Goal: Task Accomplishment & Management: Manage account settings

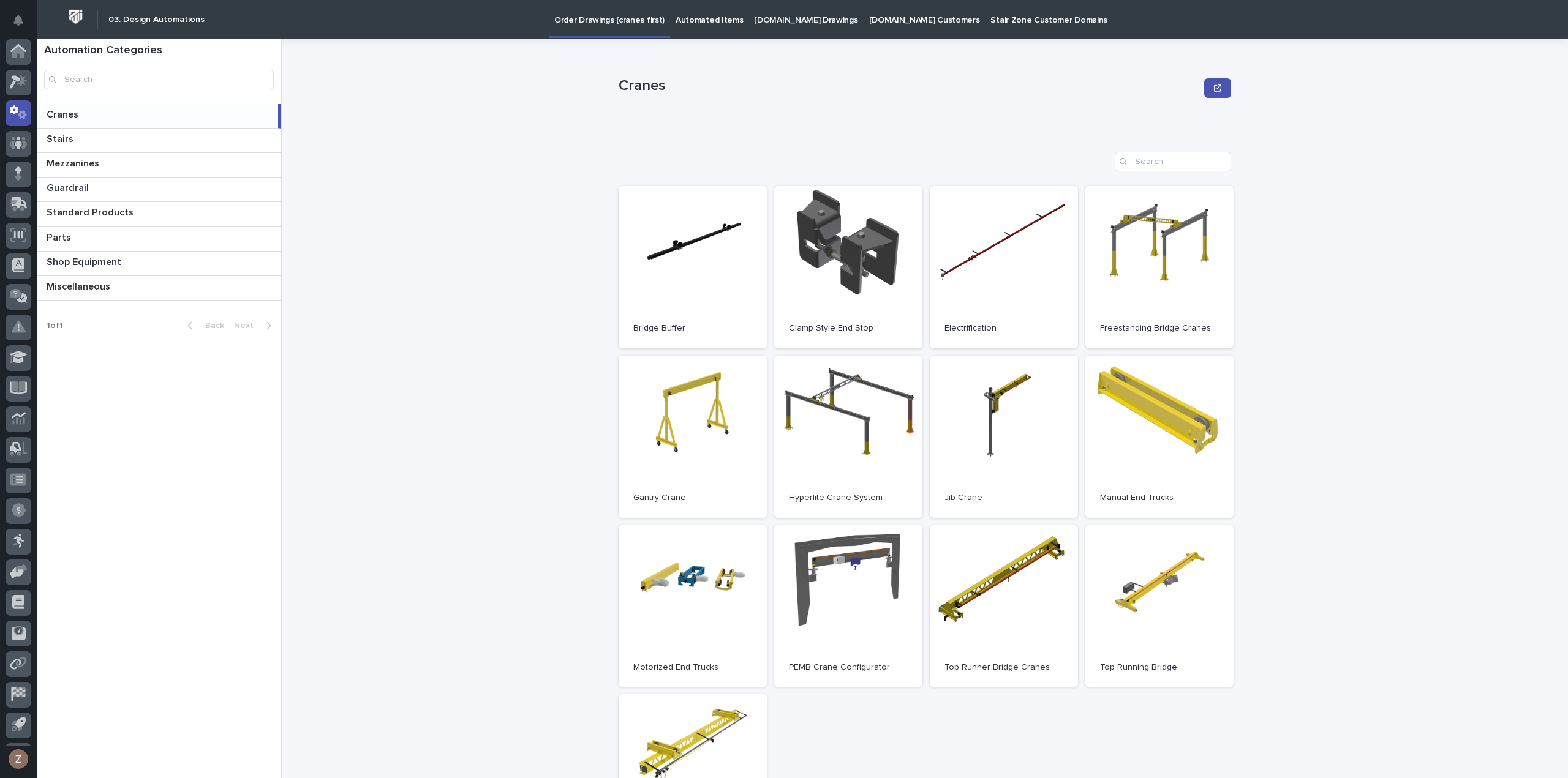
scroll to position [27, 0]
click at [31, 56] on div at bounding box center [18, 55] width 25 height 25
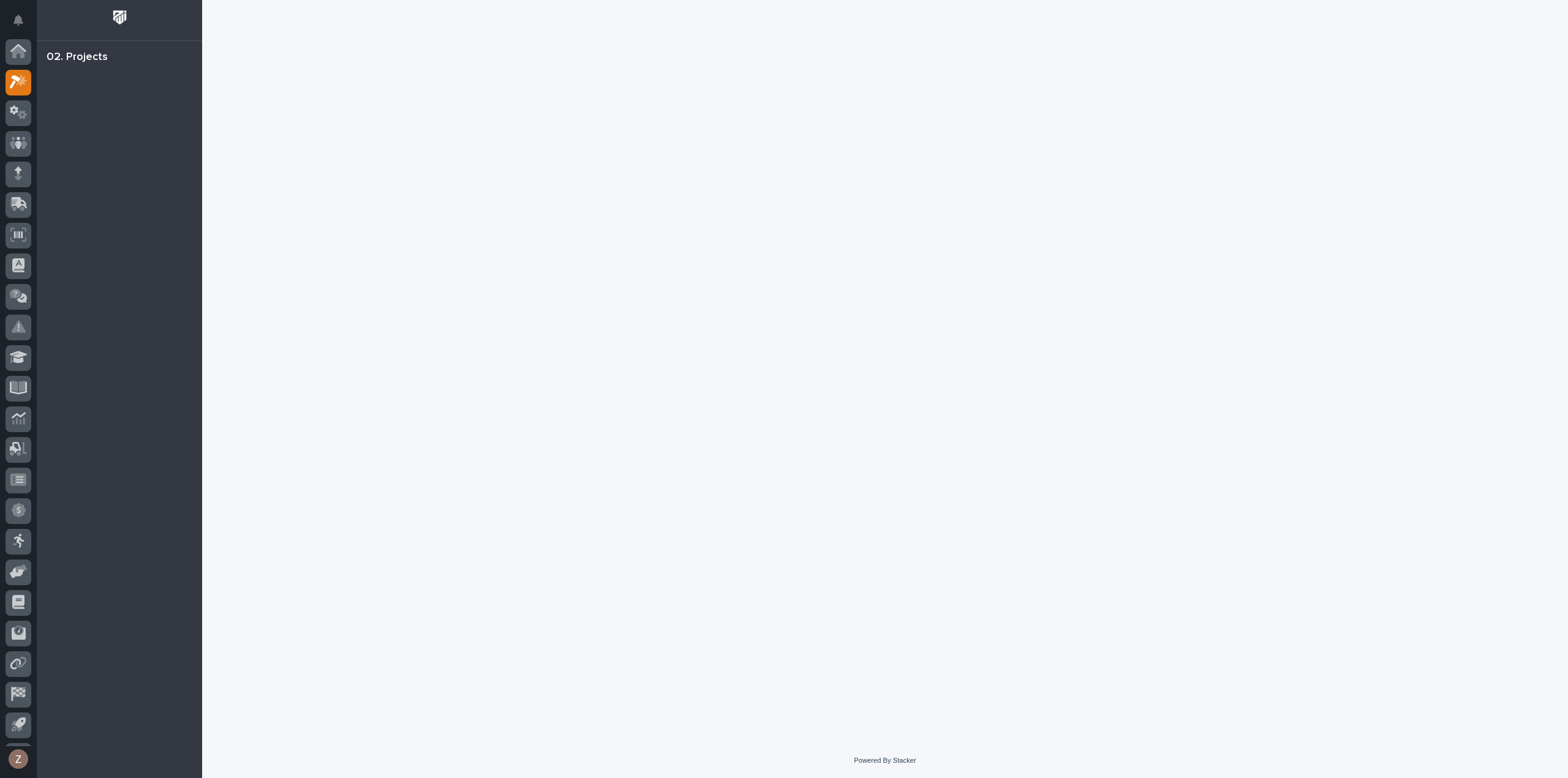
scroll to position [27, 0]
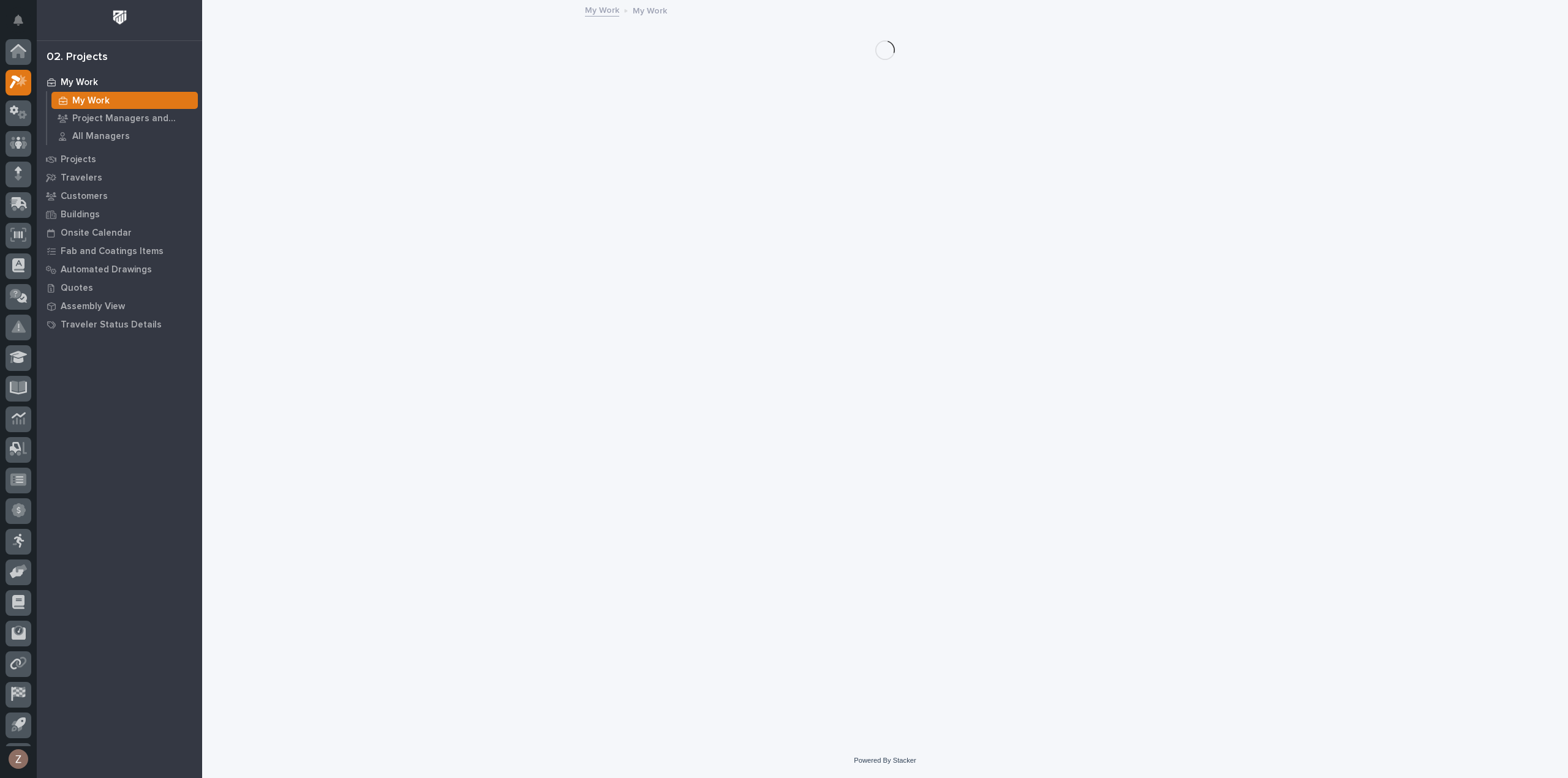
scroll to position [27, 0]
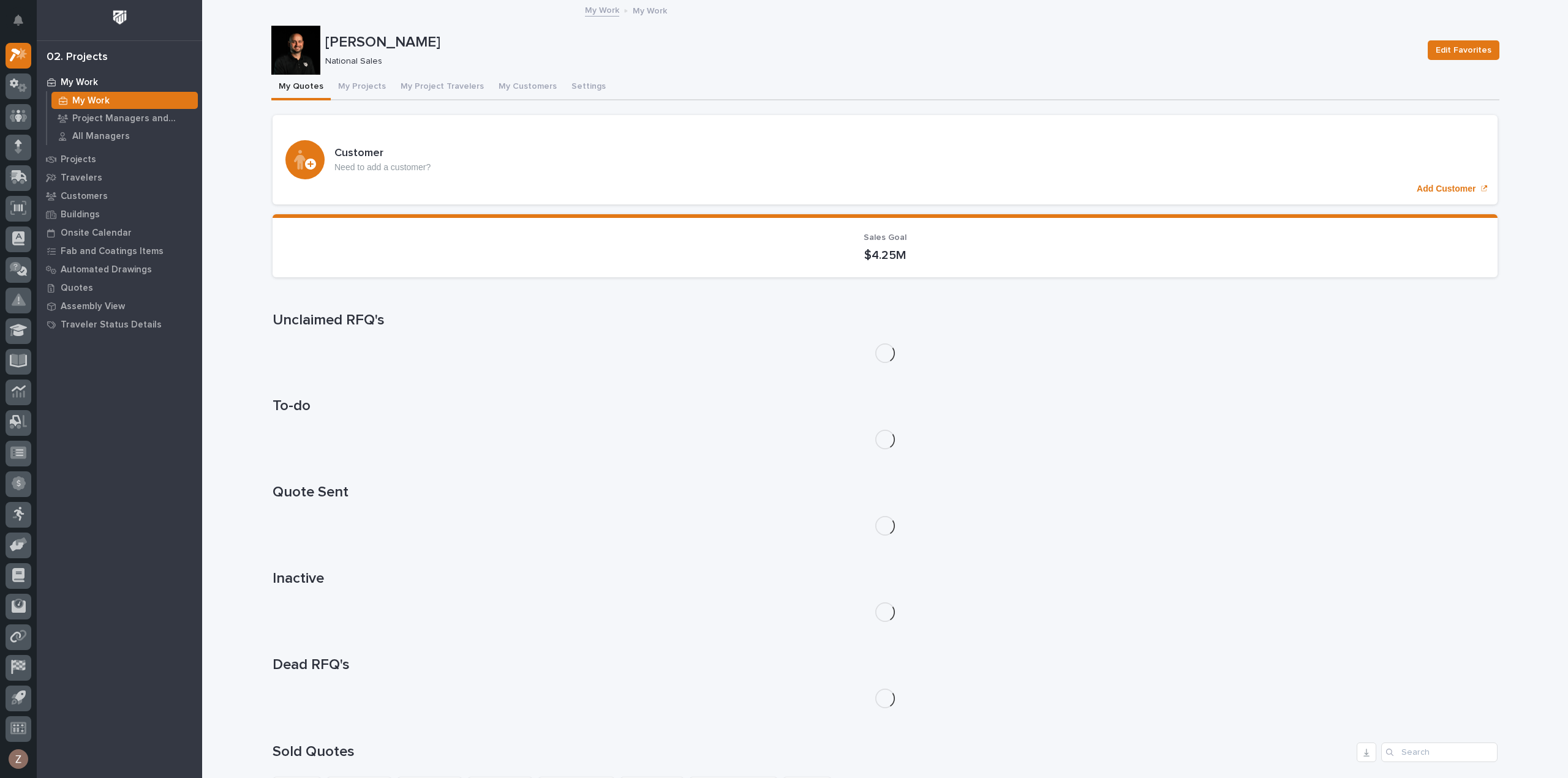
click at [354, 82] on button "My Projects" at bounding box center [361, 87] width 63 height 25
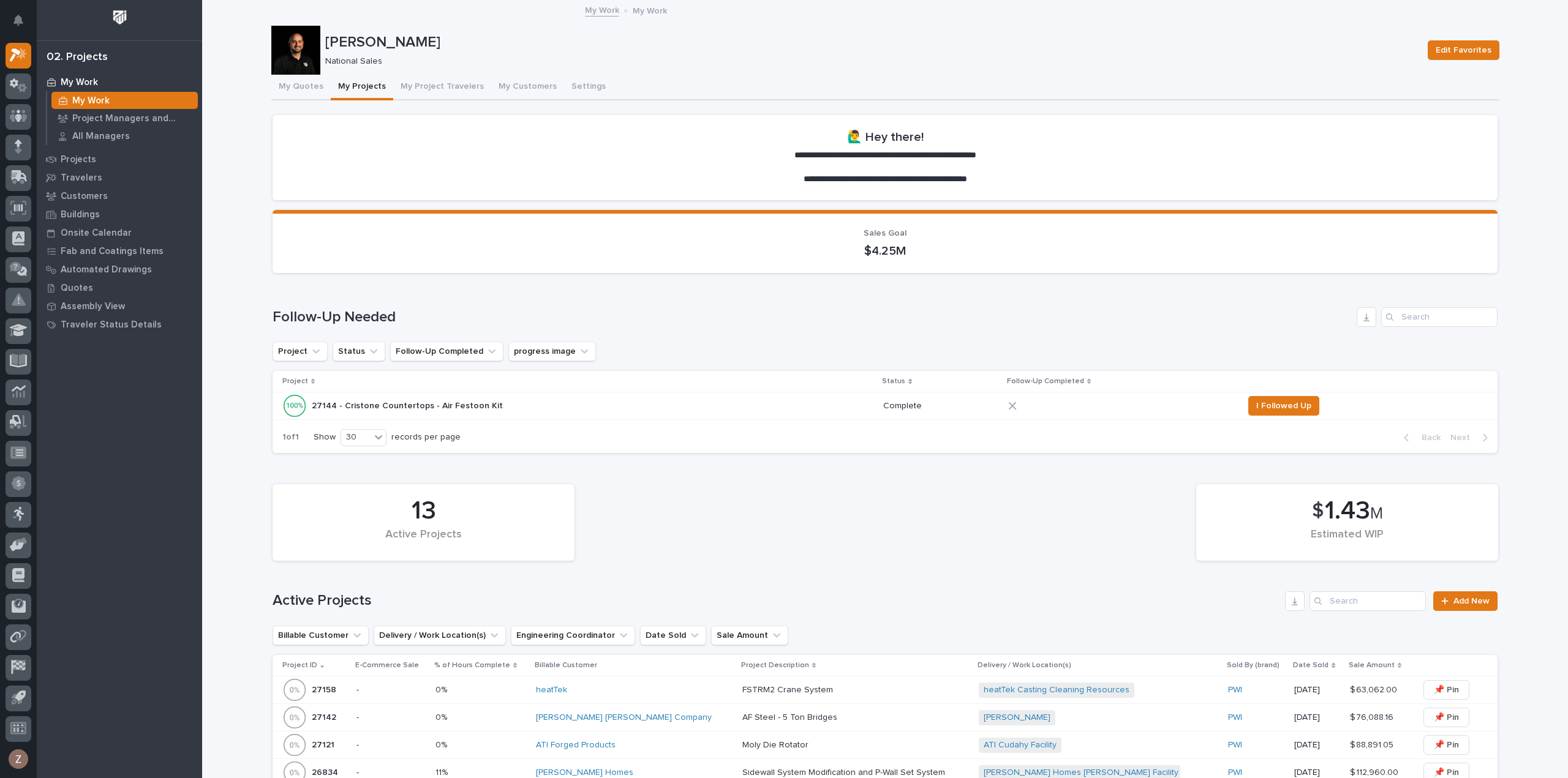
scroll to position [245, 0]
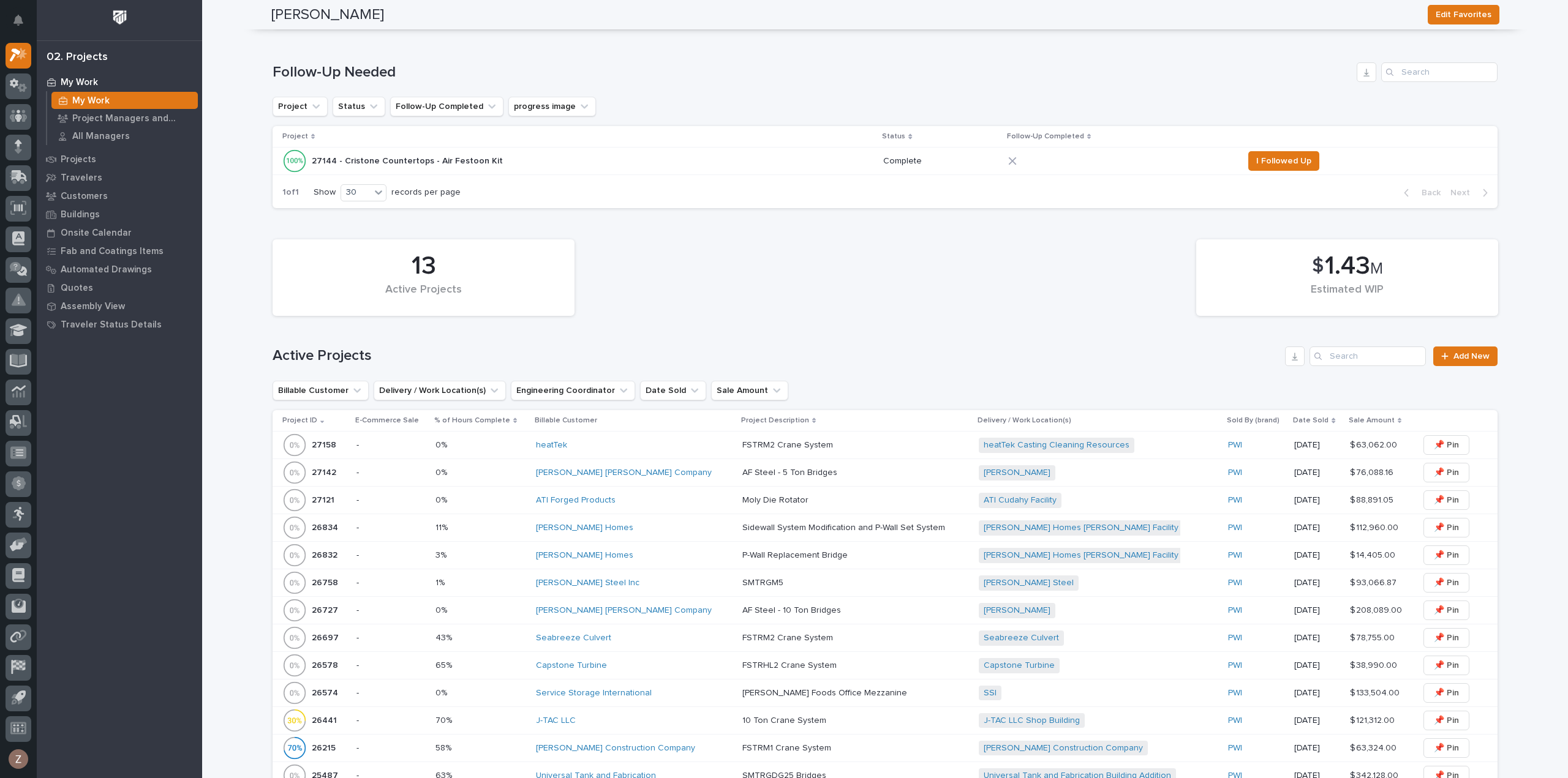
click at [885, 440] on p at bounding box center [850, 445] width 214 height 10
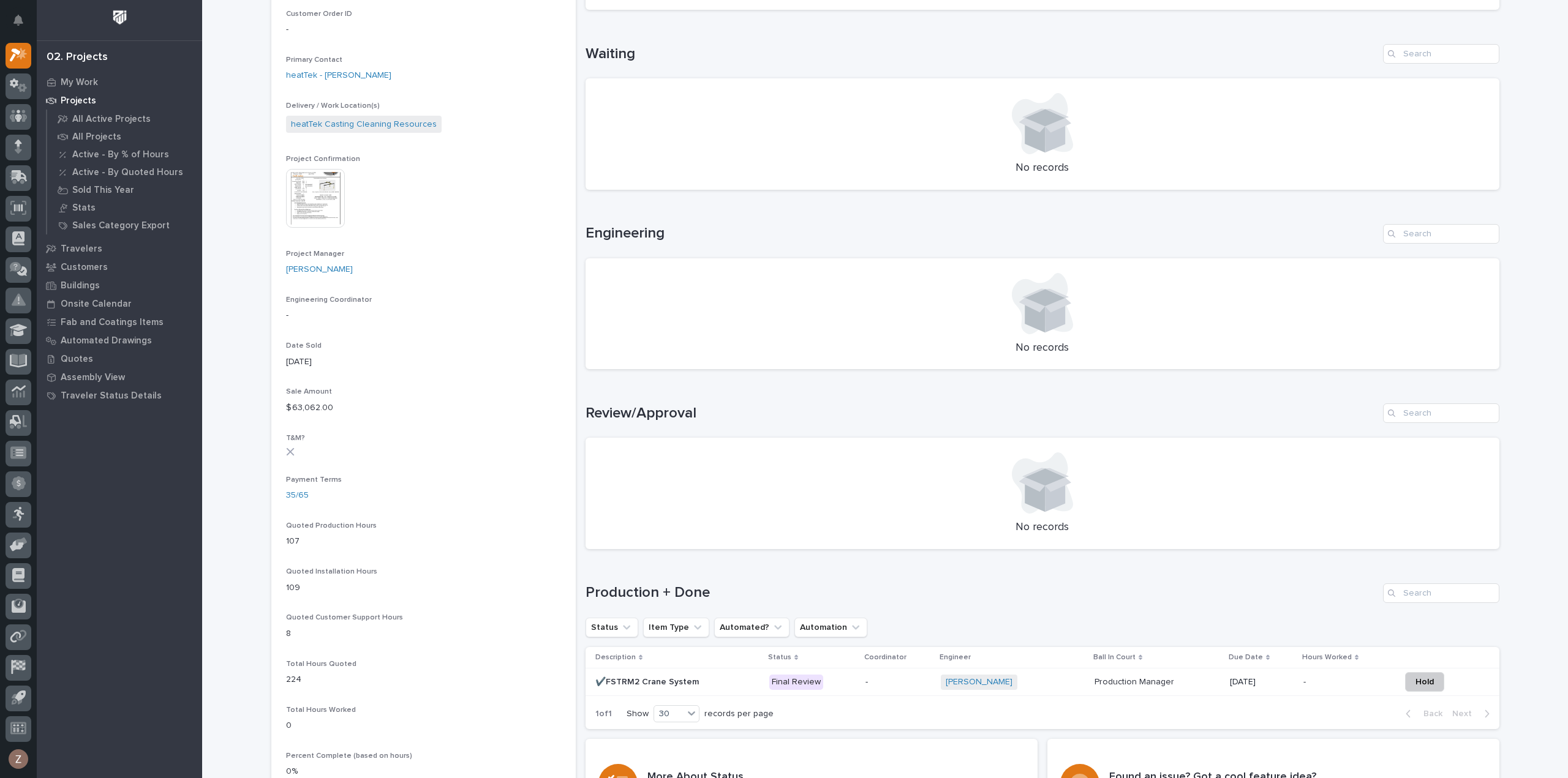
scroll to position [551, 0]
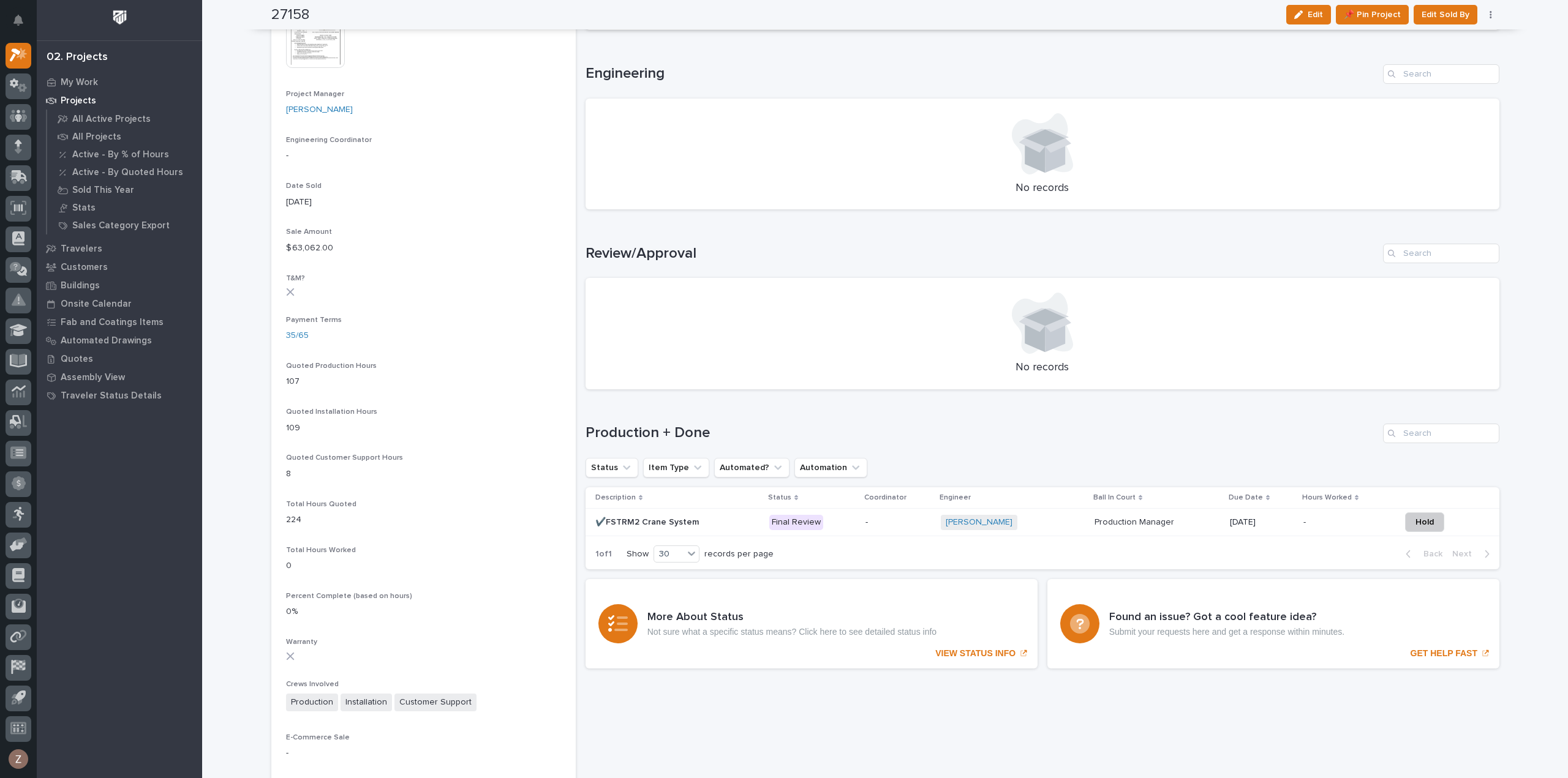
click at [1177, 527] on div "Production Manager Production Manager" at bounding box center [1157, 522] width 125 height 20
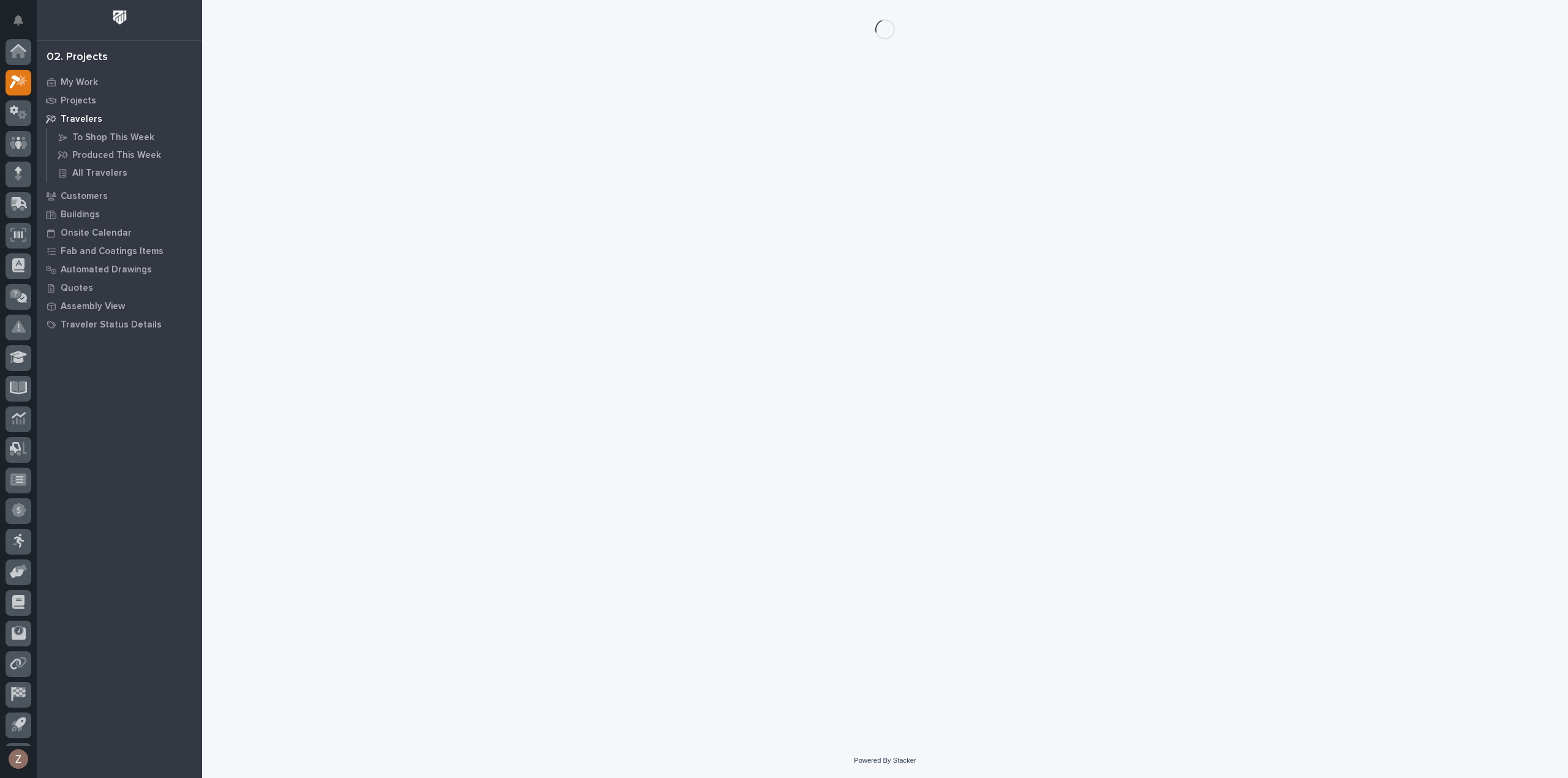
scroll to position [27, 0]
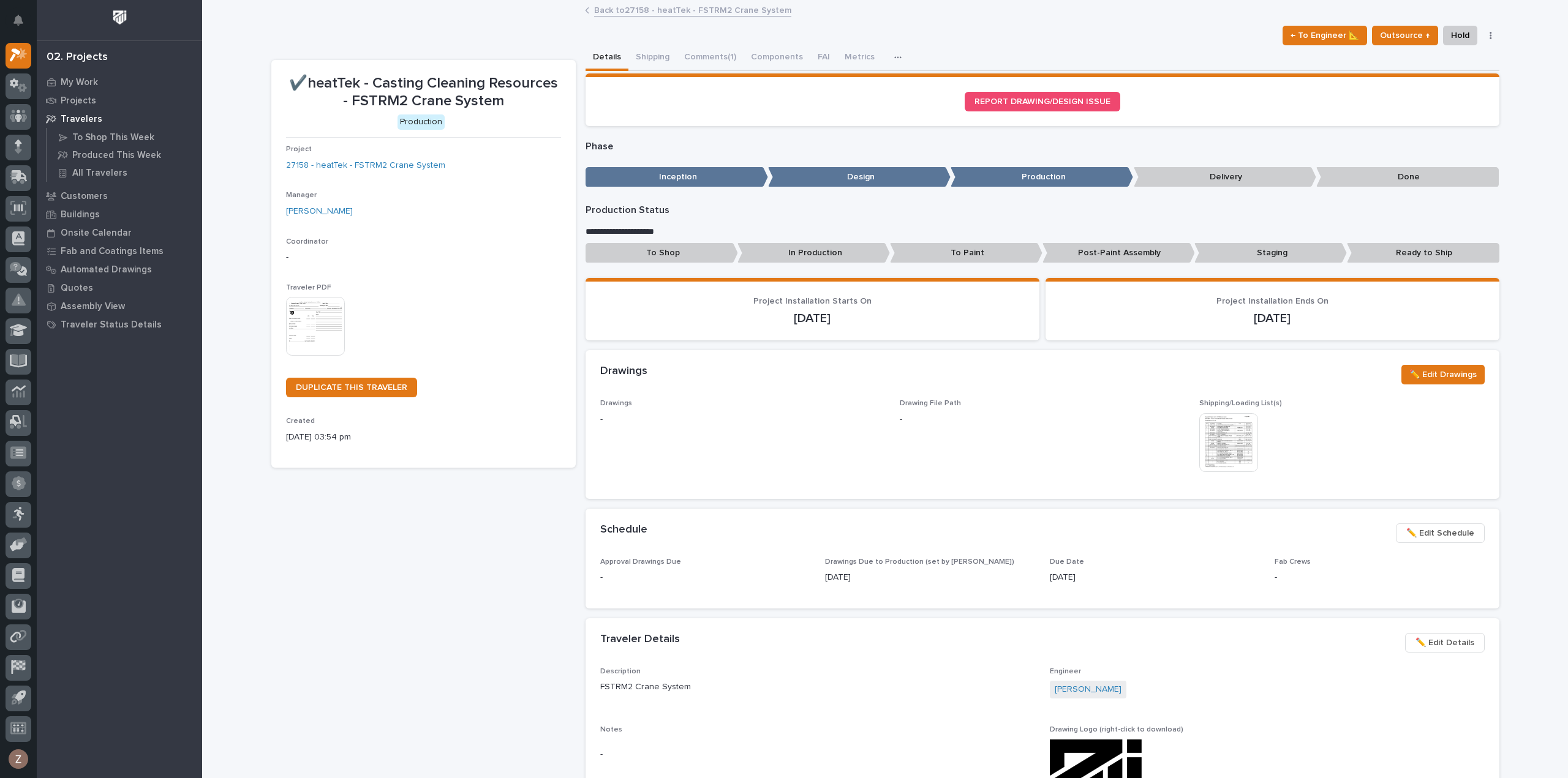
click at [1453, 533] on span "✏️ Edit Schedule" at bounding box center [1440, 533] width 68 height 15
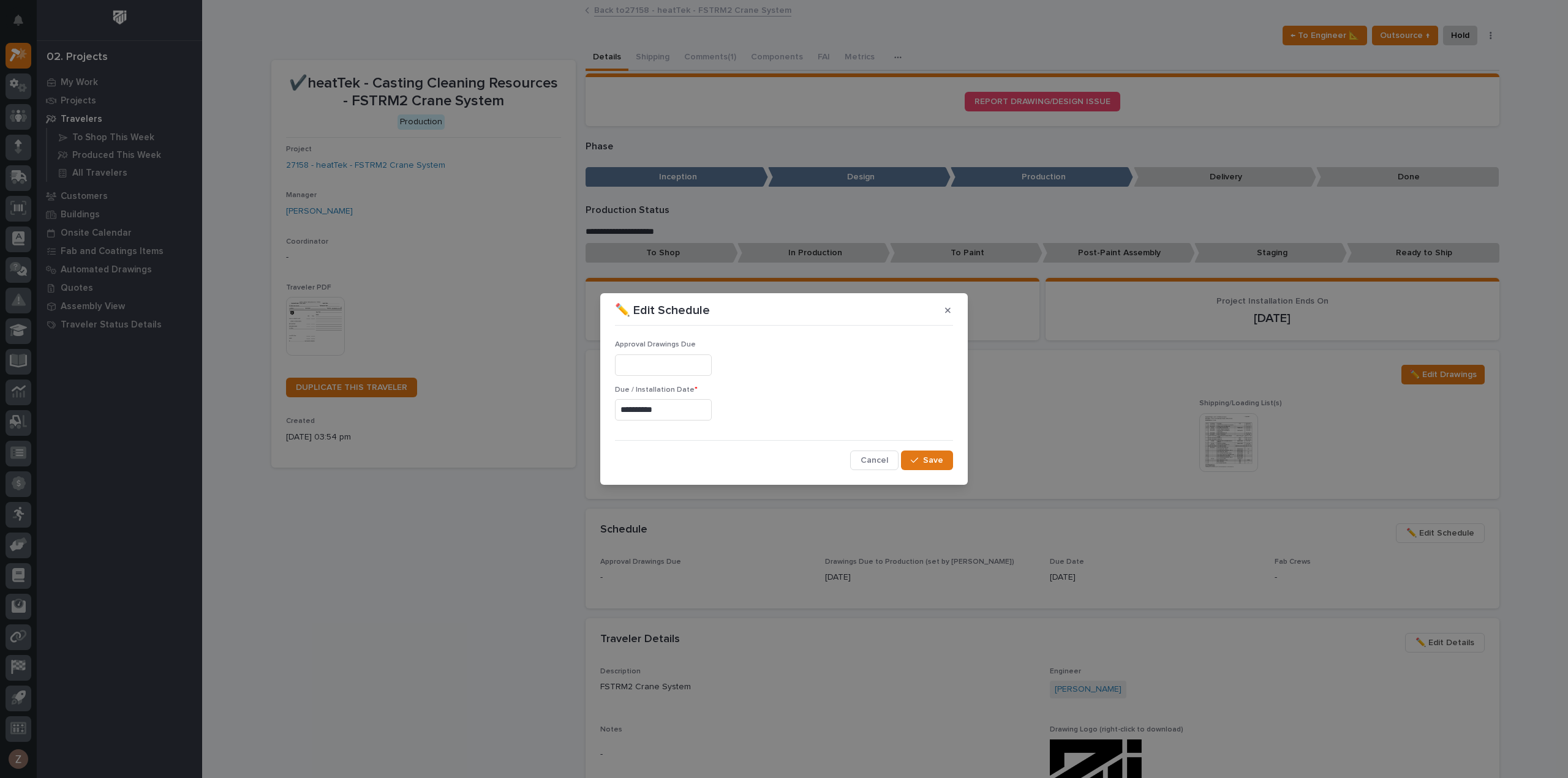
click at [662, 412] on input "**********" at bounding box center [664, 410] width 97 height 21
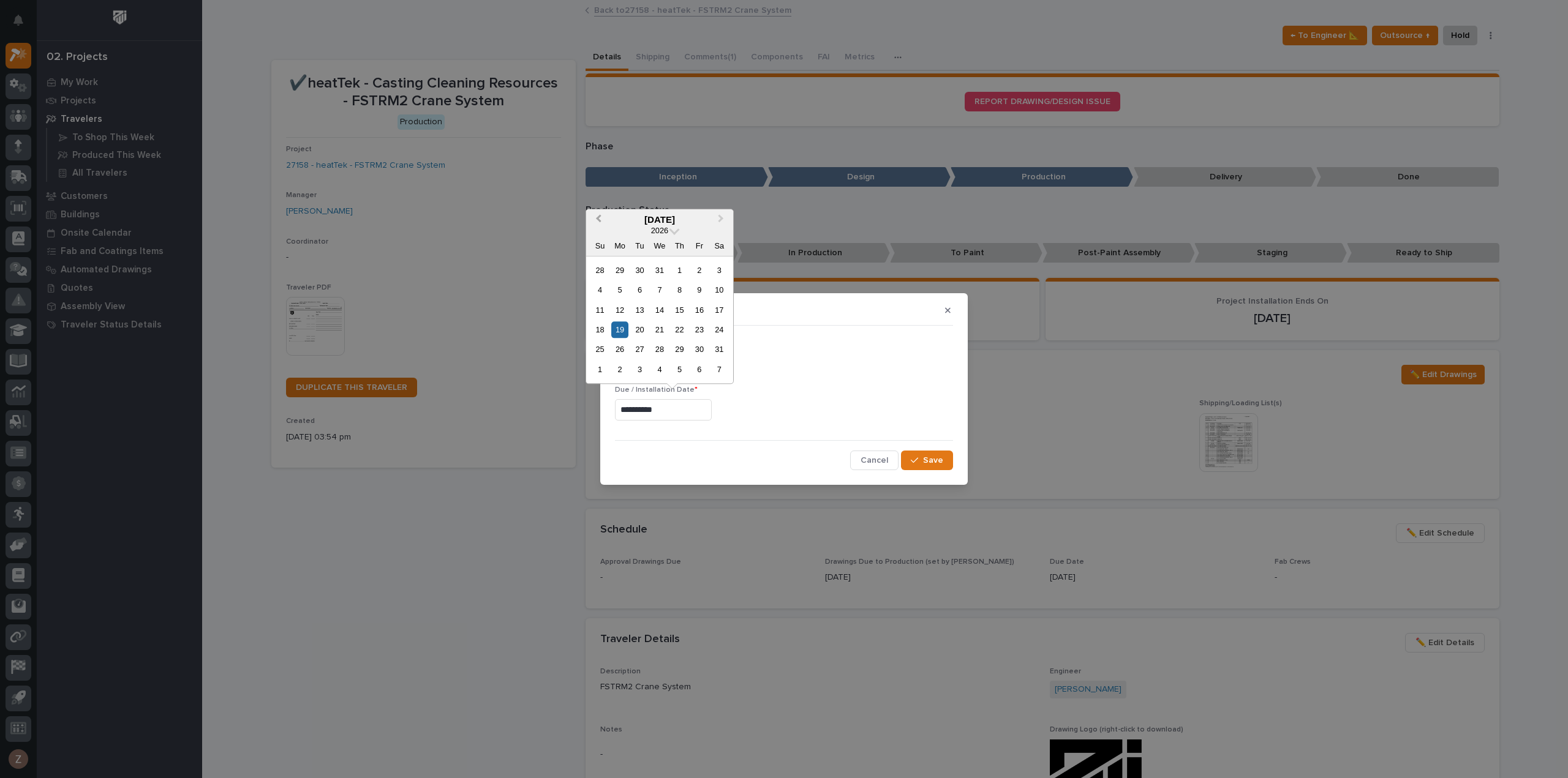
click at [602, 215] on button "Previous Month" at bounding box center [597, 220] width 20 height 20
click at [702, 291] on div "12" at bounding box center [699, 289] width 17 height 17
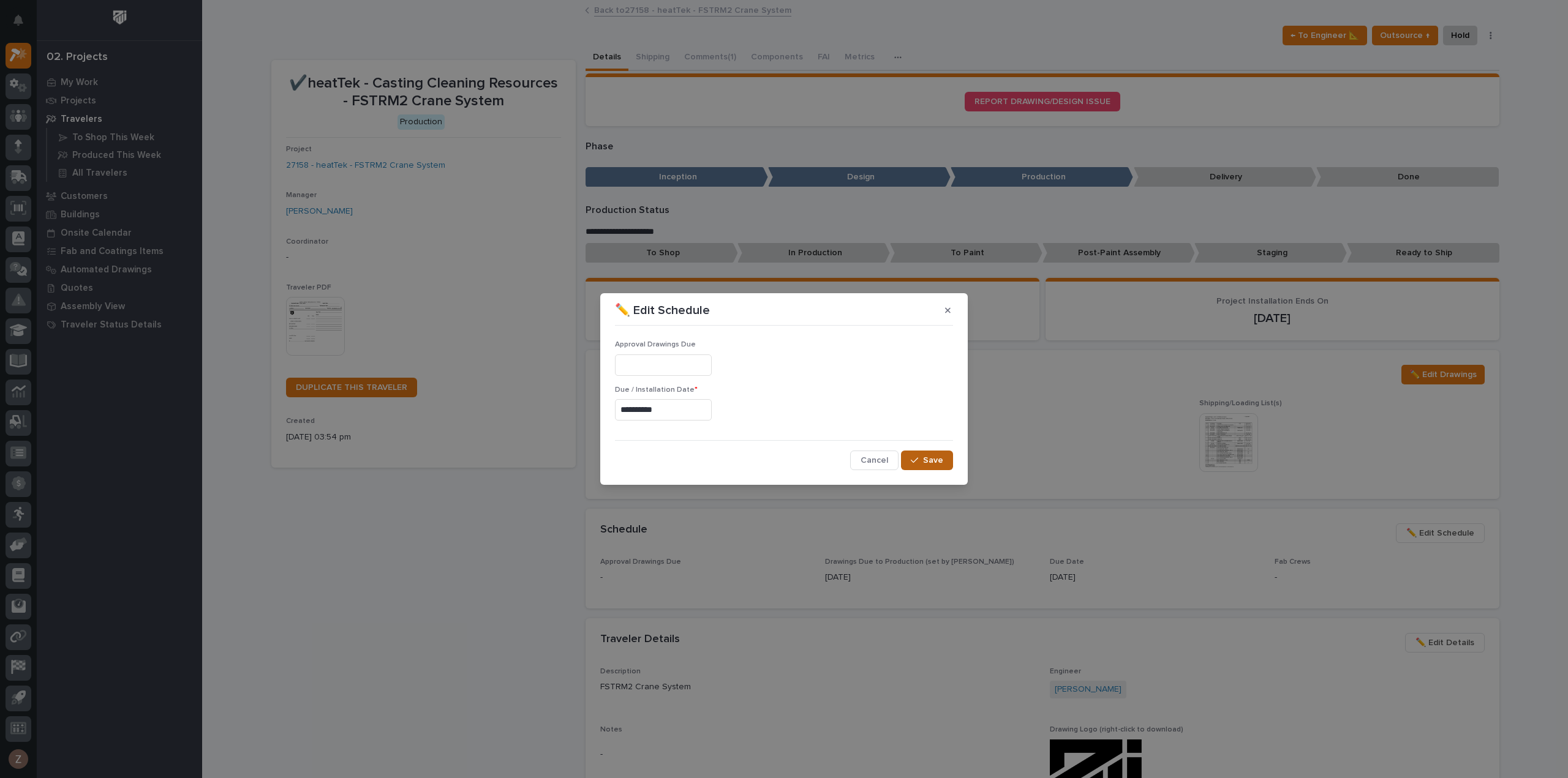
type input "**********"
click at [927, 466] on button "Save" at bounding box center [927, 460] width 52 height 20
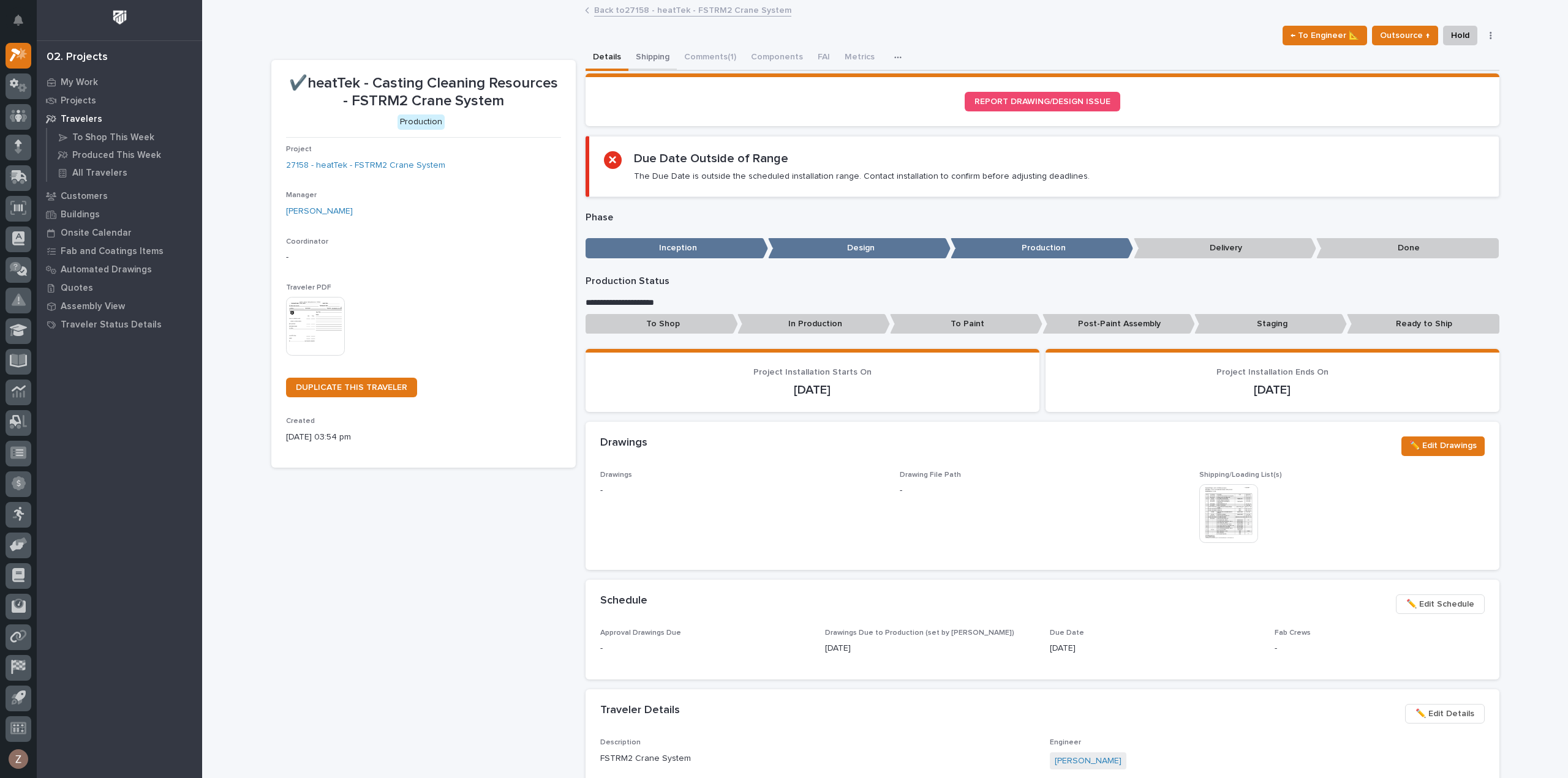
click at [659, 59] on button "Shipping" at bounding box center [652, 58] width 48 height 25
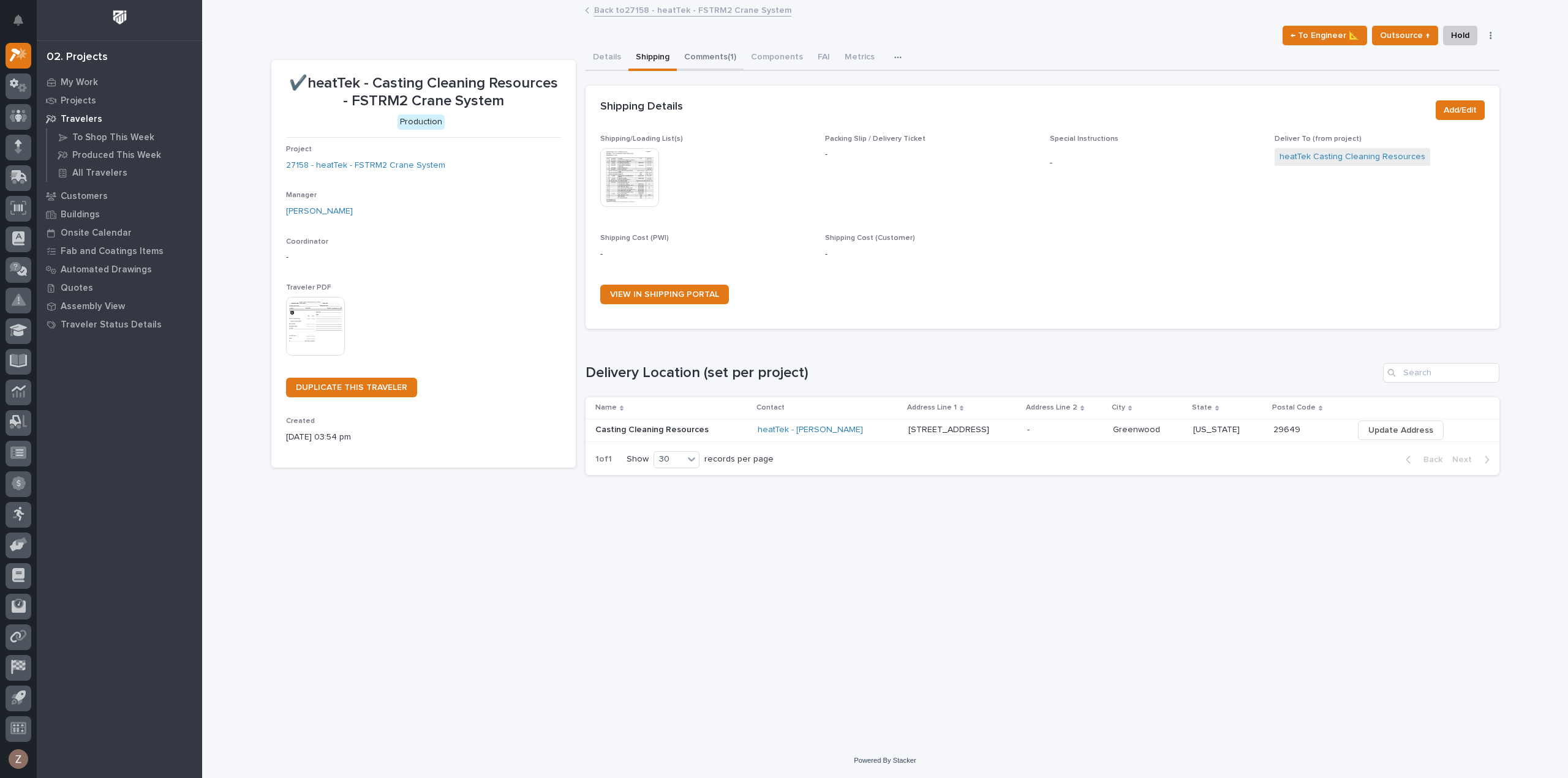
click at [714, 51] on button "Comments (1)" at bounding box center [710, 58] width 67 height 25
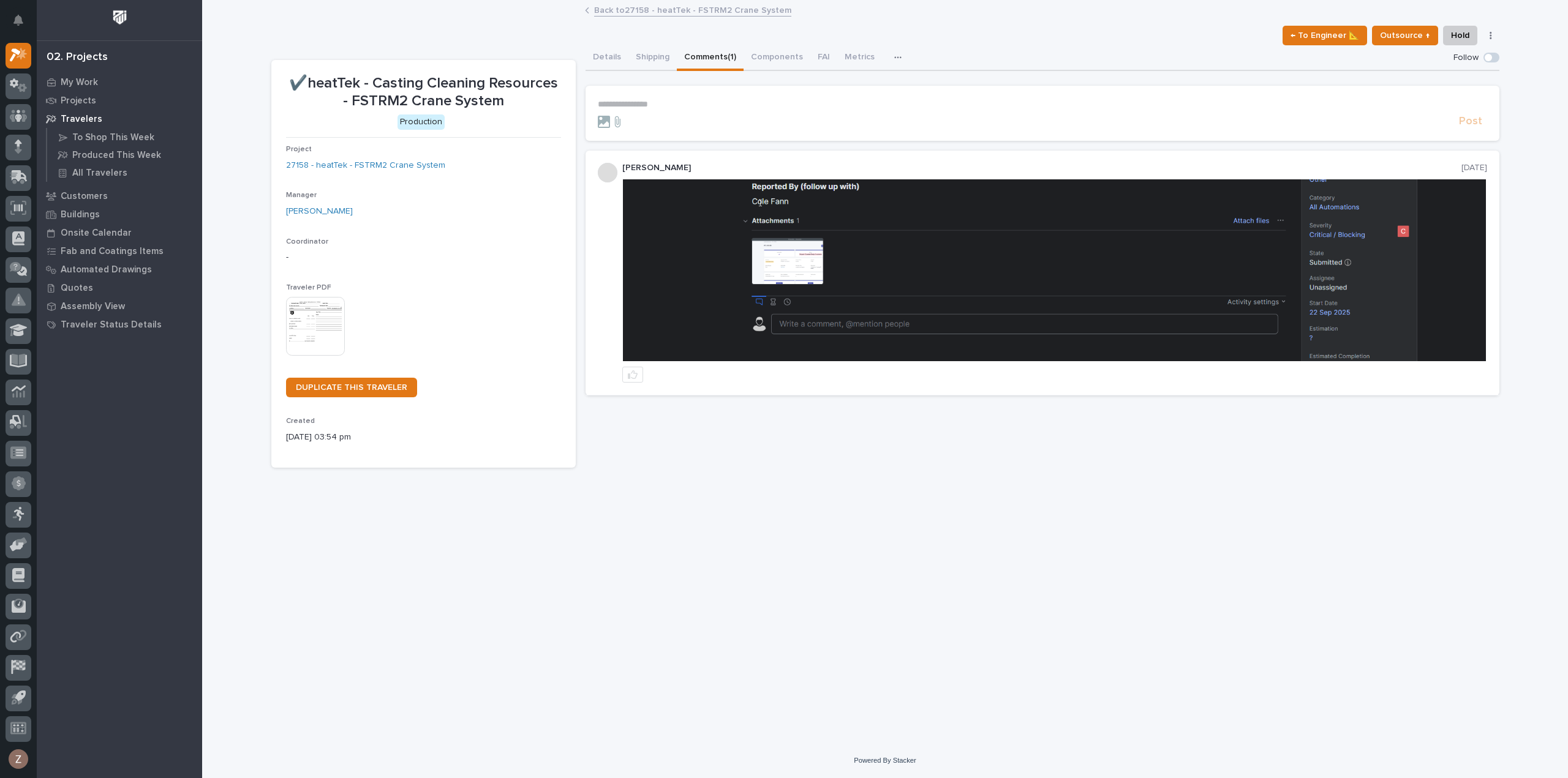
click at [782, 252] on img at bounding box center [1054, 269] width 863 height 181
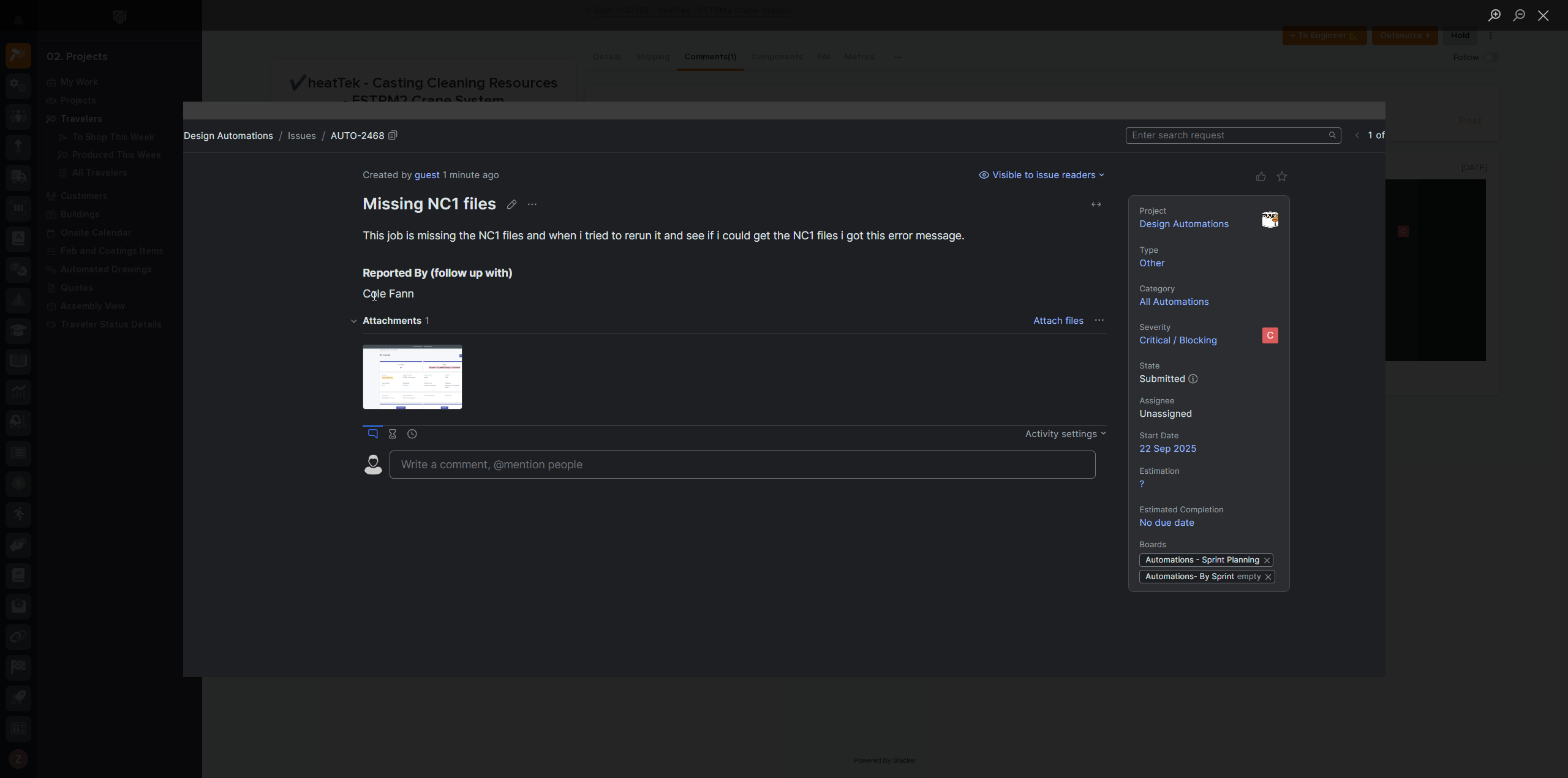
click at [650, 544] on img "Lightbox" at bounding box center [784, 389] width 1203 height 575
click at [114, 296] on div "Lightbox" at bounding box center [784, 389] width 1568 height 778
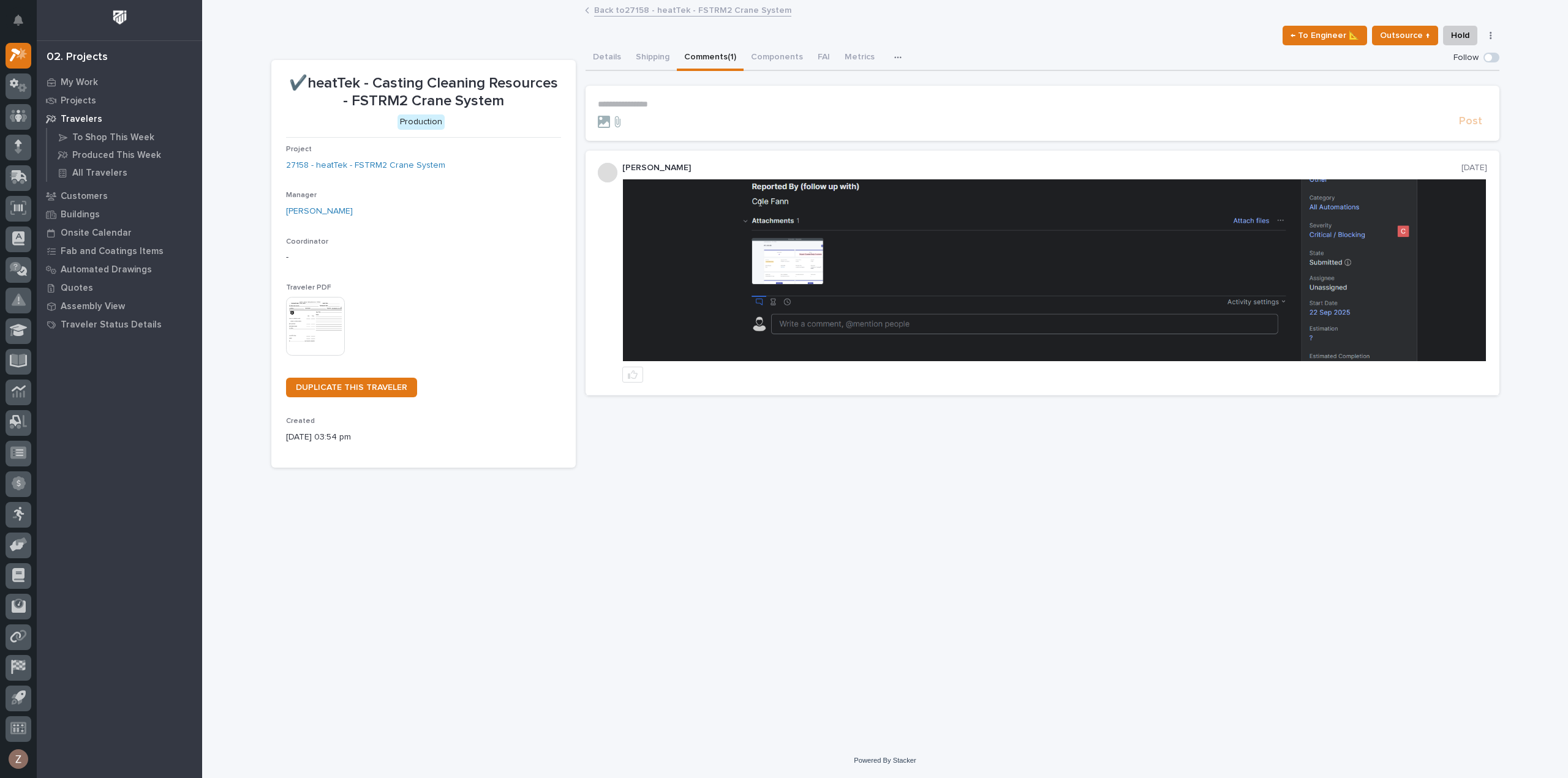
click at [625, 104] on p "**********" at bounding box center [1042, 104] width 889 height 10
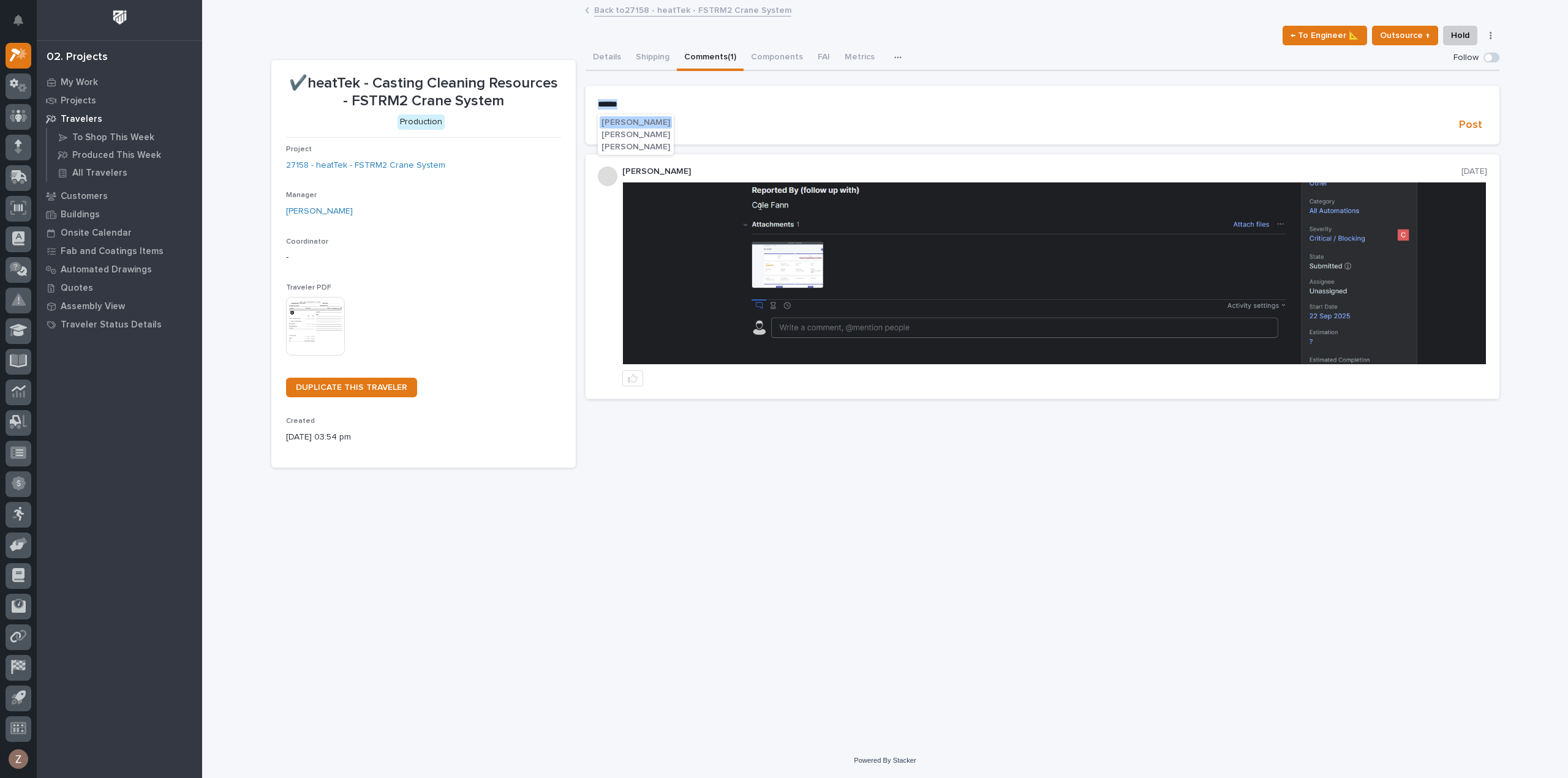
drag, startPoint x: 637, startPoint y: 104, endPoint x: 537, endPoint y: 113, distance: 100.4
click at [560, 110] on div "✔️heatTek - Casting Cleaning Resources - FSTRM2 Crane System Production Project…" at bounding box center [885, 257] width 1228 height 423
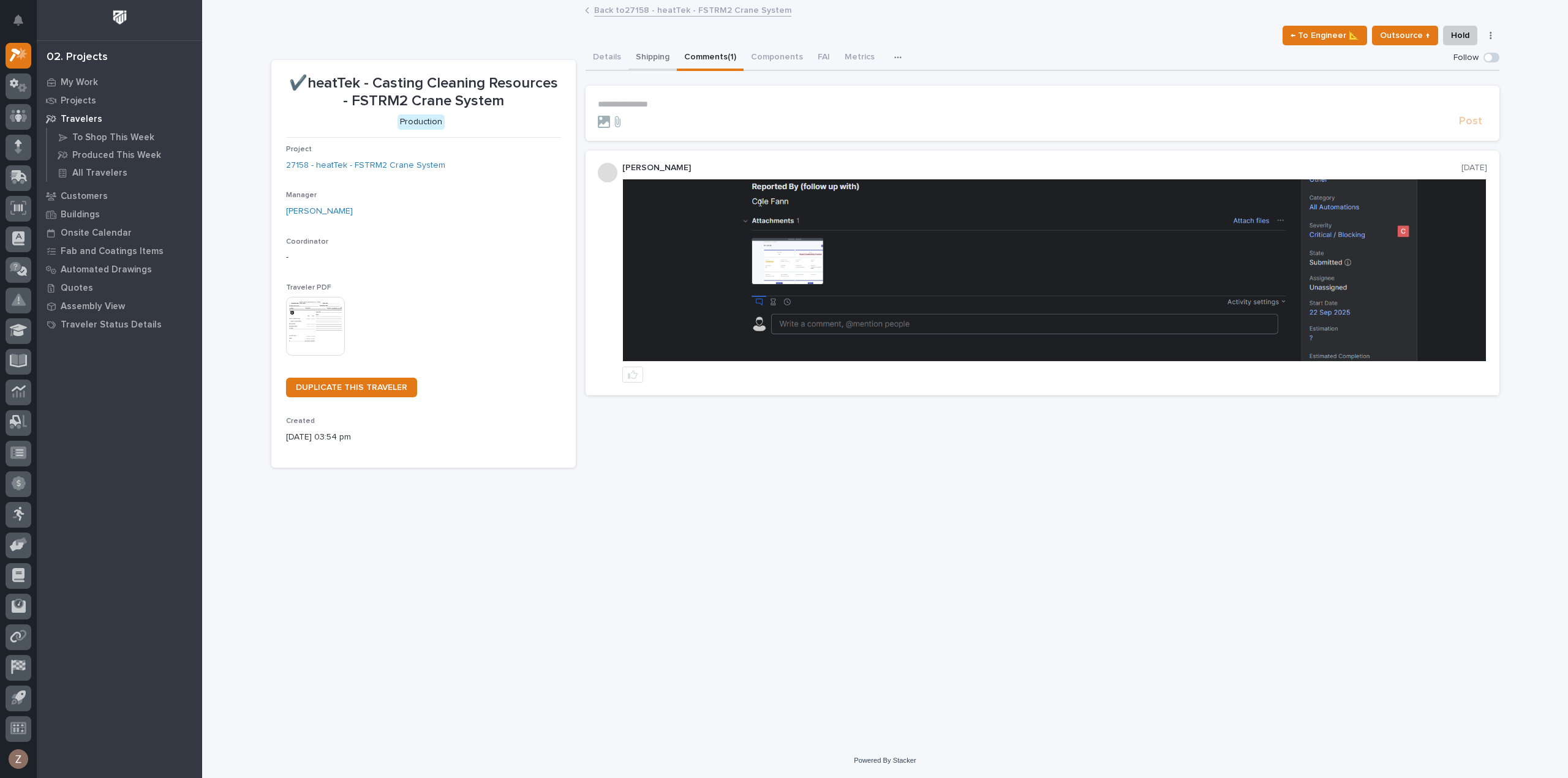
click at [649, 51] on button "Shipping" at bounding box center [652, 58] width 48 height 25
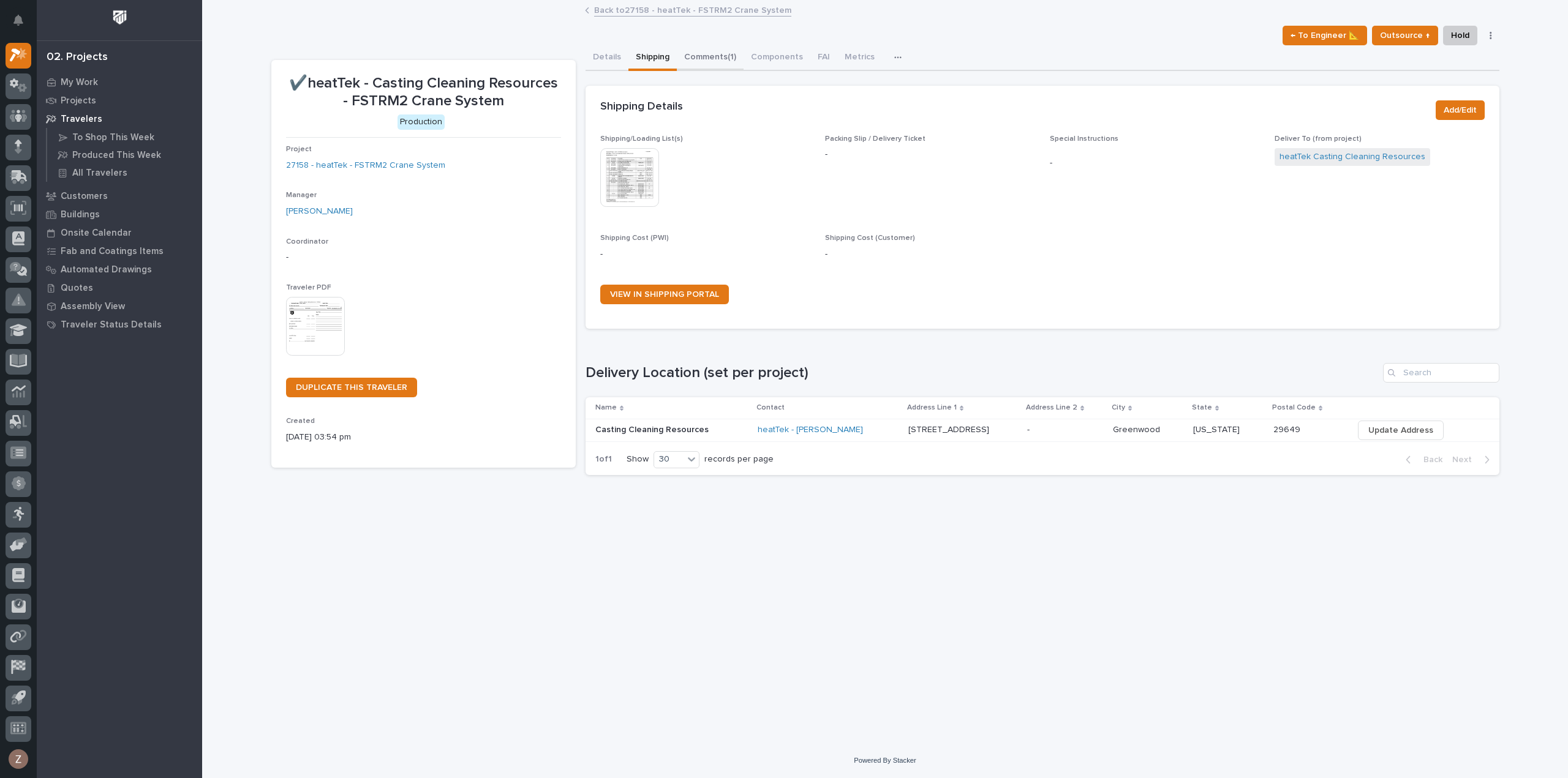
click at [690, 52] on button "Comments (1)" at bounding box center [710, 58] width 67 height 25
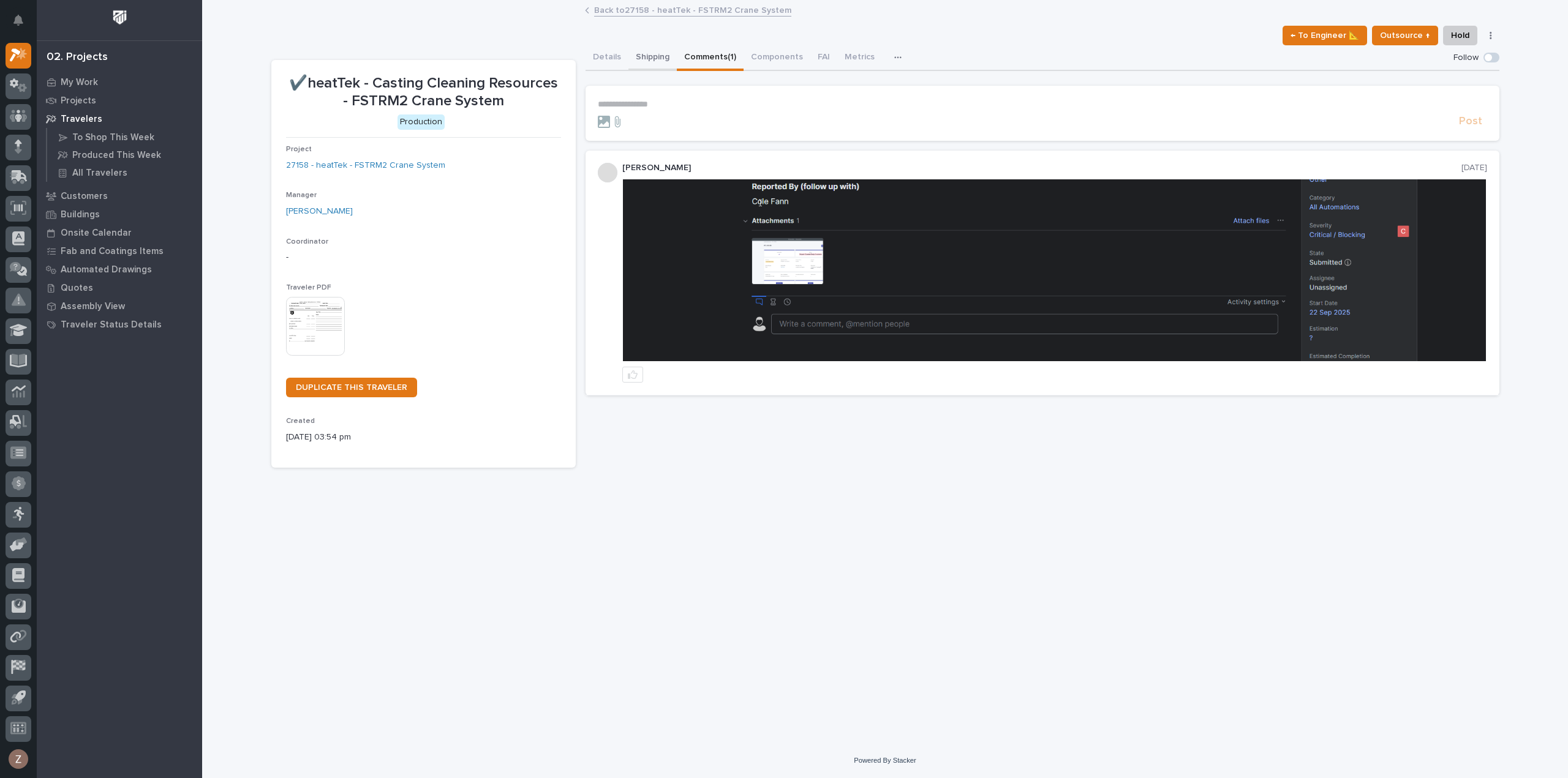
click at [648, 59] on button "Shipping" at bounding box center [652, 58] width 48 height 25
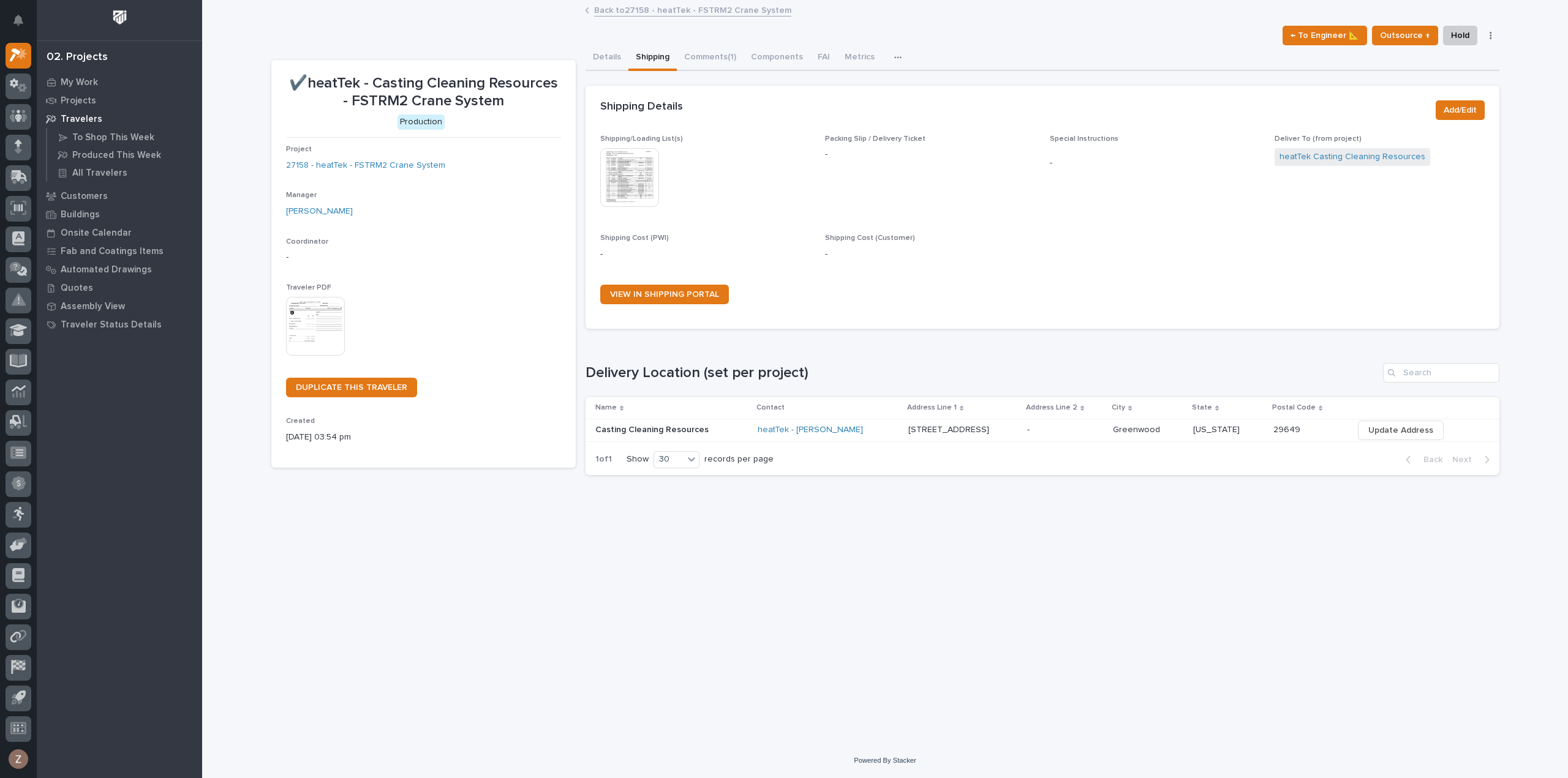
click at [656, 4] on link "Back to 27158 - heatTek - FSTRM2 Crane System" at bounding box center [693, 10] width 197 height 14
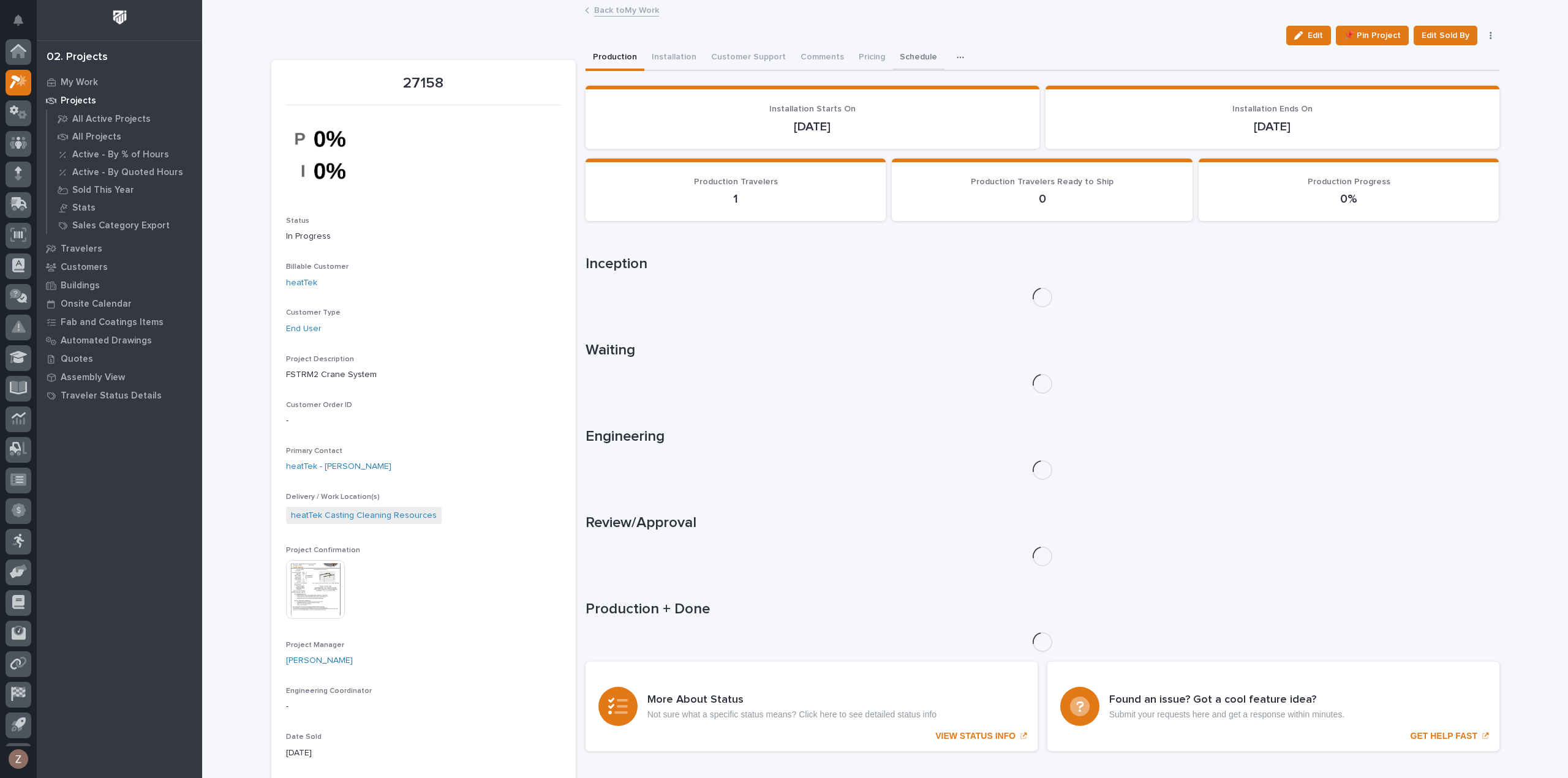
scroll to position [27, 0]
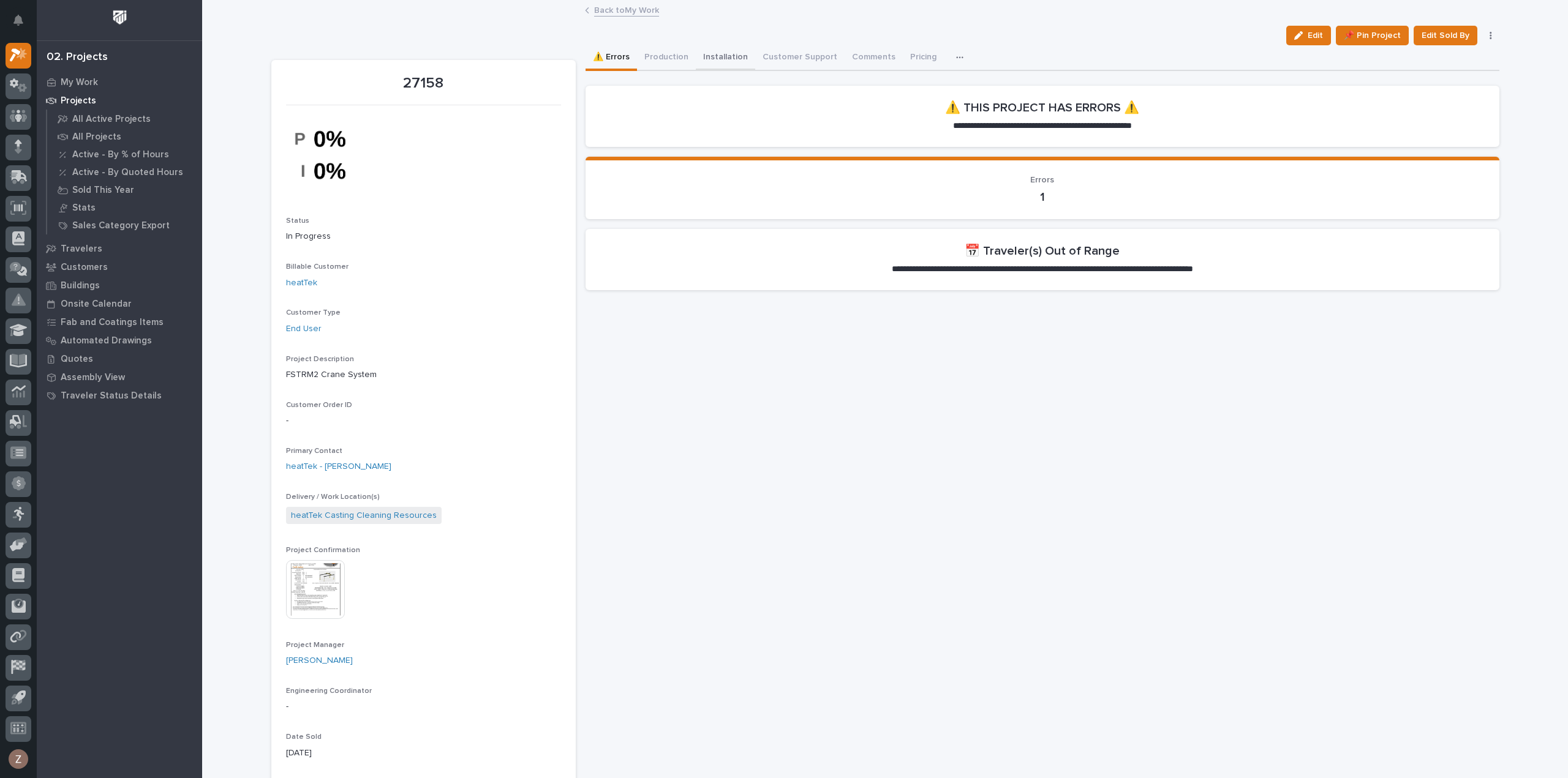
click at [718, 60] on button "Installation" at bounding box center [725, 58] width 59 height 25
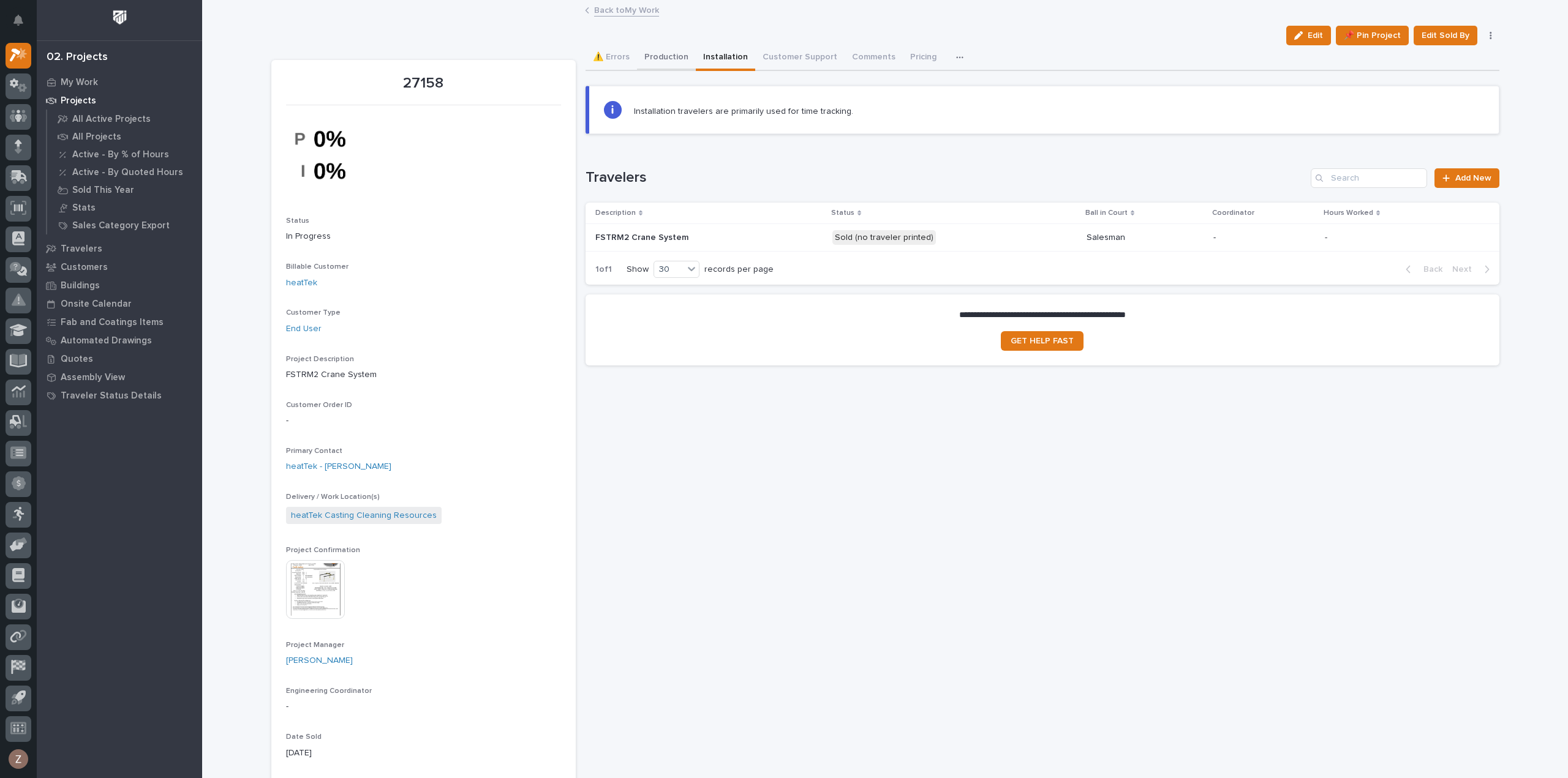
click at [656, 55] on button "Production" at bounding box center [667, 58] width 59 height 25
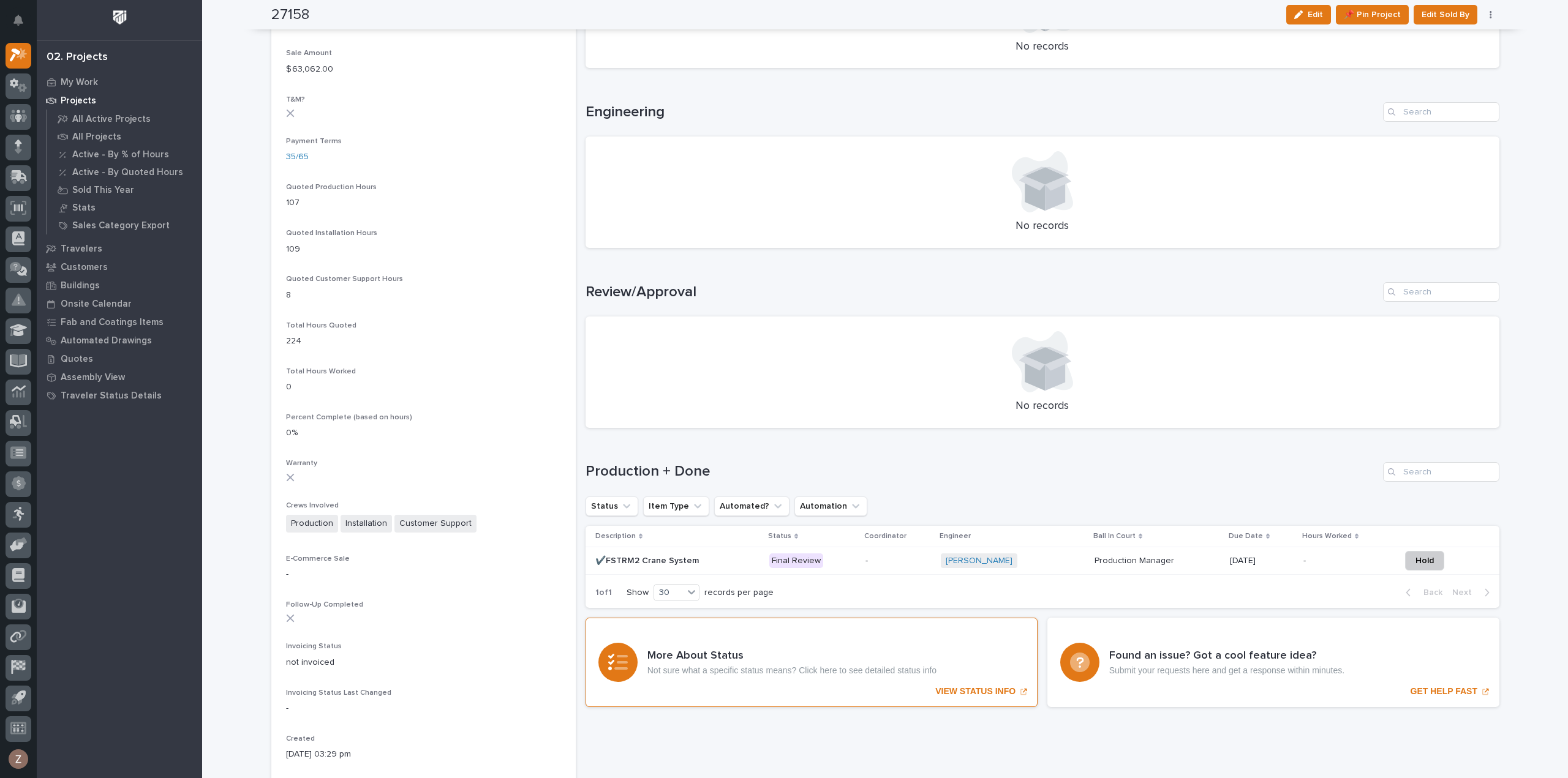
scroll to position [857, 0]
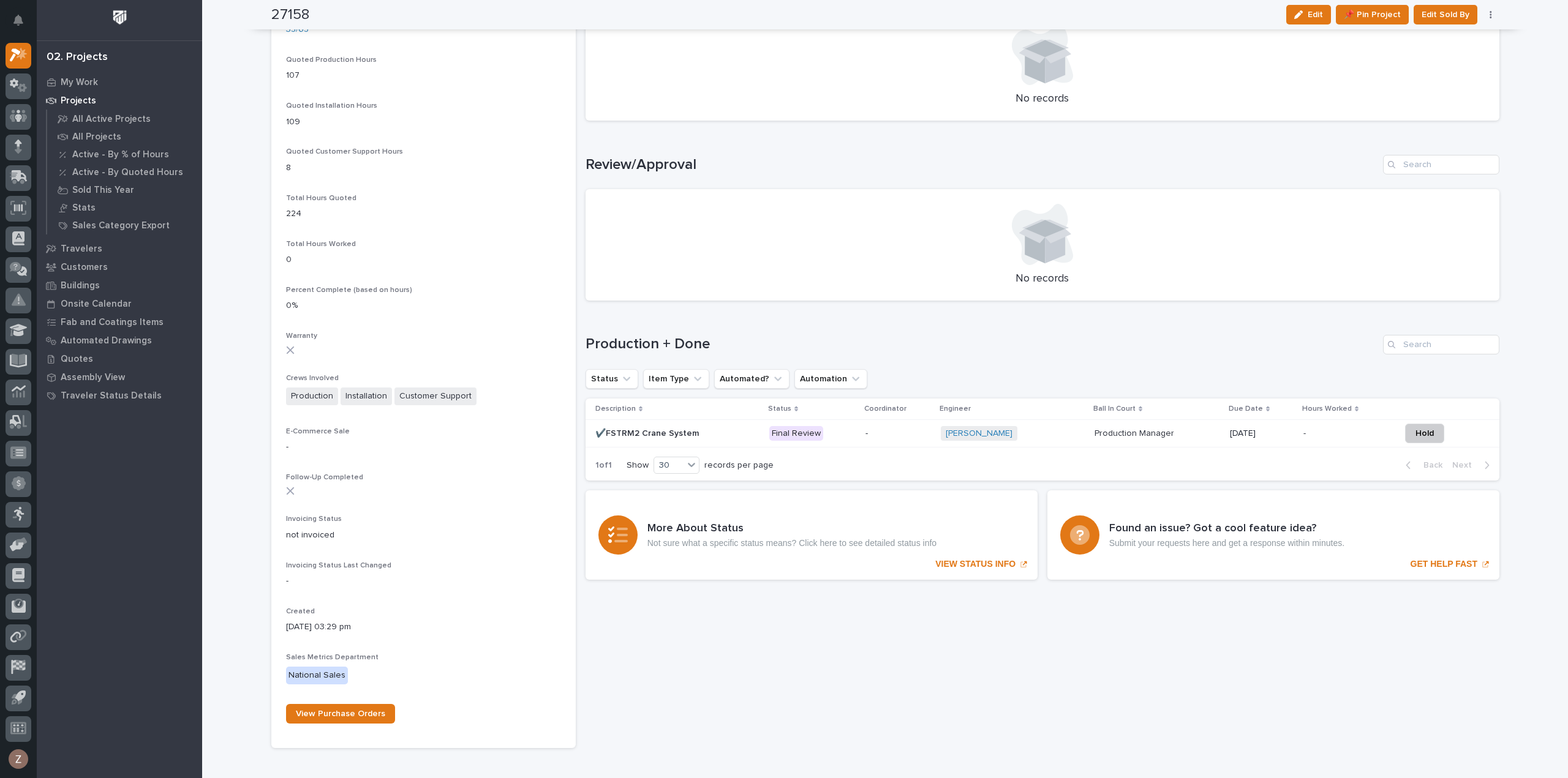
click at [899, 433] on p "-" at bounding box center [898, 433] width 66 height 10
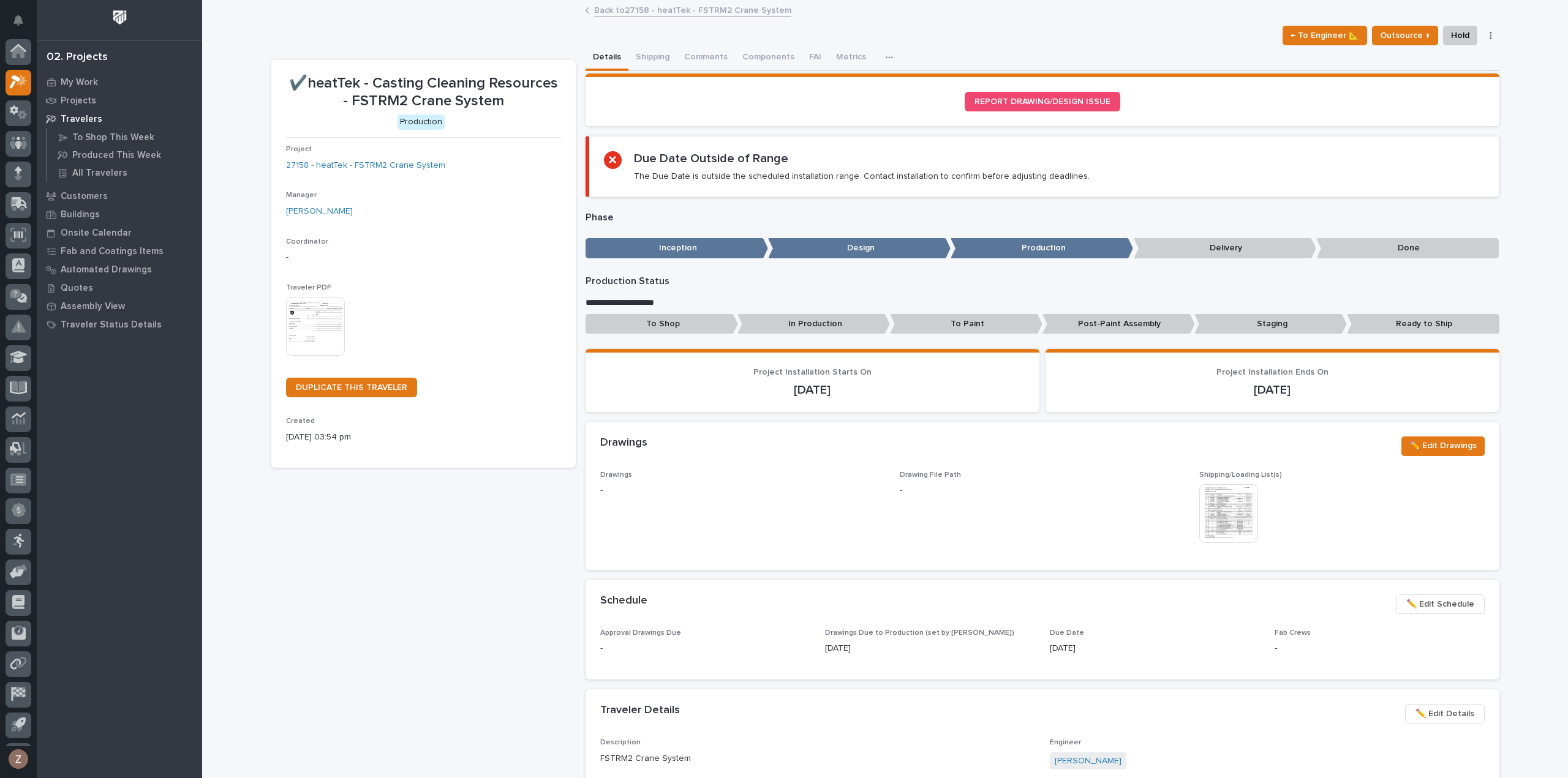
scroll to position [27, 0]
click at [716, 47] on button "Comments (1)" at bounding box center [710, 58] width 67 height 25
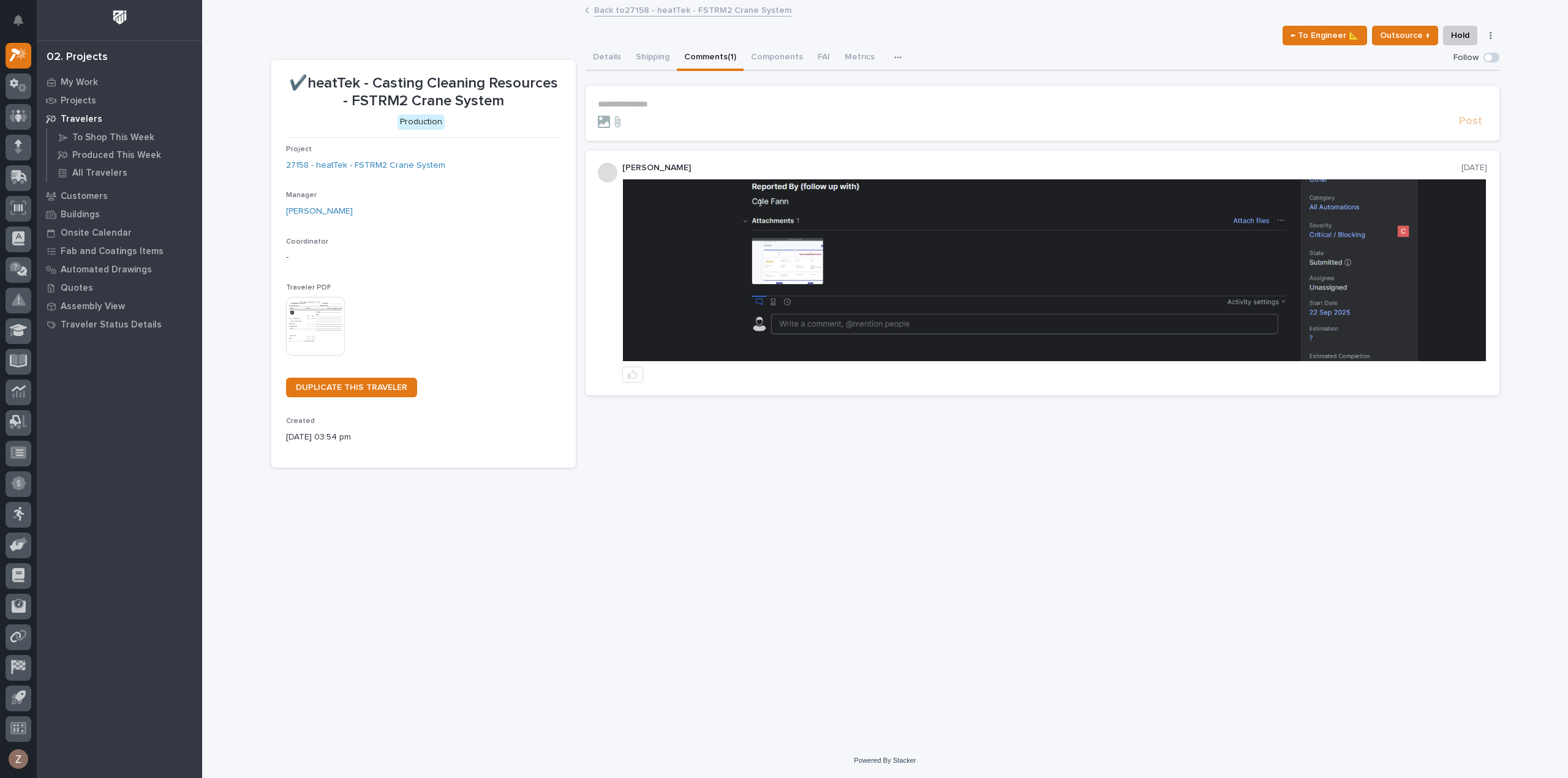
click at [670, 102] on p "**********" at bounding box center [1042, 104] width 889 height 10
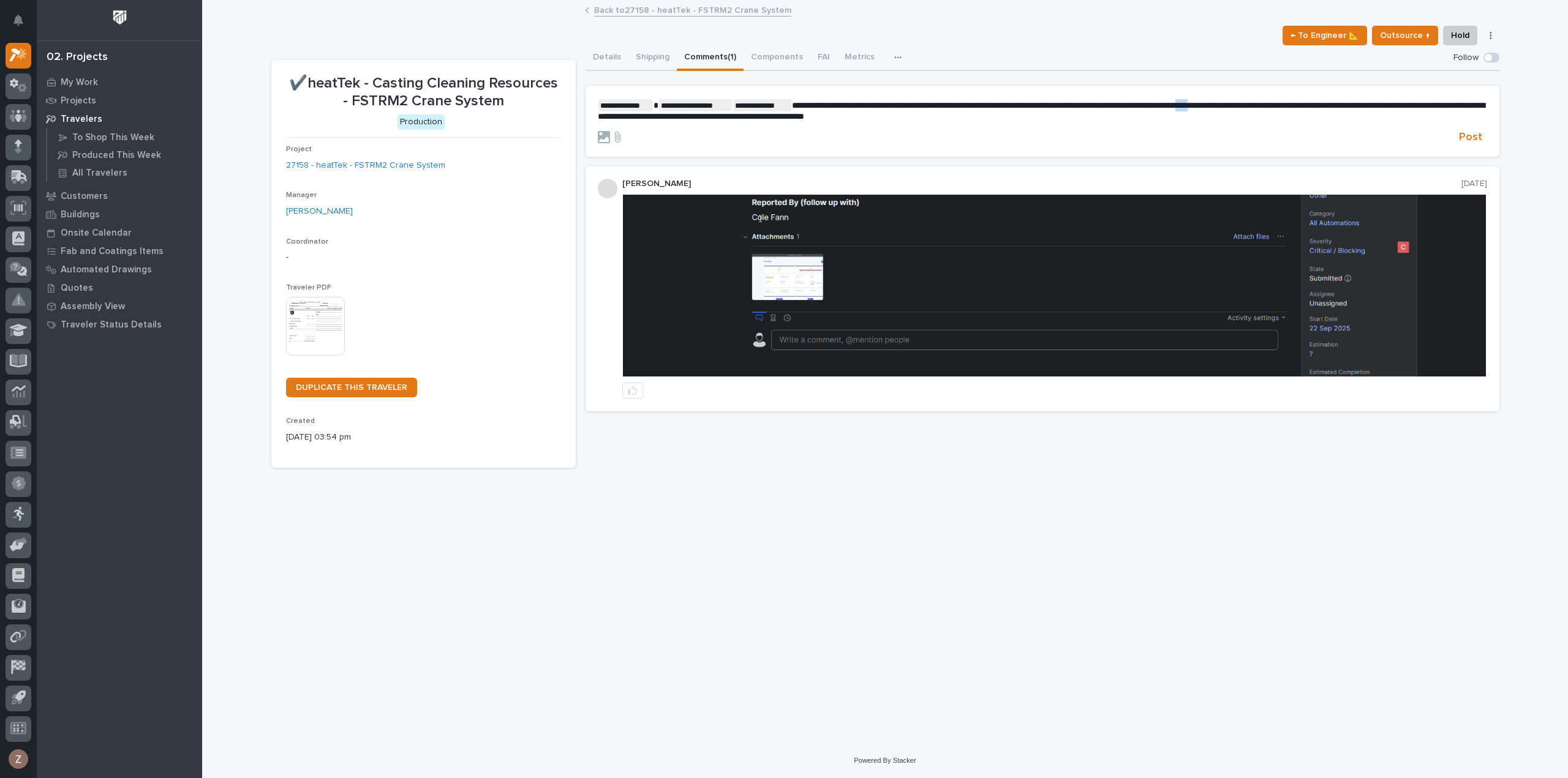
drag, startPoint x: 1269, startPoint y: 102, endPoint x: 1252, endPoint y: 107, distance: 17.7
click at [1252, 107] on span "**********" at bounding box center [1041, 110] width 887 height 20
drag, startPoint x: 1440, startPoint y: 105, endPoint x: 1251, endPoint y: 107, distance: 189.0
click at [1251, 107] on span "**********" at bounding box center [1041, 110] width 887 height 20
click at [1051, 113] on p "**********" at bounding box center [1042, 110] width 889 height 23
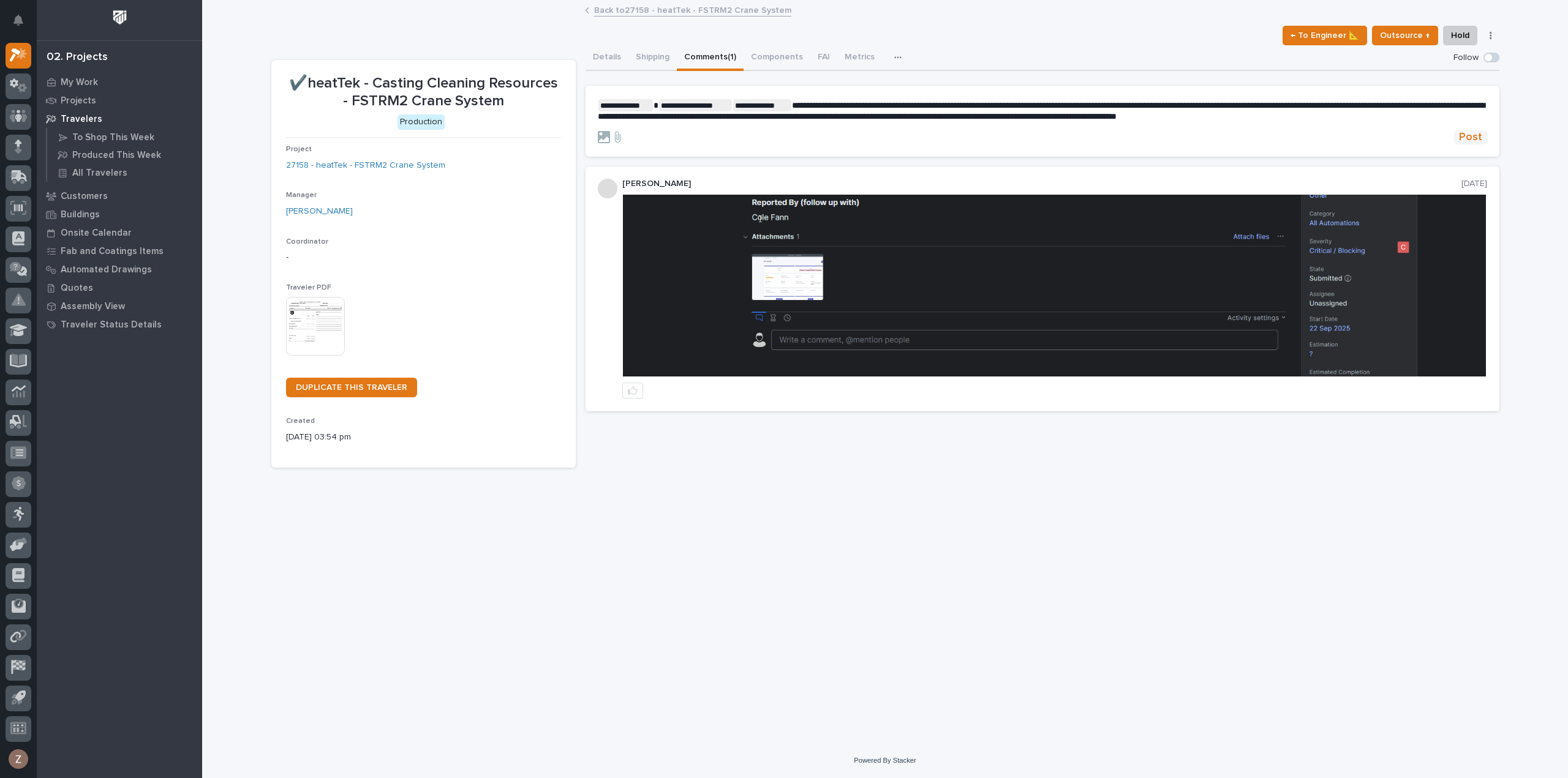
click at [1470, 133] on span "Post" at bounding box center [1470, 138] width 23 height 14
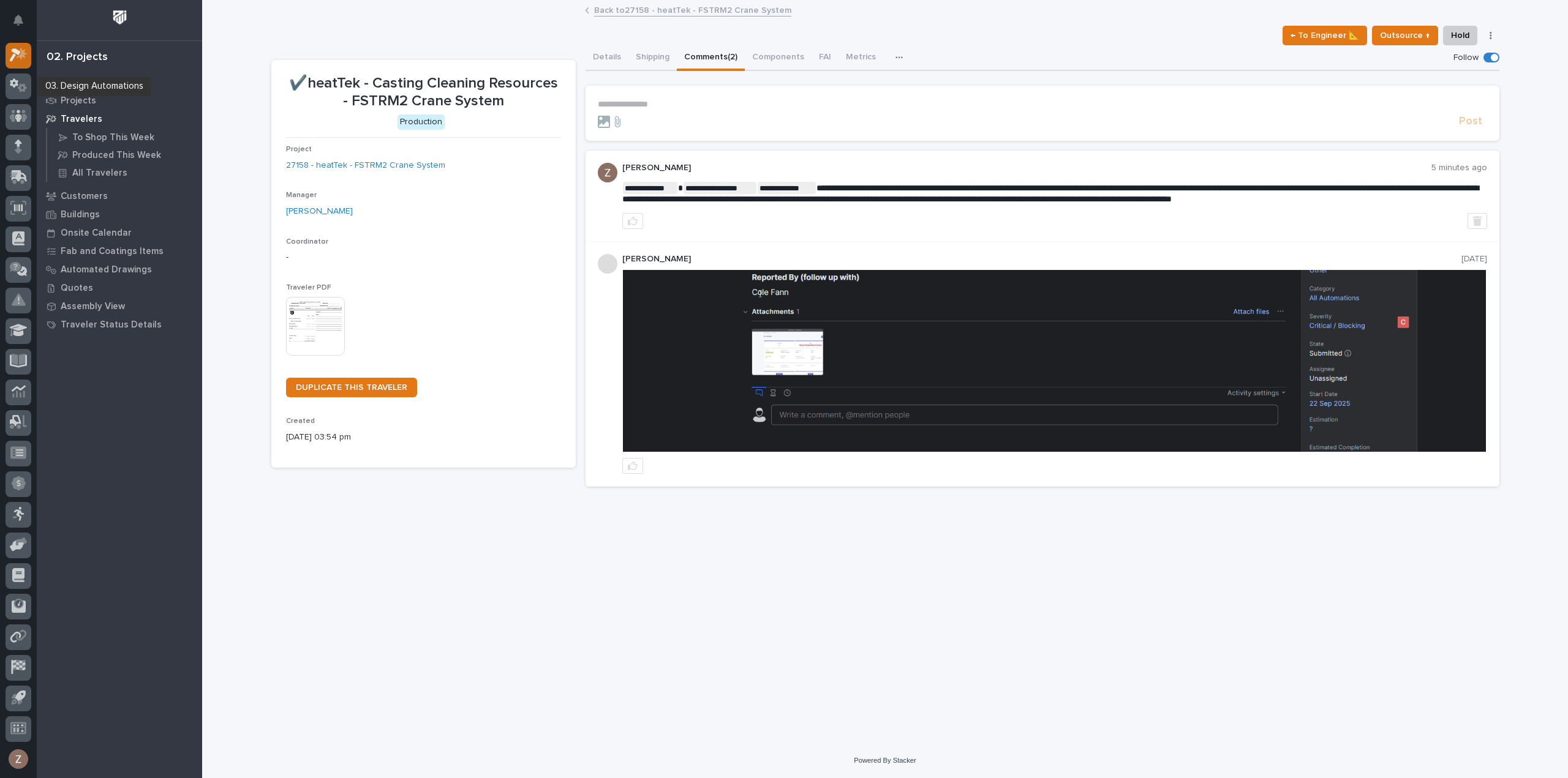
click at [23, 48] on icon at bounding box center [18, 55] width 17 height 14
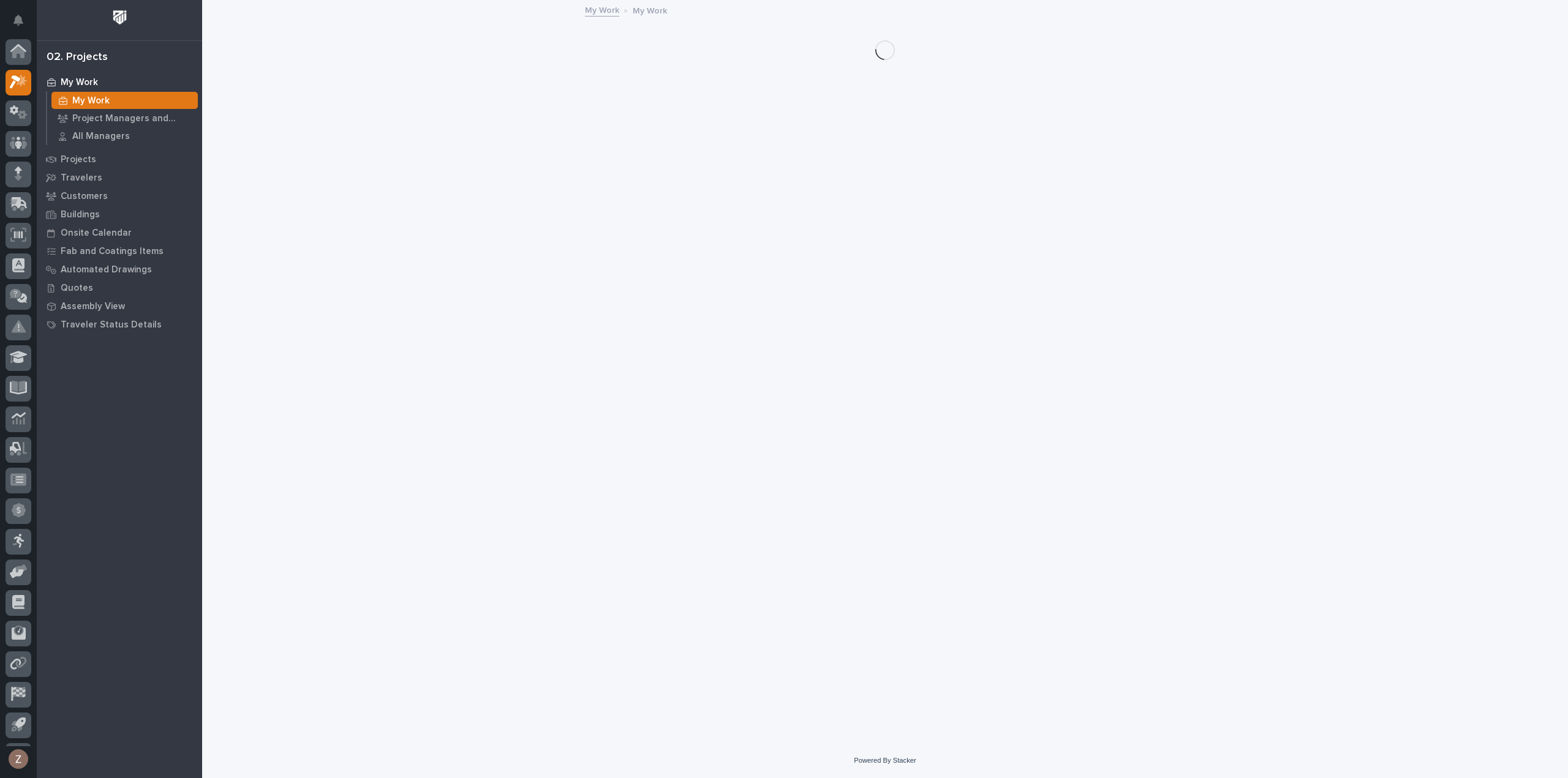
scroll to position [27, 0]
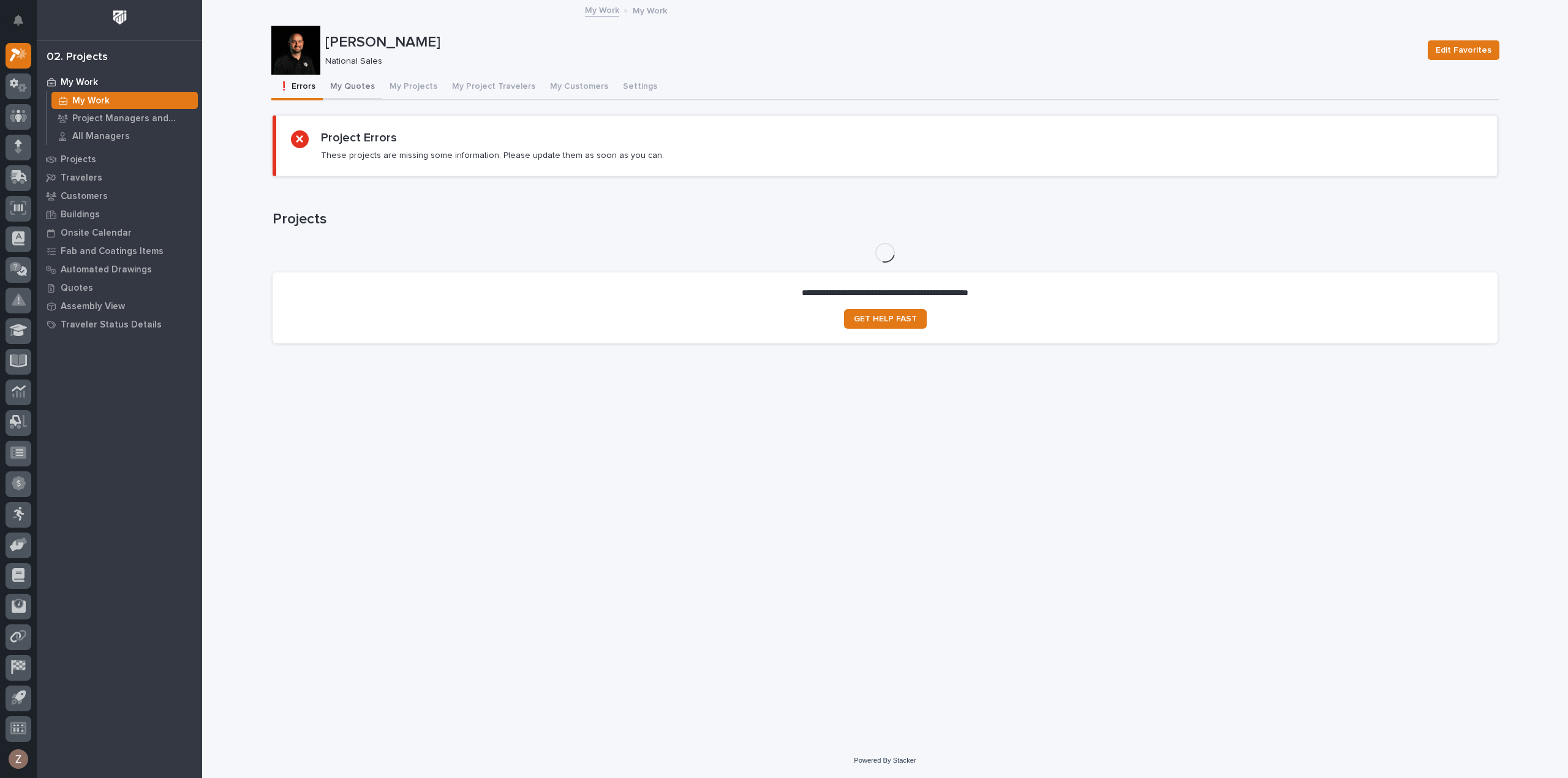
click at [341, 84] on button "My Quotes" at bounding box center [352, 87] width 59 height 25
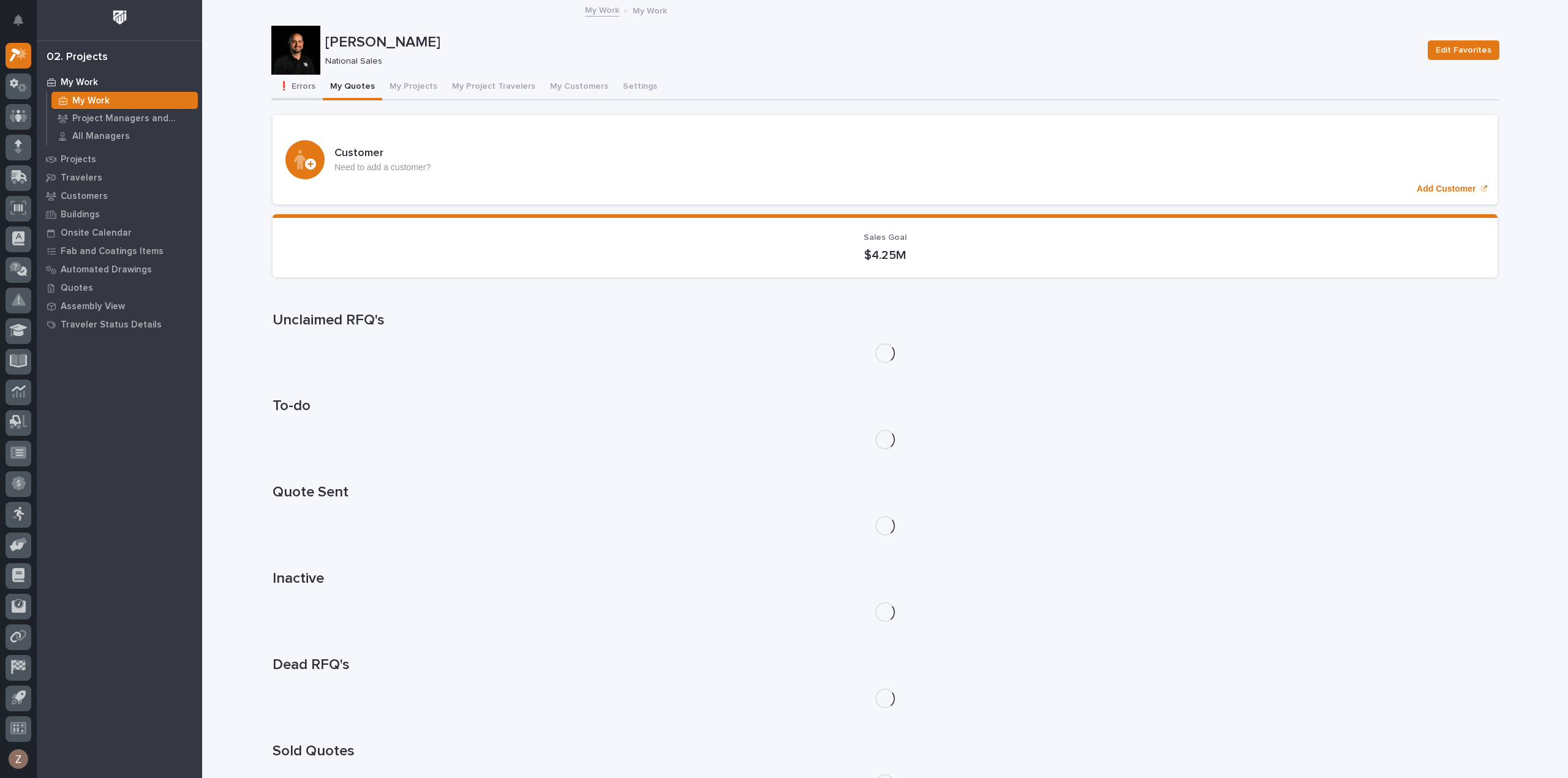
click at [292, 85] on button "❗ Errors" at bounding box center [296, 87] width 52 height 25
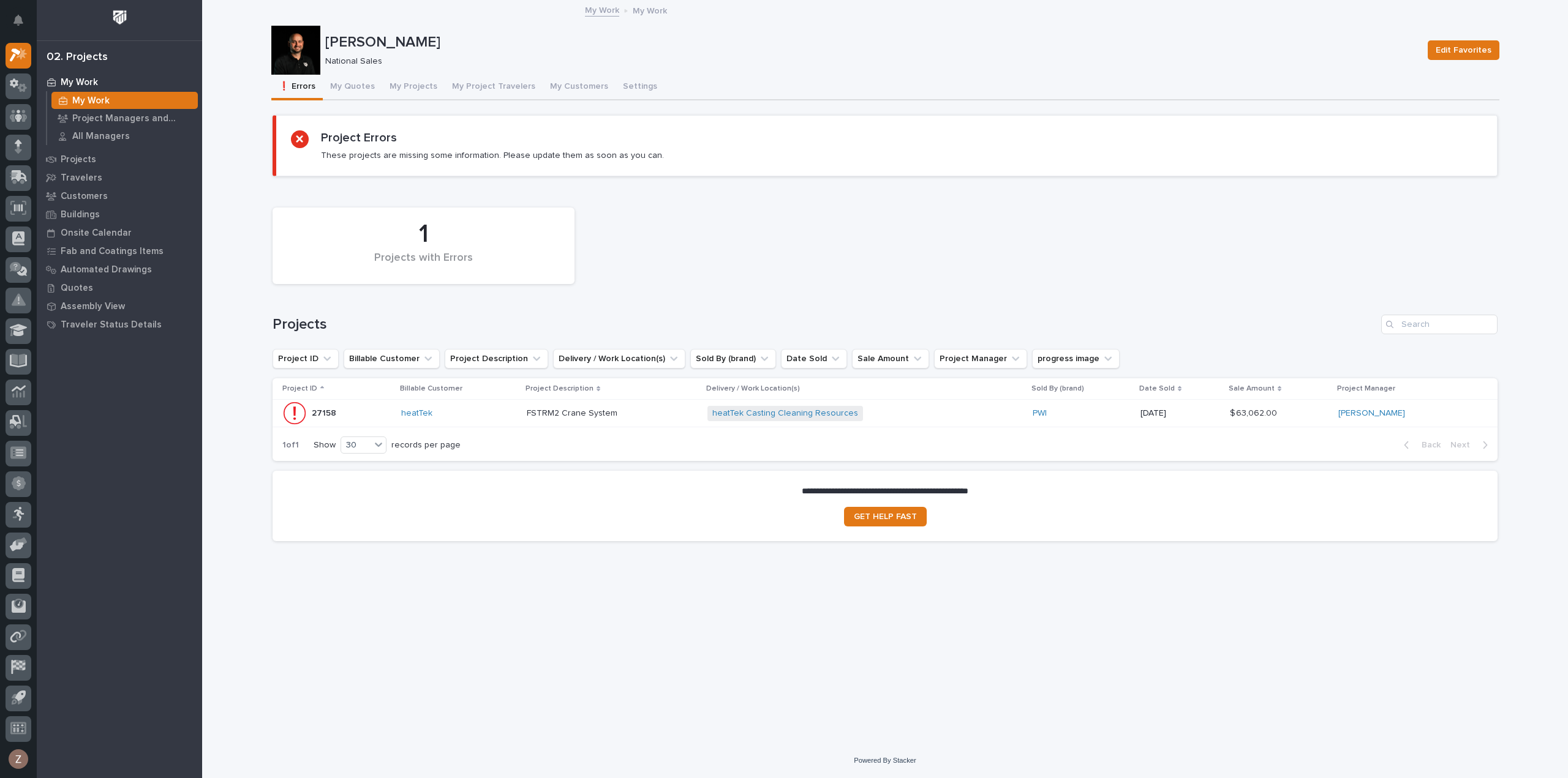
click at [653, 408] on p at bounding box center [613, 413] width 171 height 10
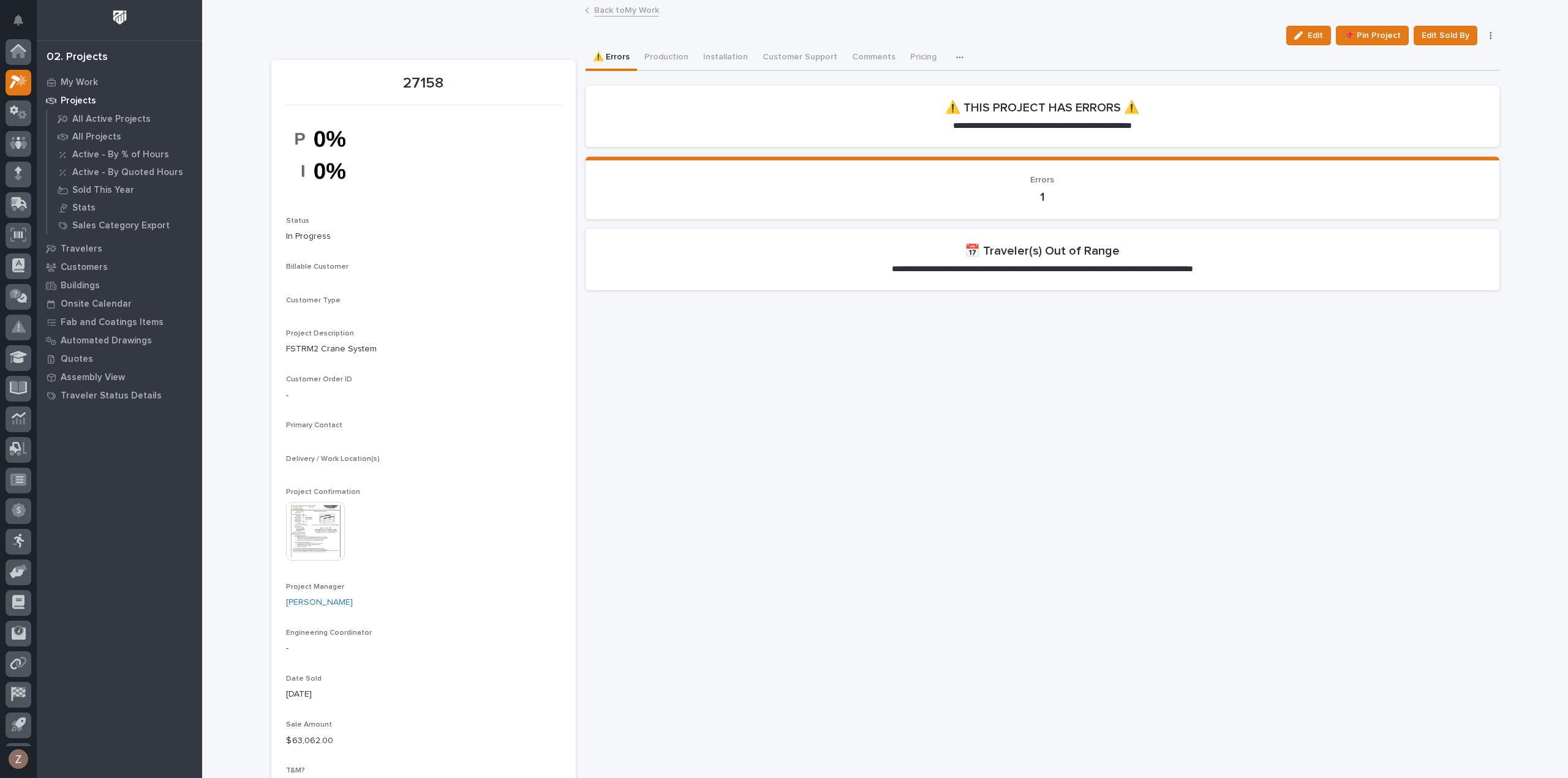
scroll to position [27, 0]
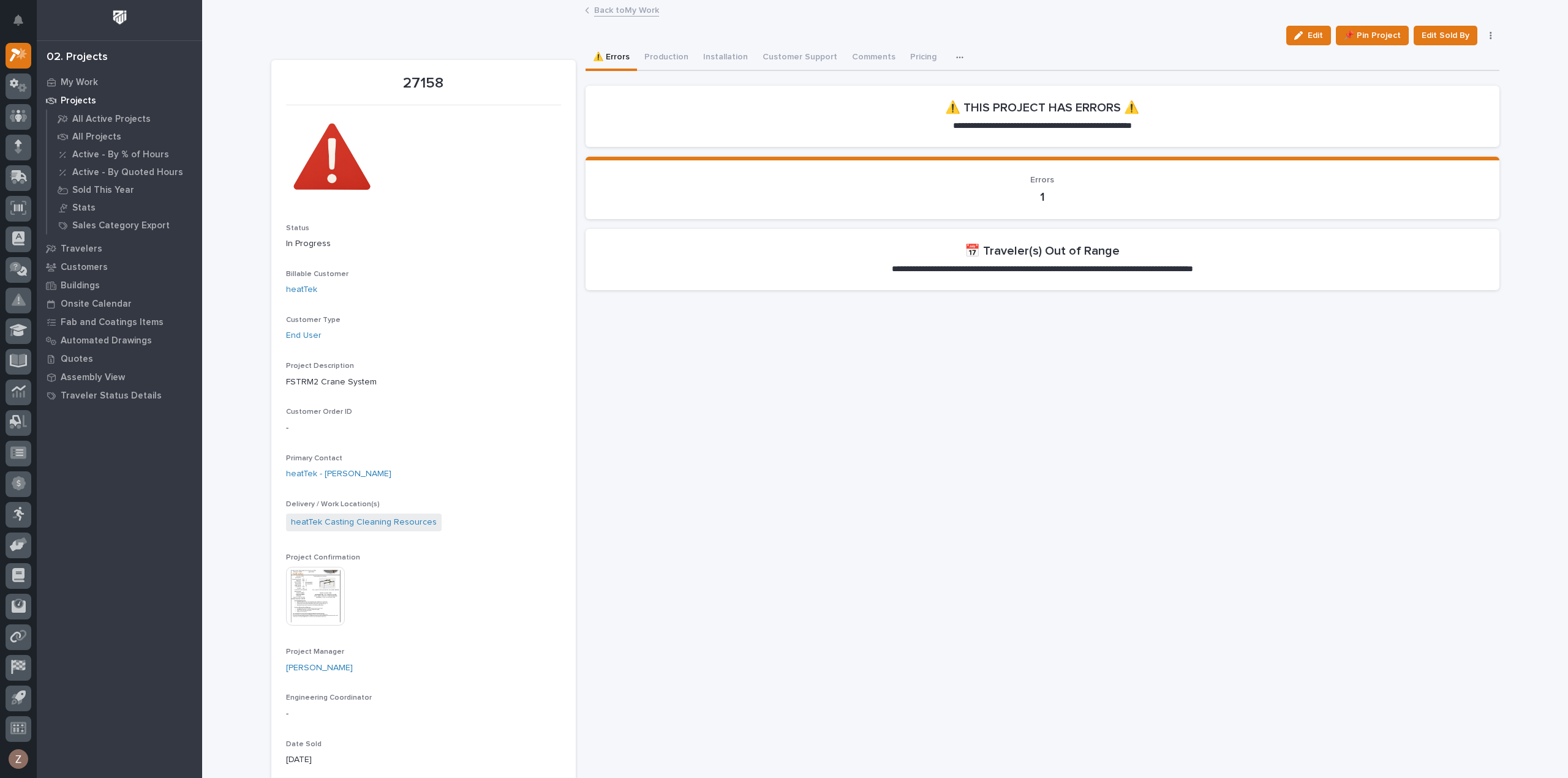
click at [1061, 270] on p "**********" at bounding box center [1042, 269] width 361 height 12
click at [664, 55] on button "Production" at bounding box center [667, 58] width 59 height 25
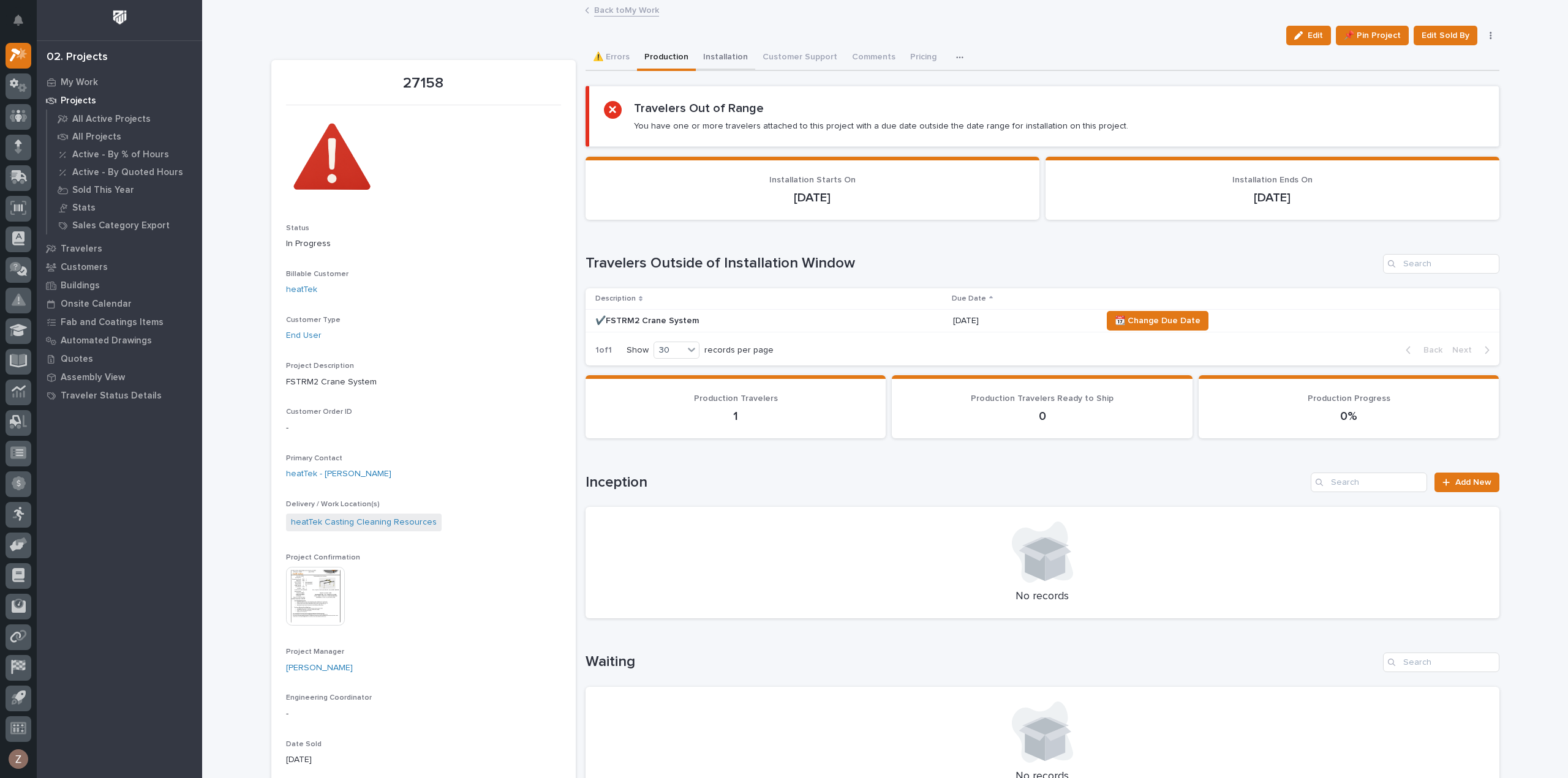
click at [725, 52] on button "Installation" at bounding box center [725, 58] width 59 height 25
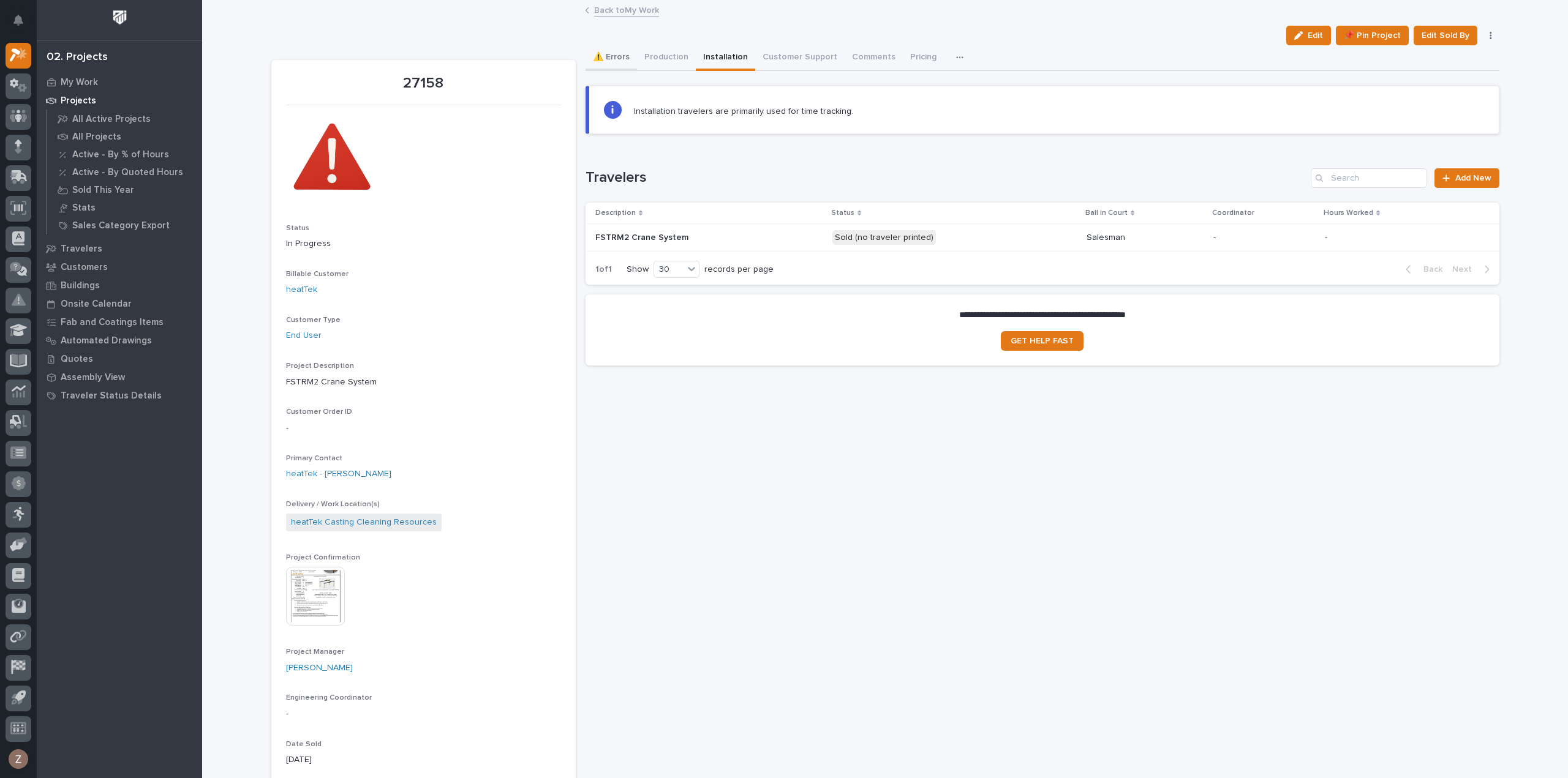
click at [602, 53] on button "⚠️ Errors" at bounding box center [611, 58] width 52 height 25
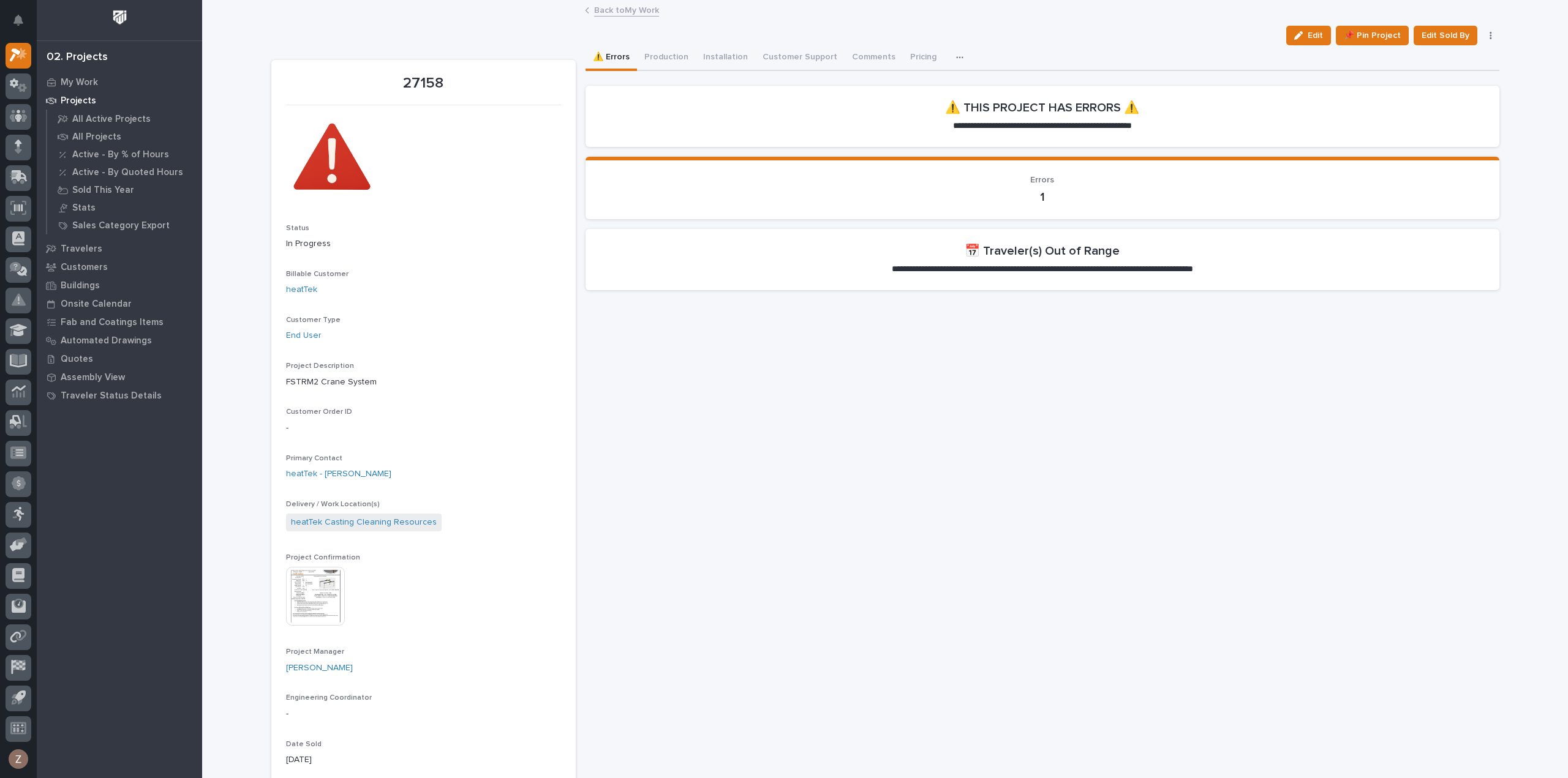
click at [609, 13] on link "Back to My Work" at bounding box center [627, 10] width 65 height 14
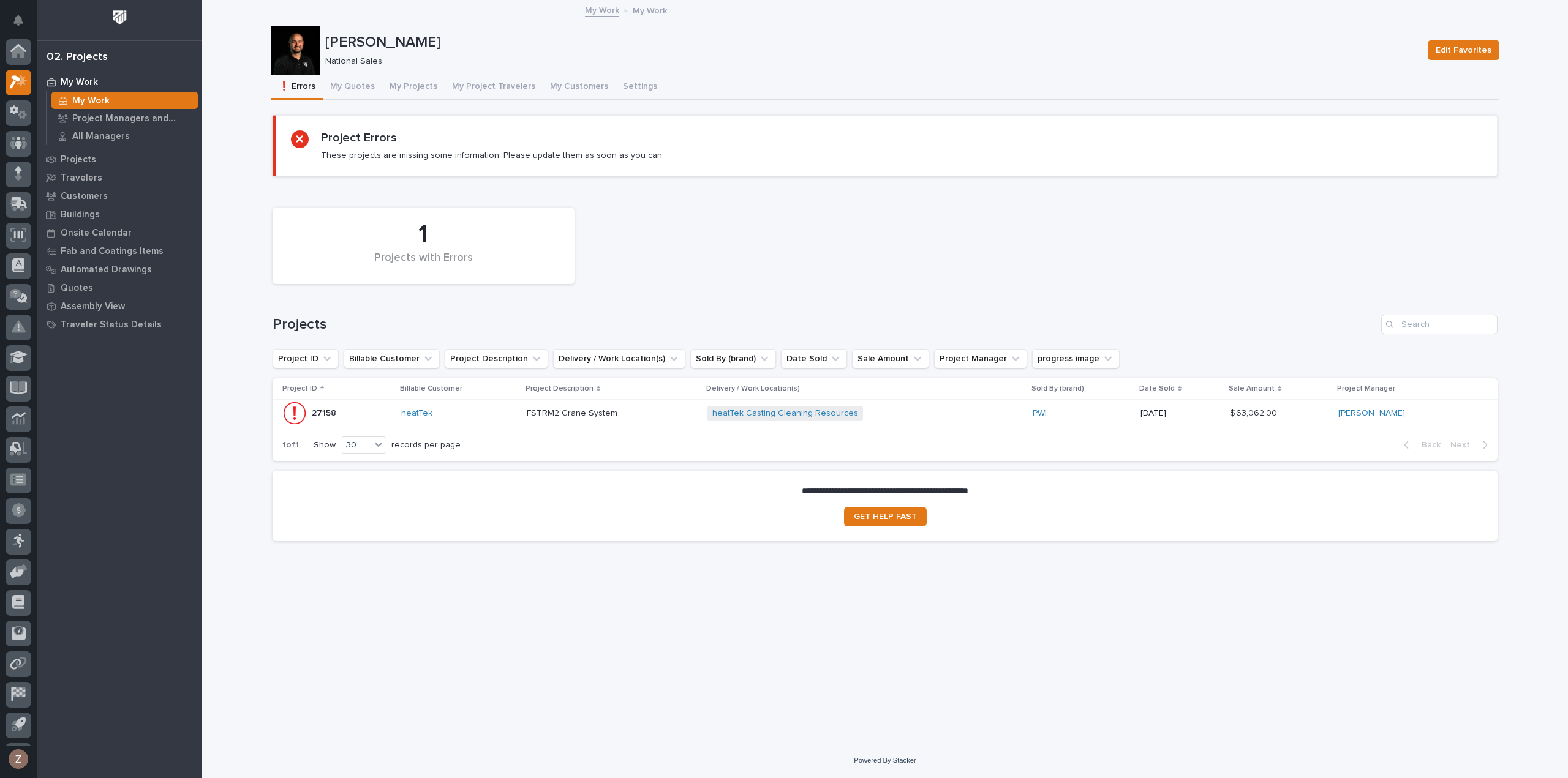
scroll to position [27, 0]
click at [343, 90] on button "My Quotes" at bounding box center [352, 87] width 59 height 25
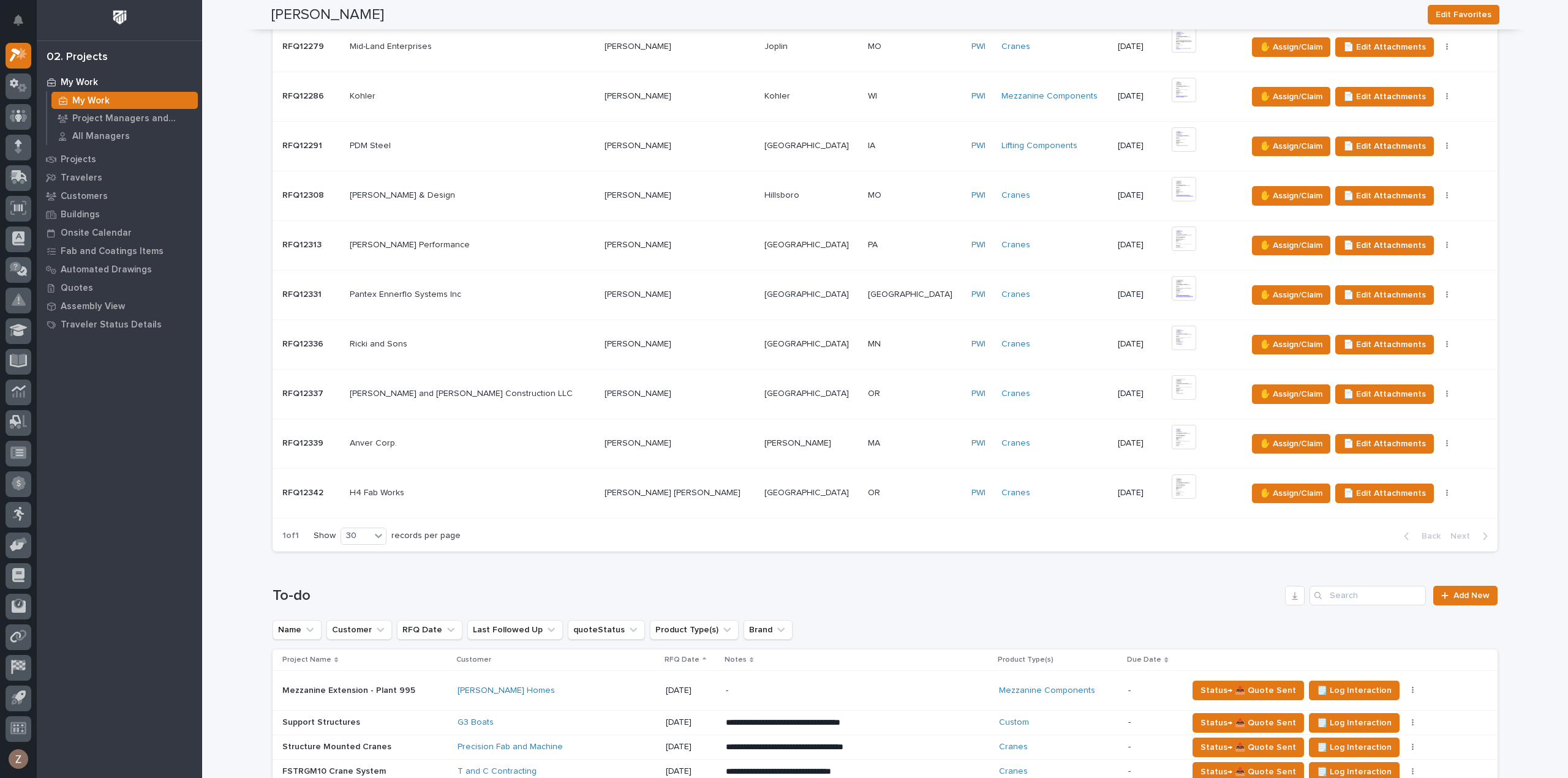
scroll to position [1041, 0]
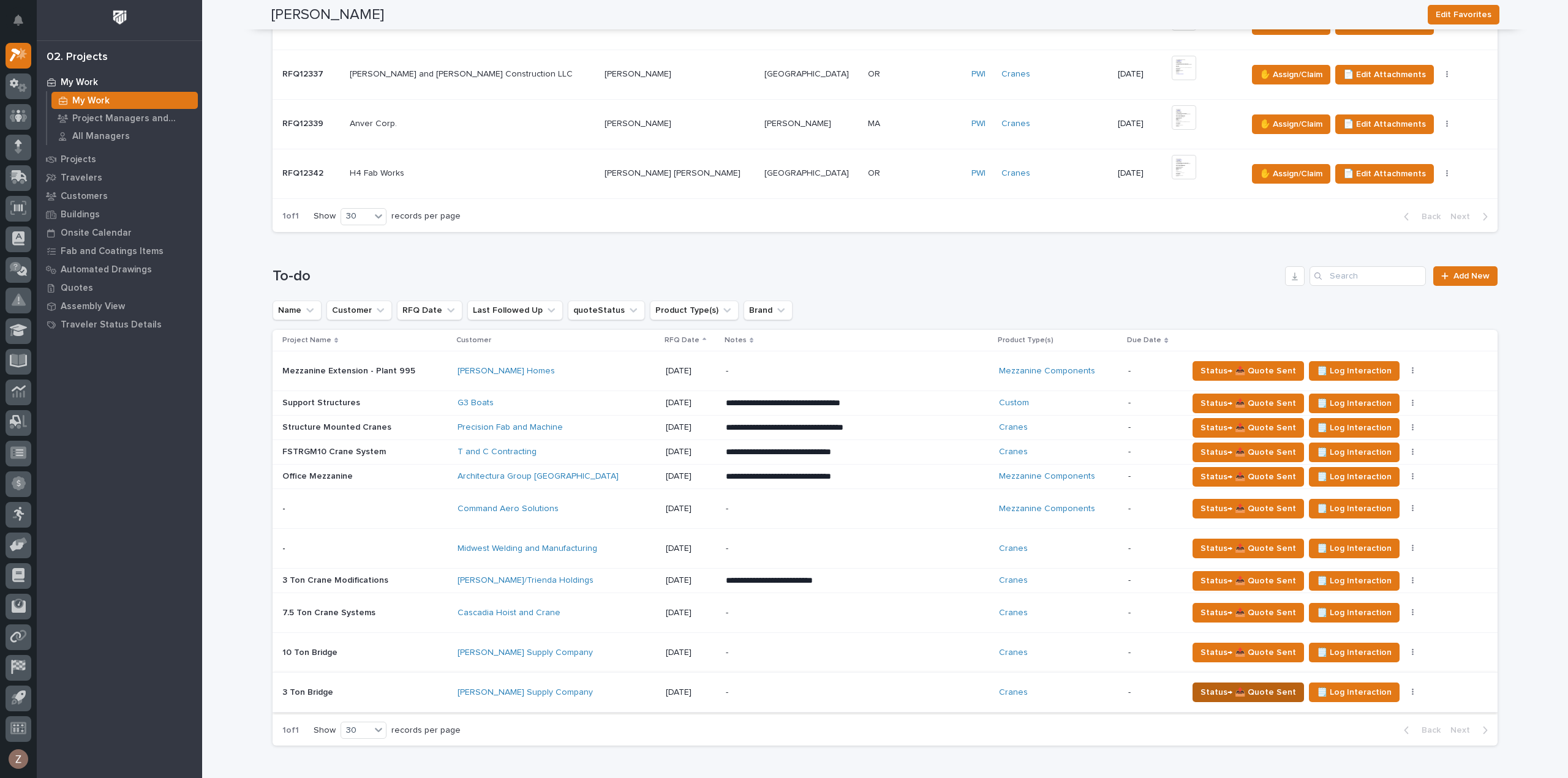
click at [1201, 691] on span "Status→ 📤 Quote Sent" at bounding box center [1249, 692] width 96 height 15
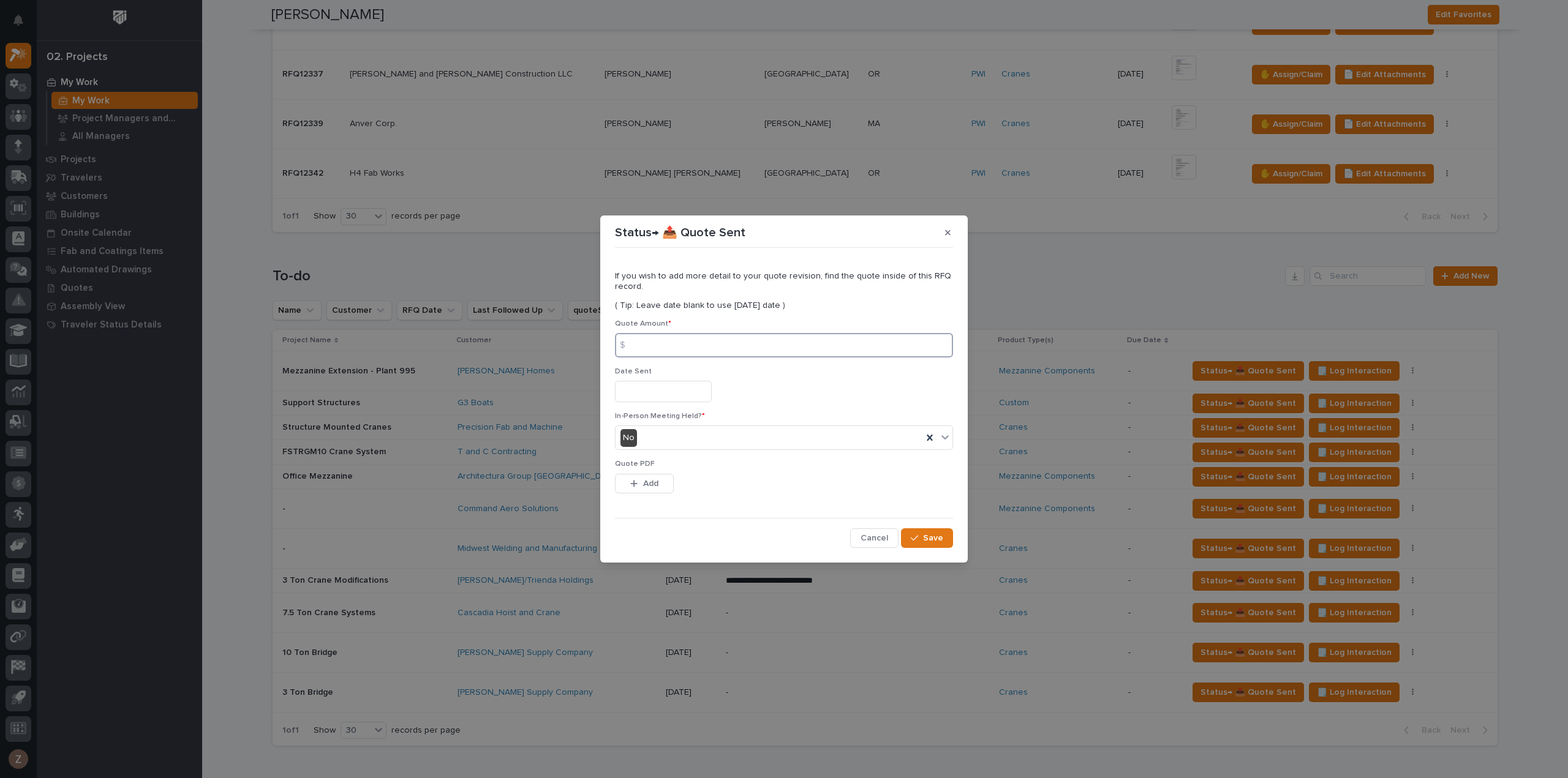
click at [667, 340] on input at bounding box center [784, 345] width 338 height 25
type input "42719"
click at [648, 389] on input "text" at bounding box center [664, 391] width 97 height 21
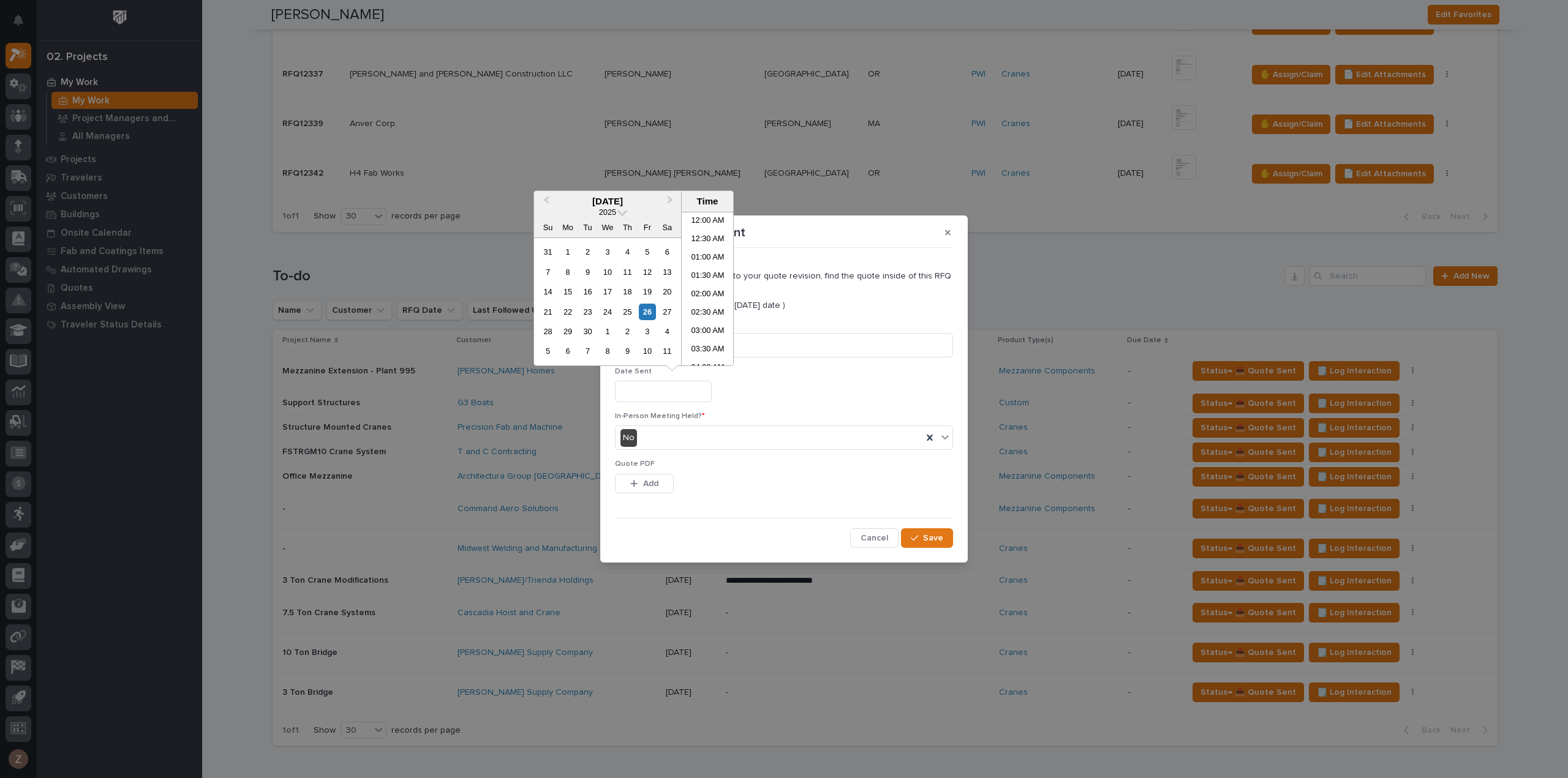
scroll to position [410, 0]
click at [705, 311] on li "01:30 PM" at bounding box center [708, 307] width 52 height 18
type input "**********"
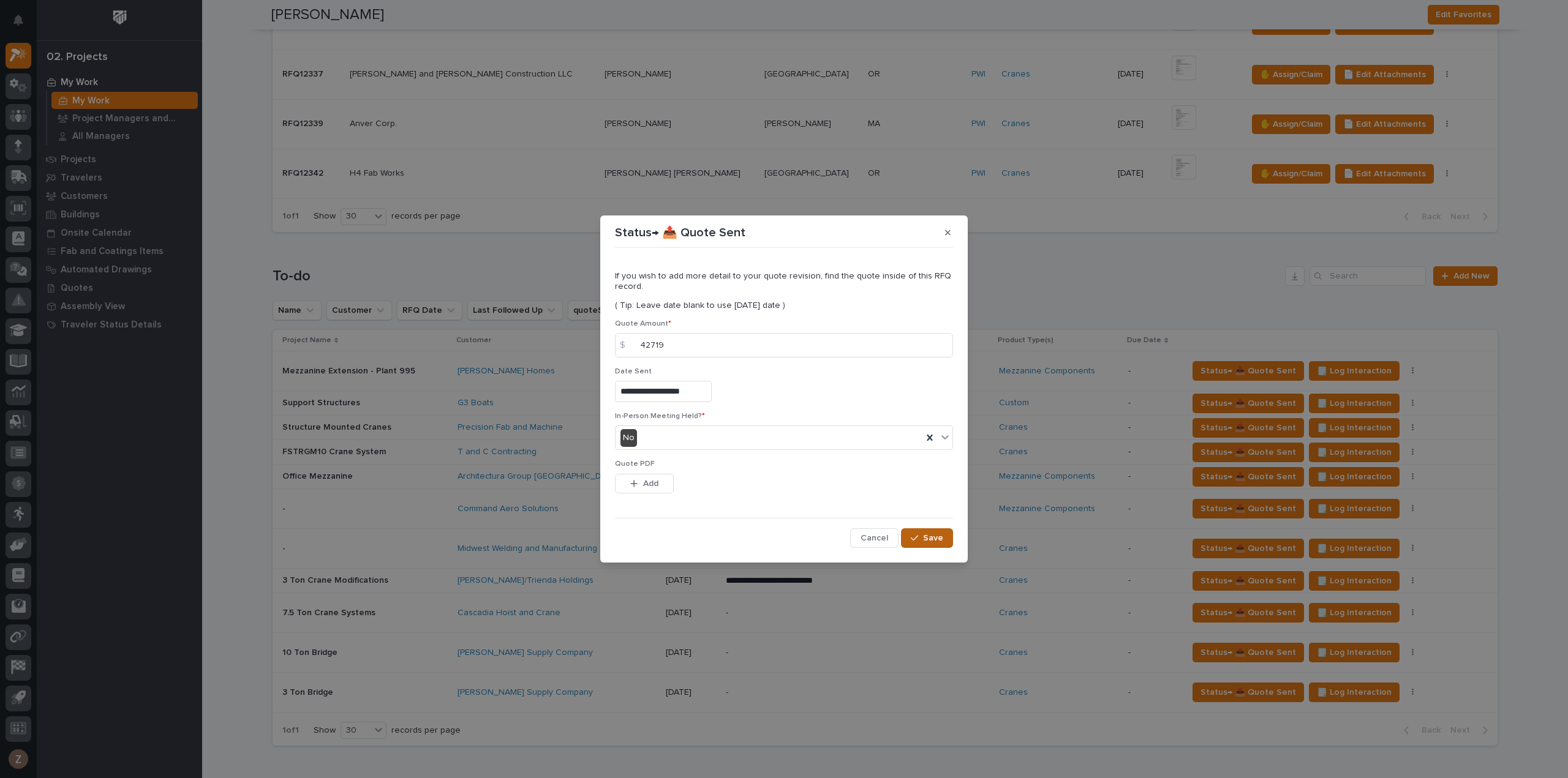
click at [916, 528] on button "Save" at bounding box center [927, 538] width 52 height 20
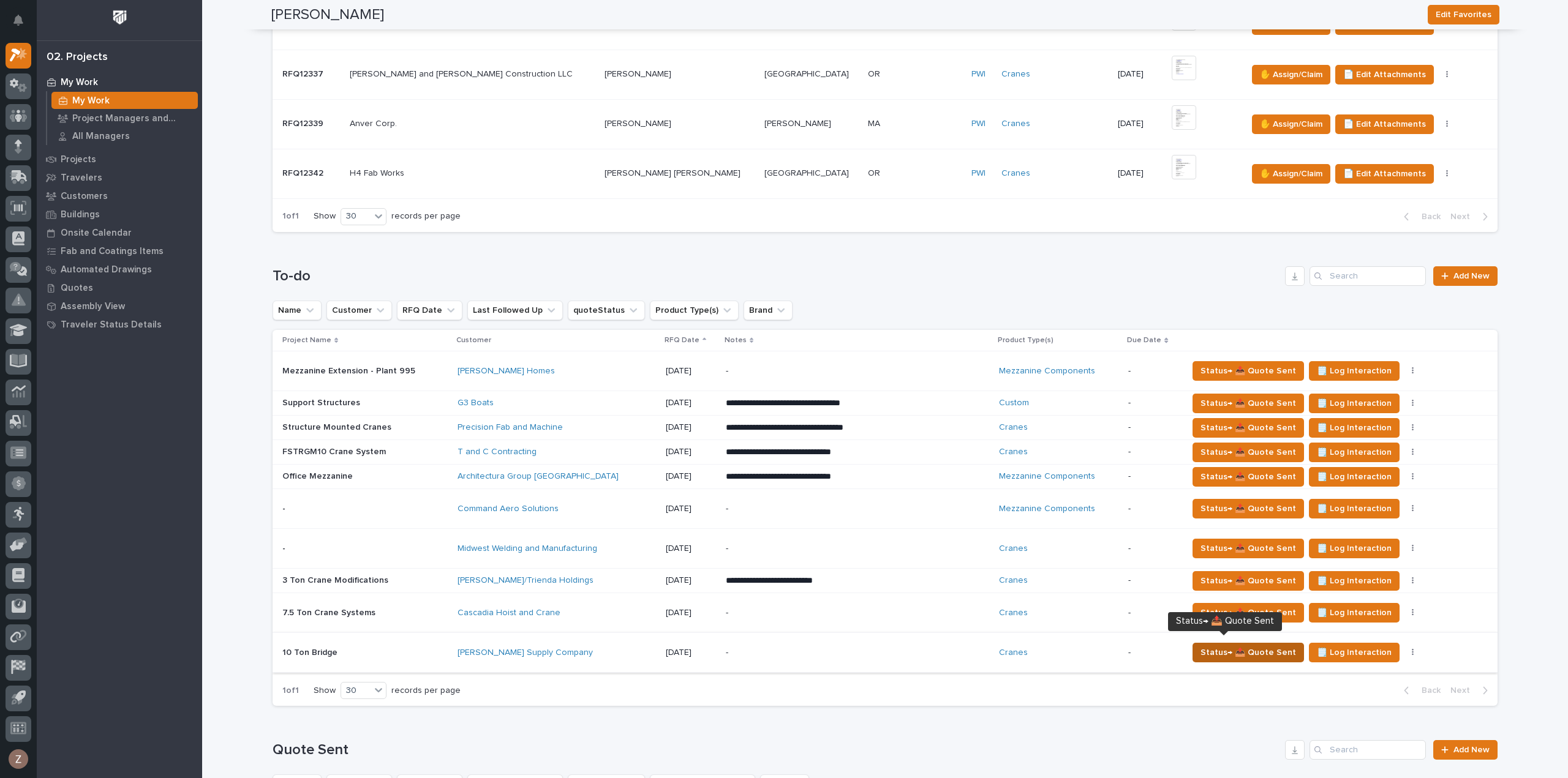
click at [1225, 655] on button "Status→ 📤 Quote Sent" at bounding box center [1248, 652] width 112 height 20
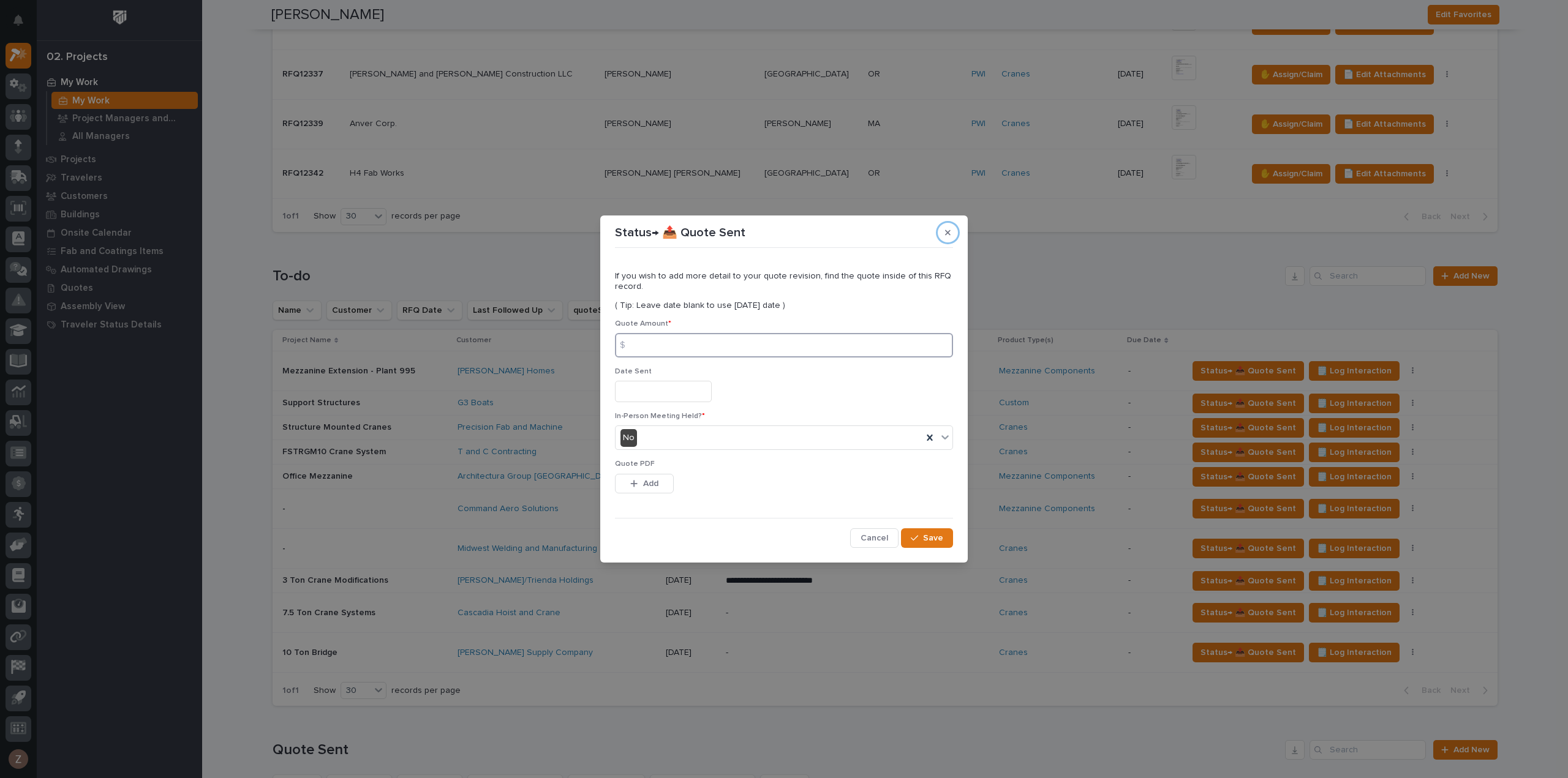
click at [667, 348] on input at bounding box center [784, 345] width 338 height 25
type input "84067"
click at [673, 380] on div "Date Sent" at bounding box center [784, 390] width 338 height 44
click at [672, 390] on input "text" at bounding box center [664, 391] width 97 height 21
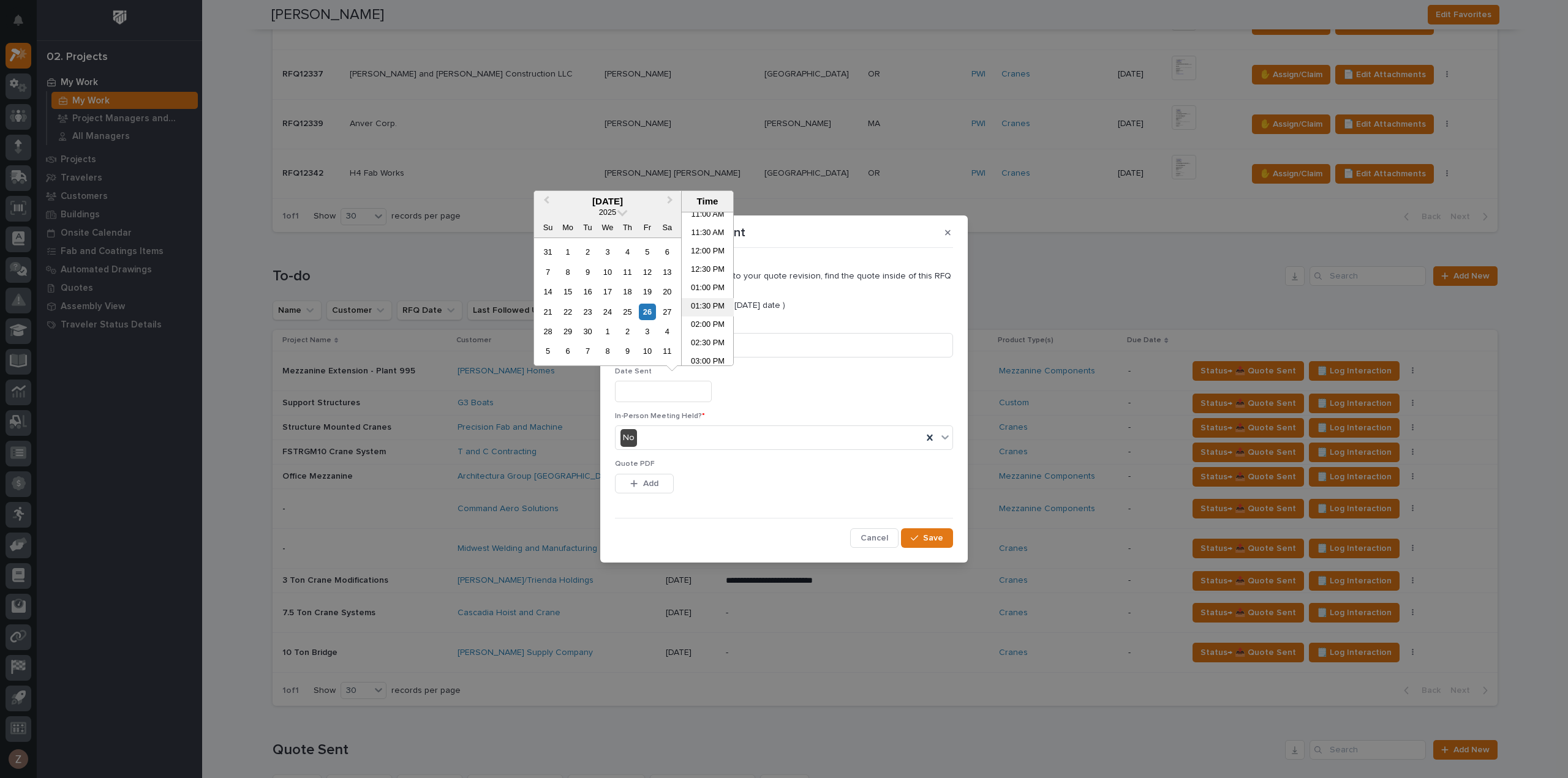
click at [708, 309] on li "01:30 PM" at bounding box center [708, 307] width 52 height 18
type input "**********"
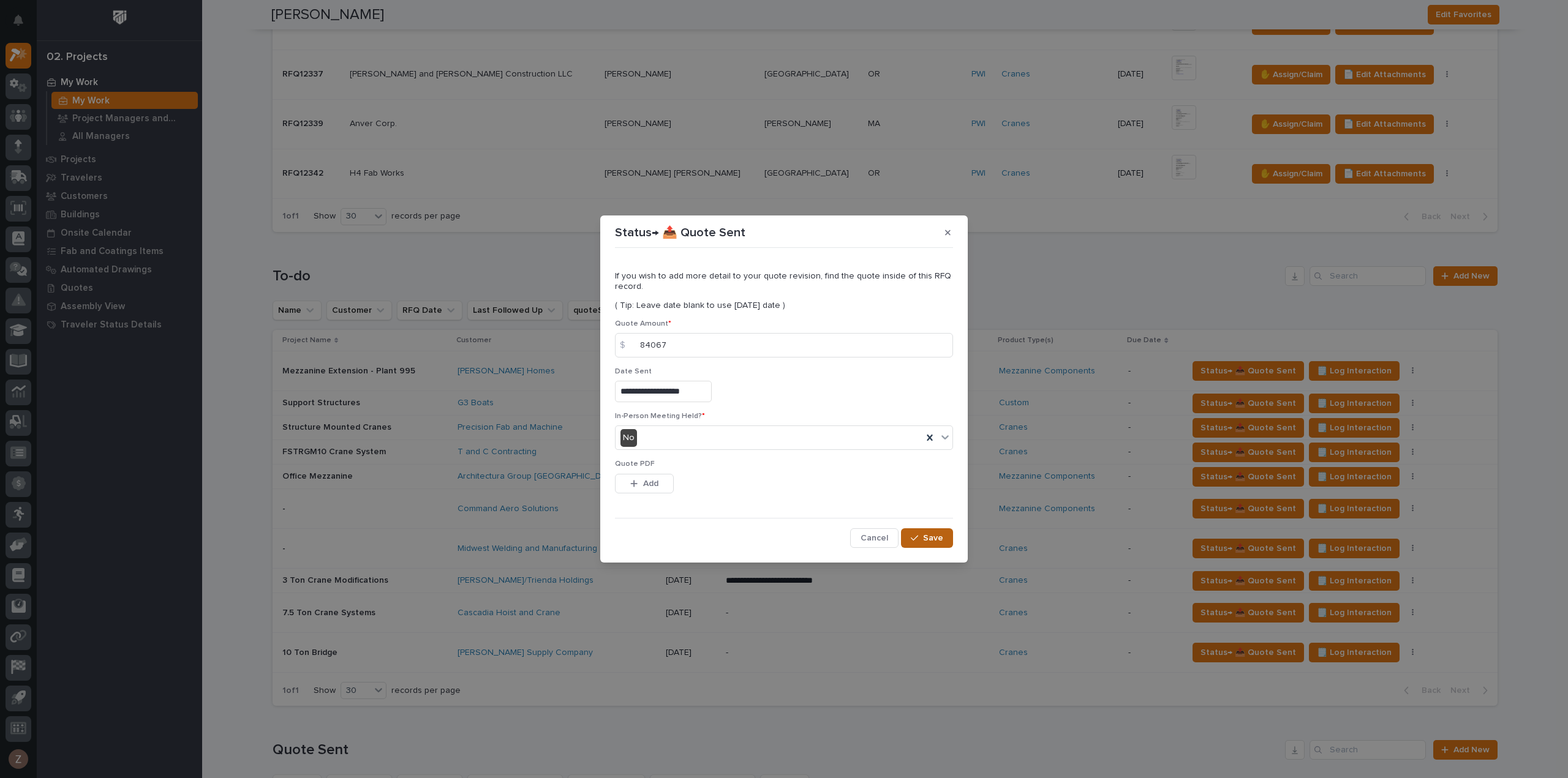
click at [932, 540] on span "Save" at bounding box center [932, 538] width 20 height 11
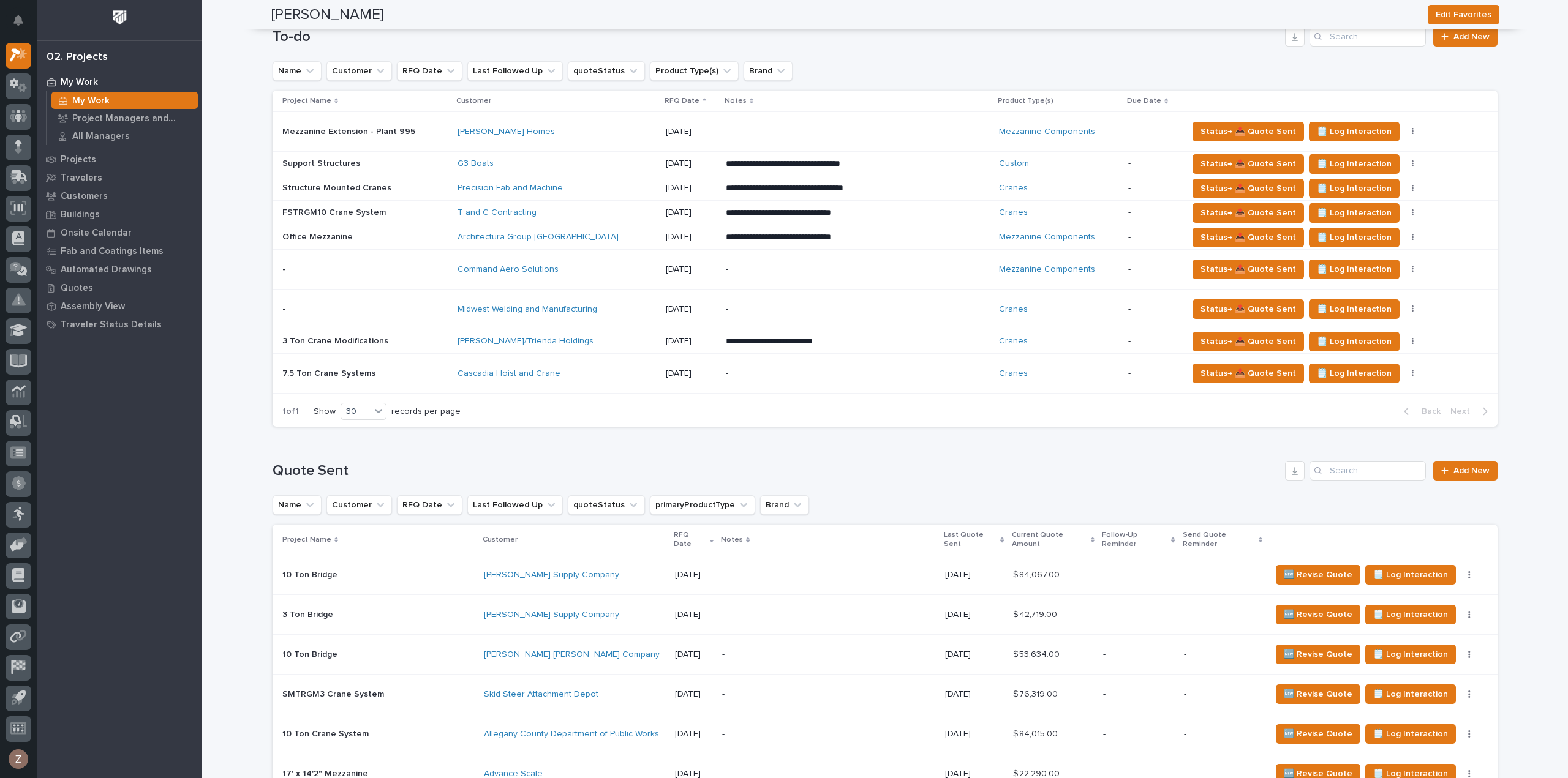
scroll to position [1531, 0]
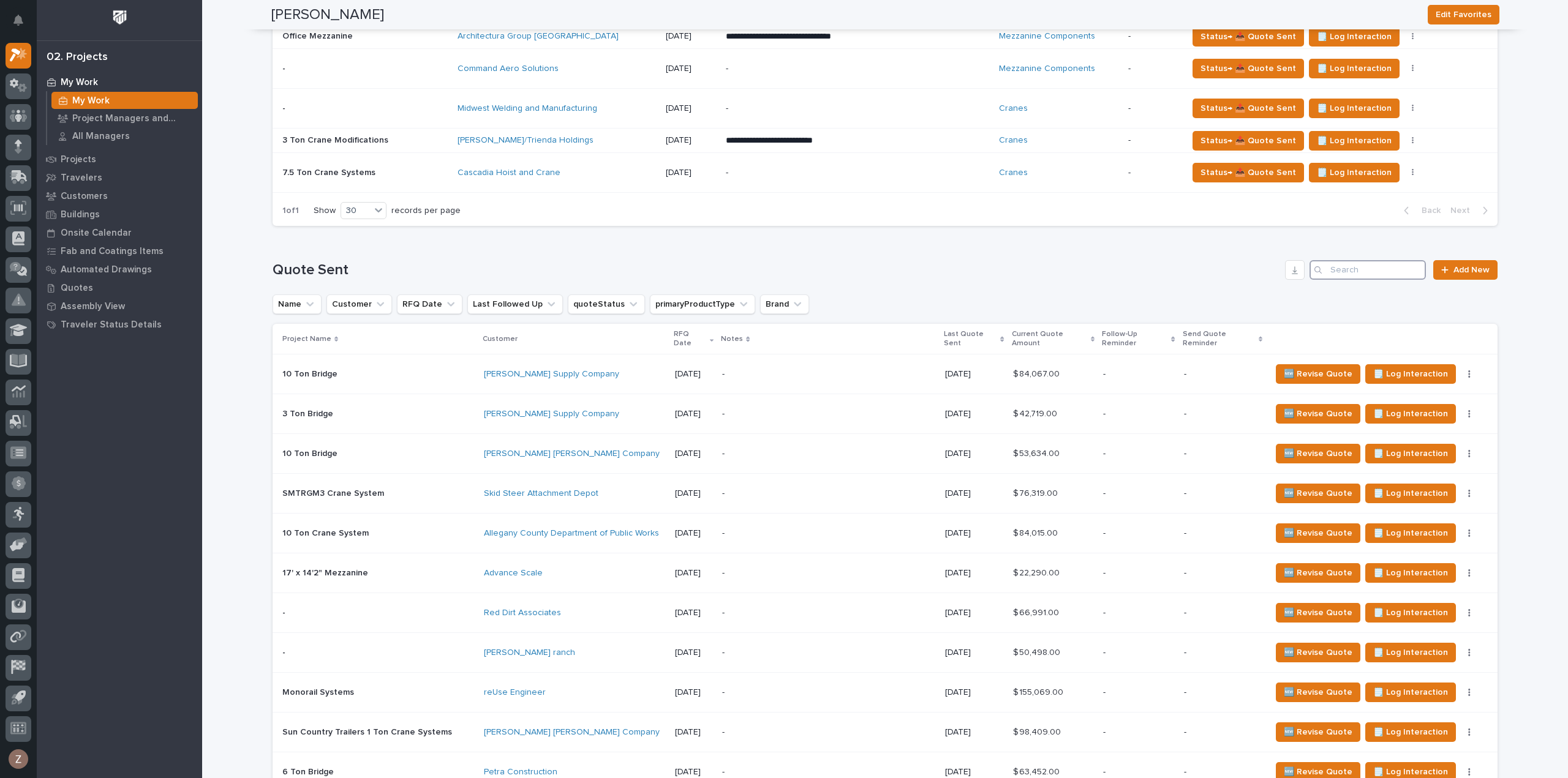
click at [1367, 268] on input "Search" at bounding box center [1367, 269] width 117 height 20
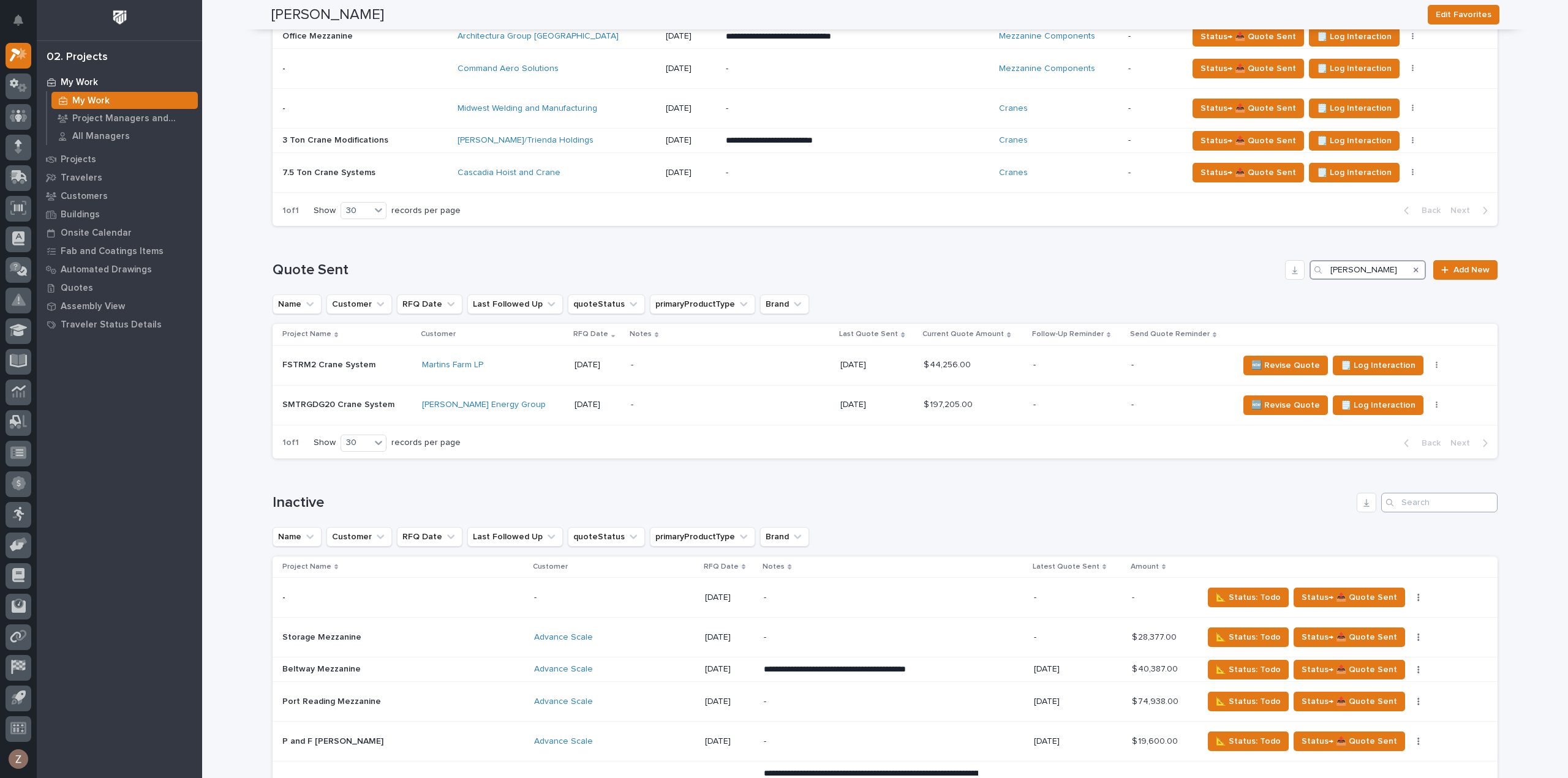
type input "martin"
click at [1427, 499] on input "Search" at bounding box center [1439, 502] width 117 height 20
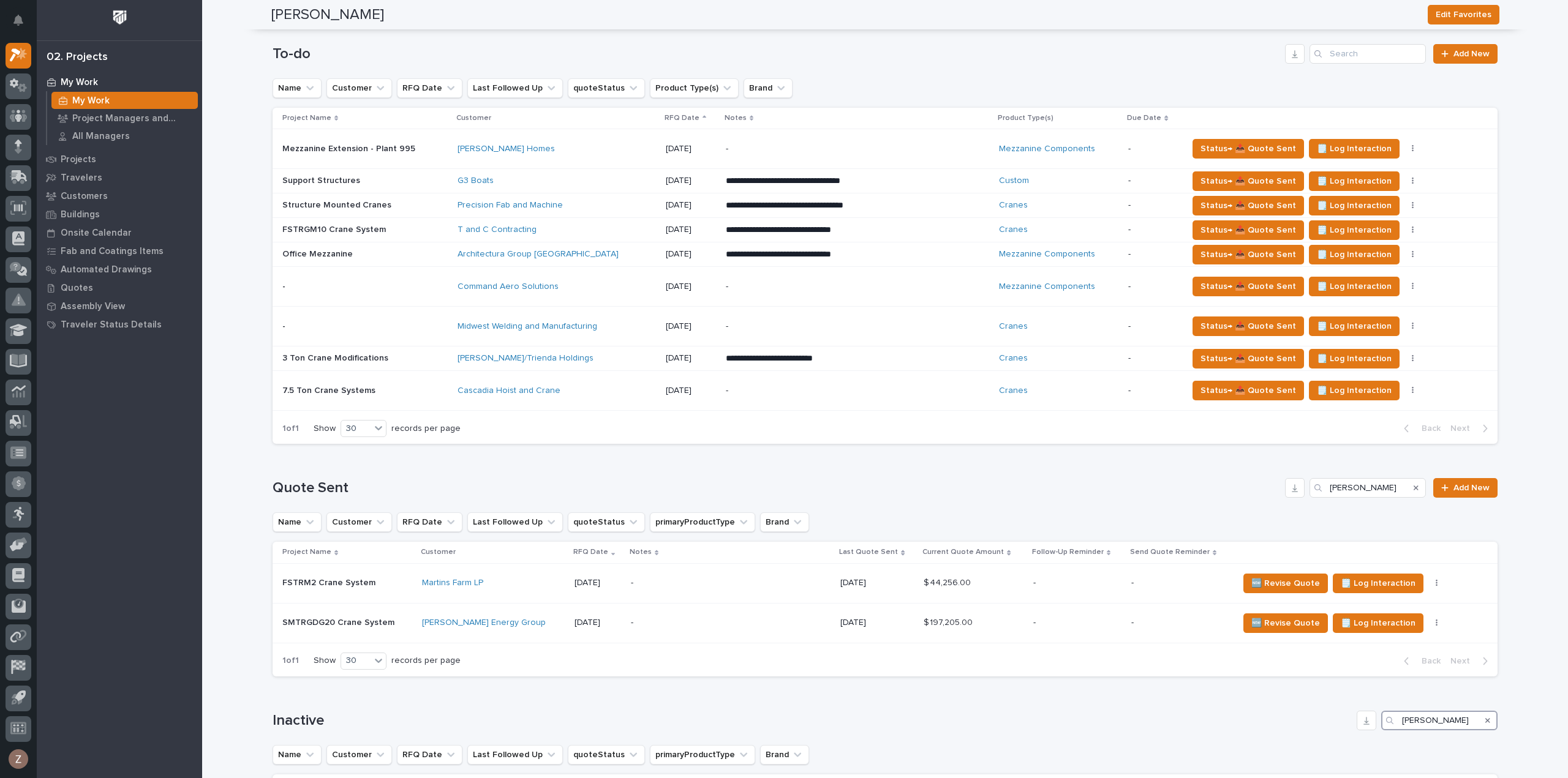
scroll to position [1859, 0]
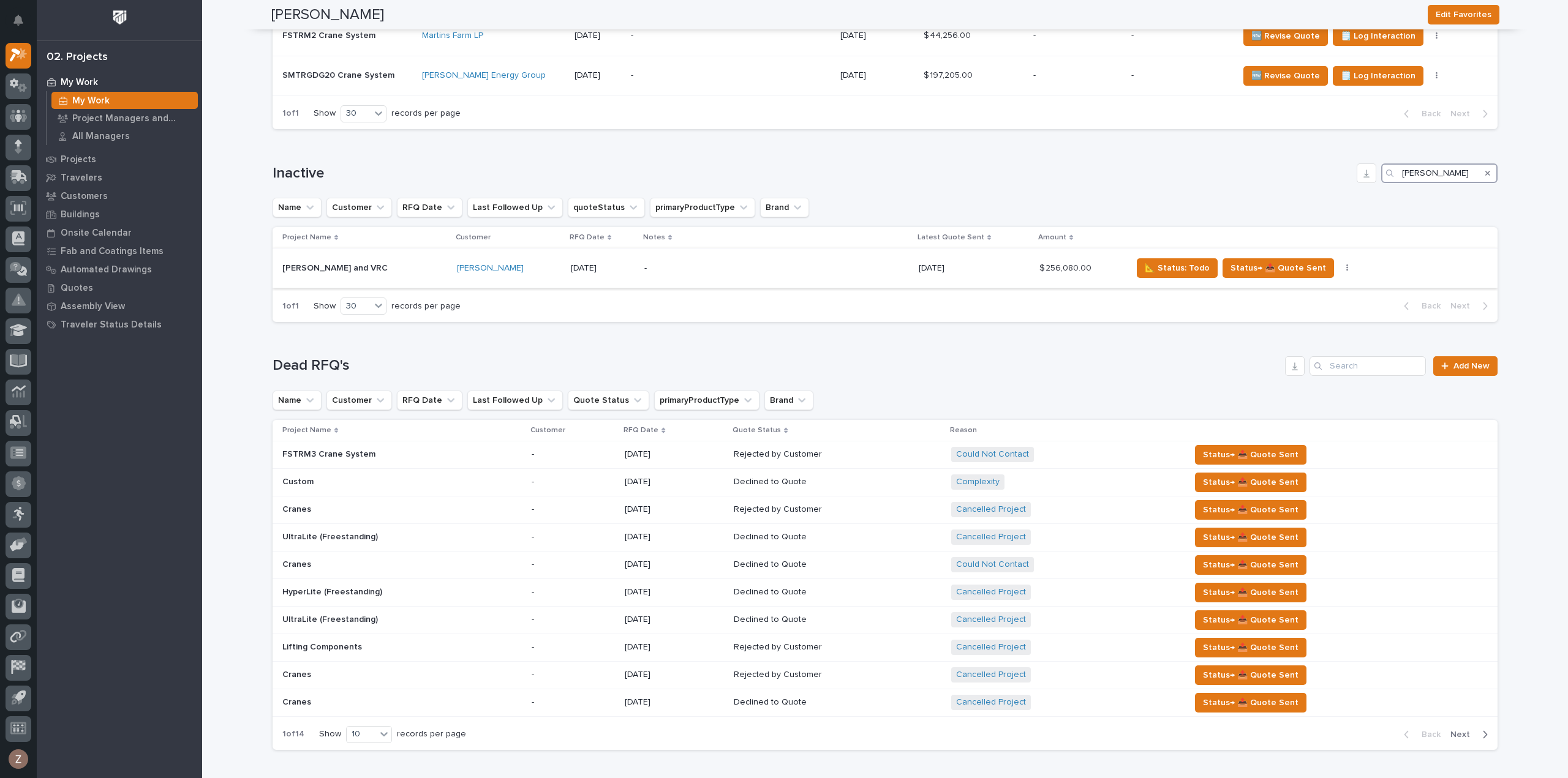
type input "martin"
click at [1339, 264] on button "button" at bounding box center [1348, 268] width 17 height 9
click at [1313, 285] on span "Status→ 👎 Rejected" at bounding box center [1279, 292] width 80 height 15
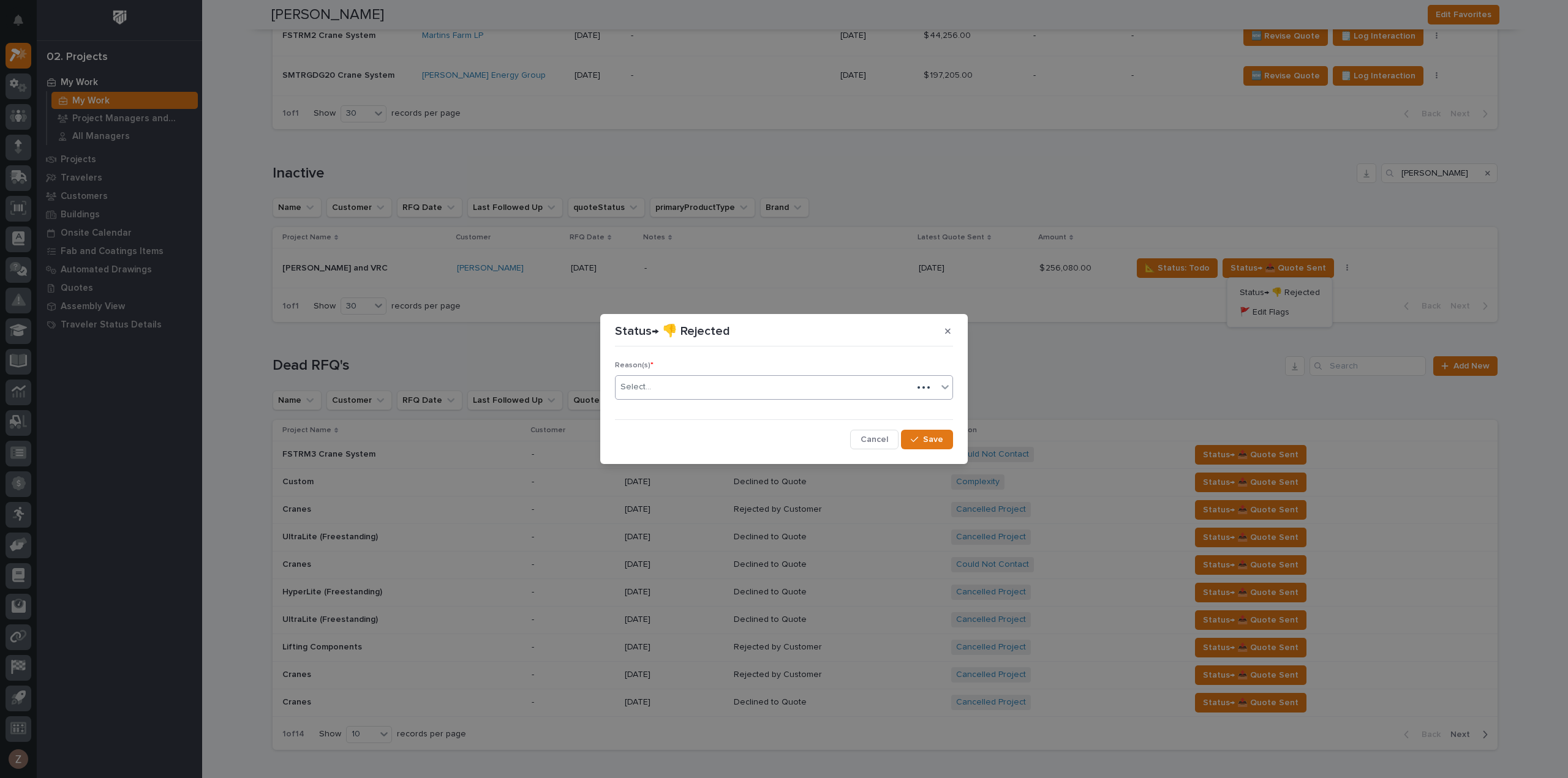
click at [783, 383] on div "Select..." at bounding box center [764, 387] width 297 height 20
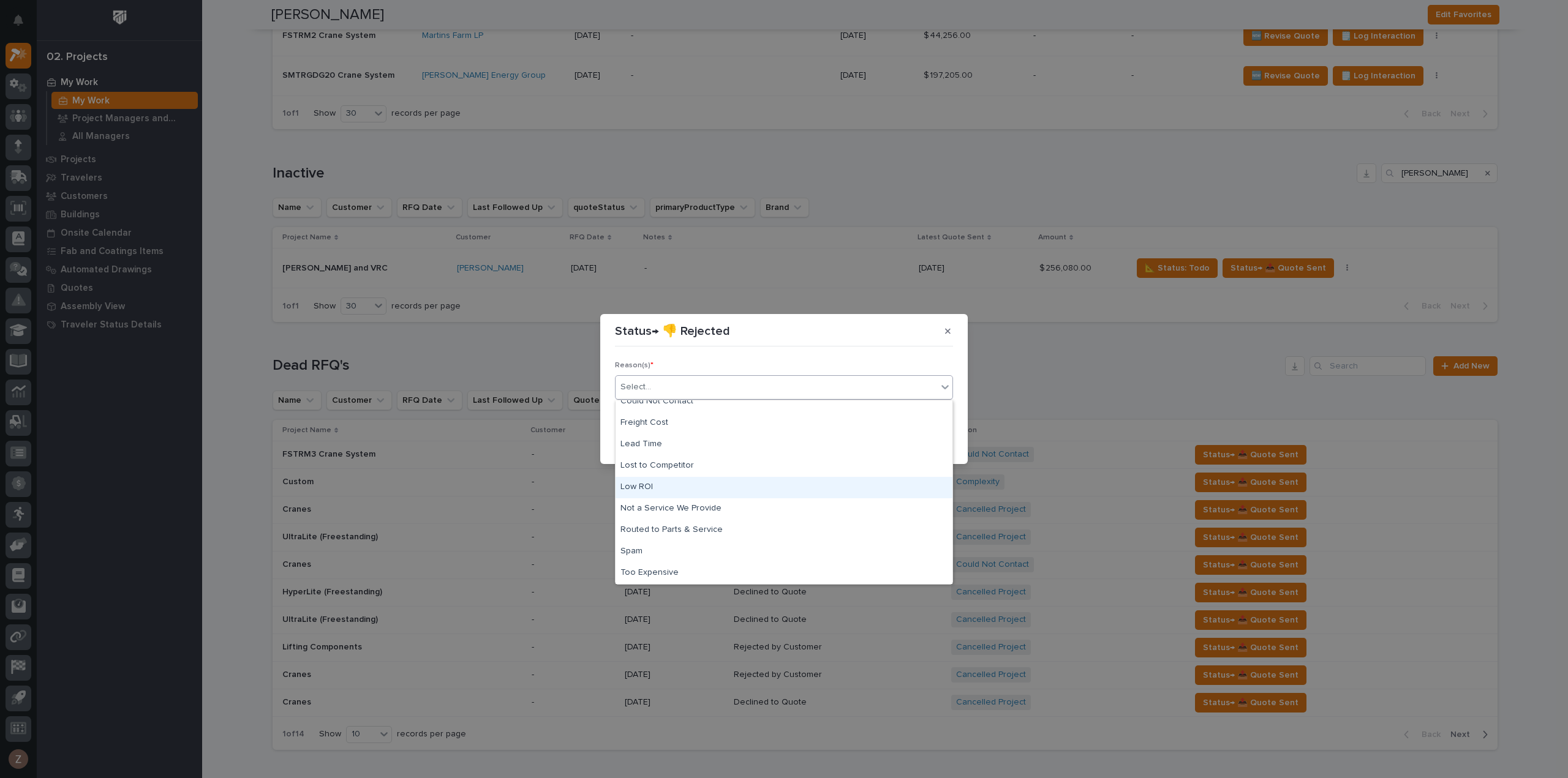
scroll to position [0, 0]
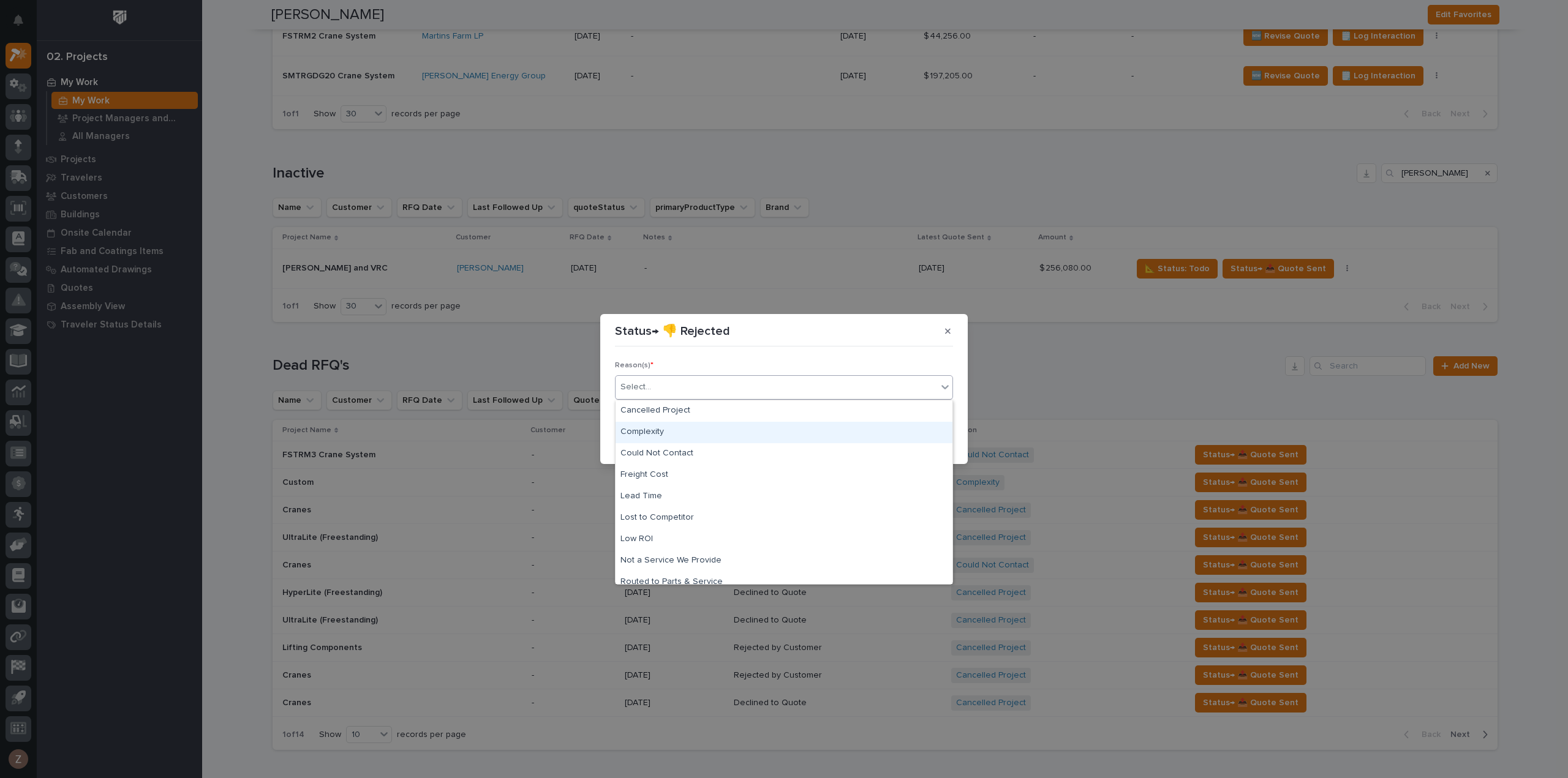
drag, startPoint x: 728, startPoint y: 486, endPoint x: 717, endPoint y: 435, distance: 52.2
click at [717, 435] on div "Complexity" at bounding box center [784, 432] width 337 height 21
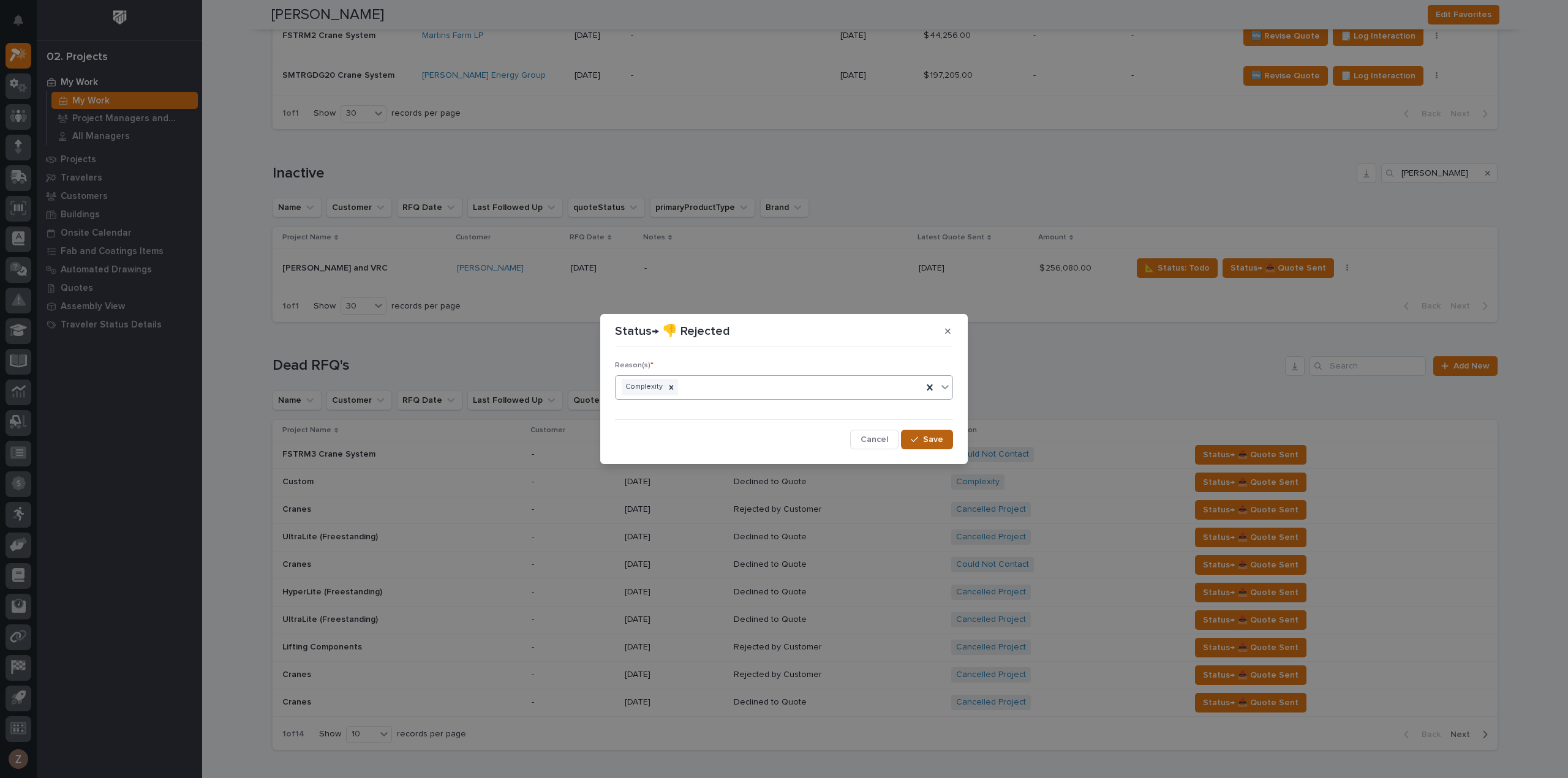
click at [920, 437] on div "button" at bounding box center [916, 439] width 12 height 9
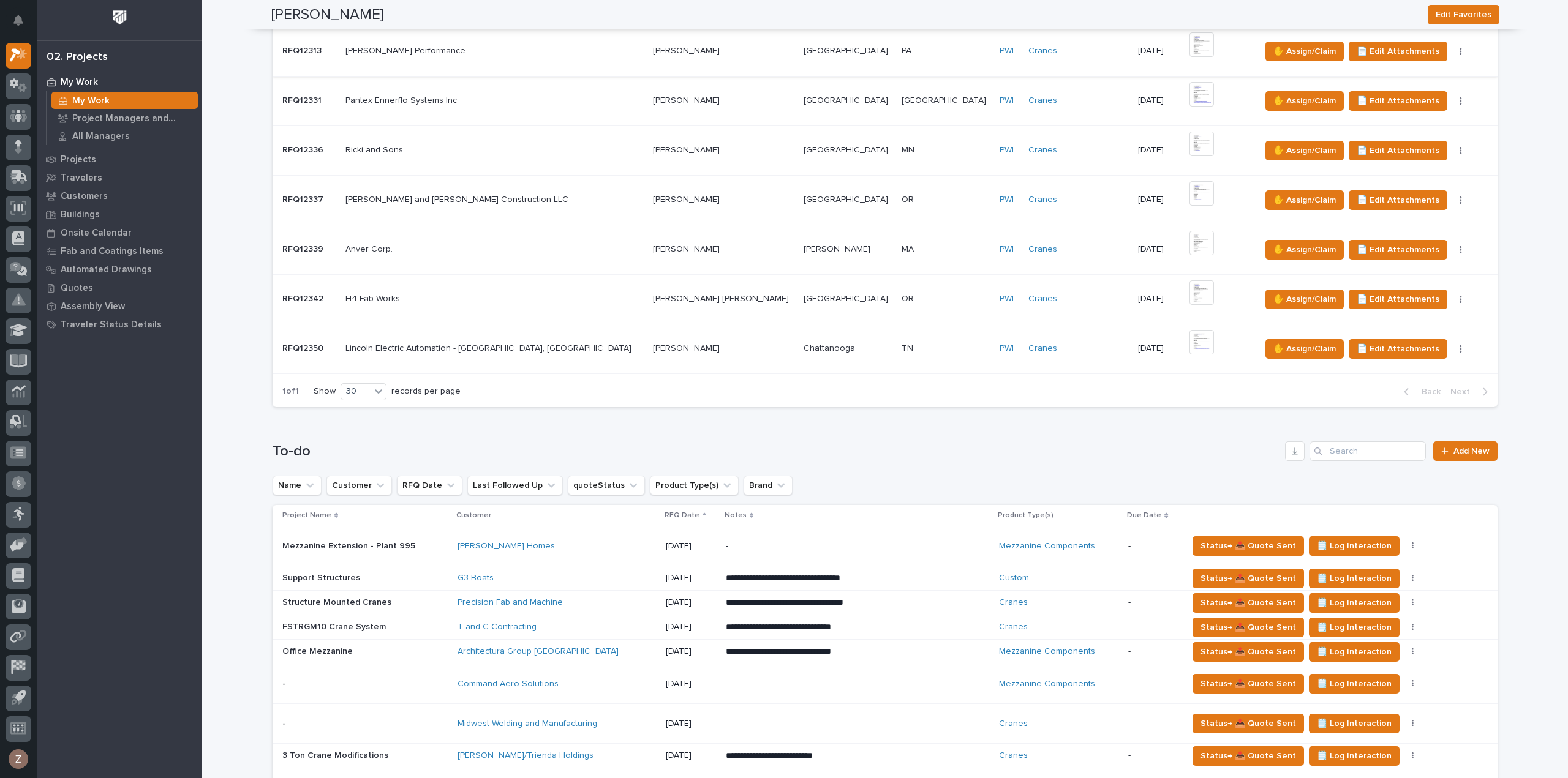
scroll to position [922, 0]
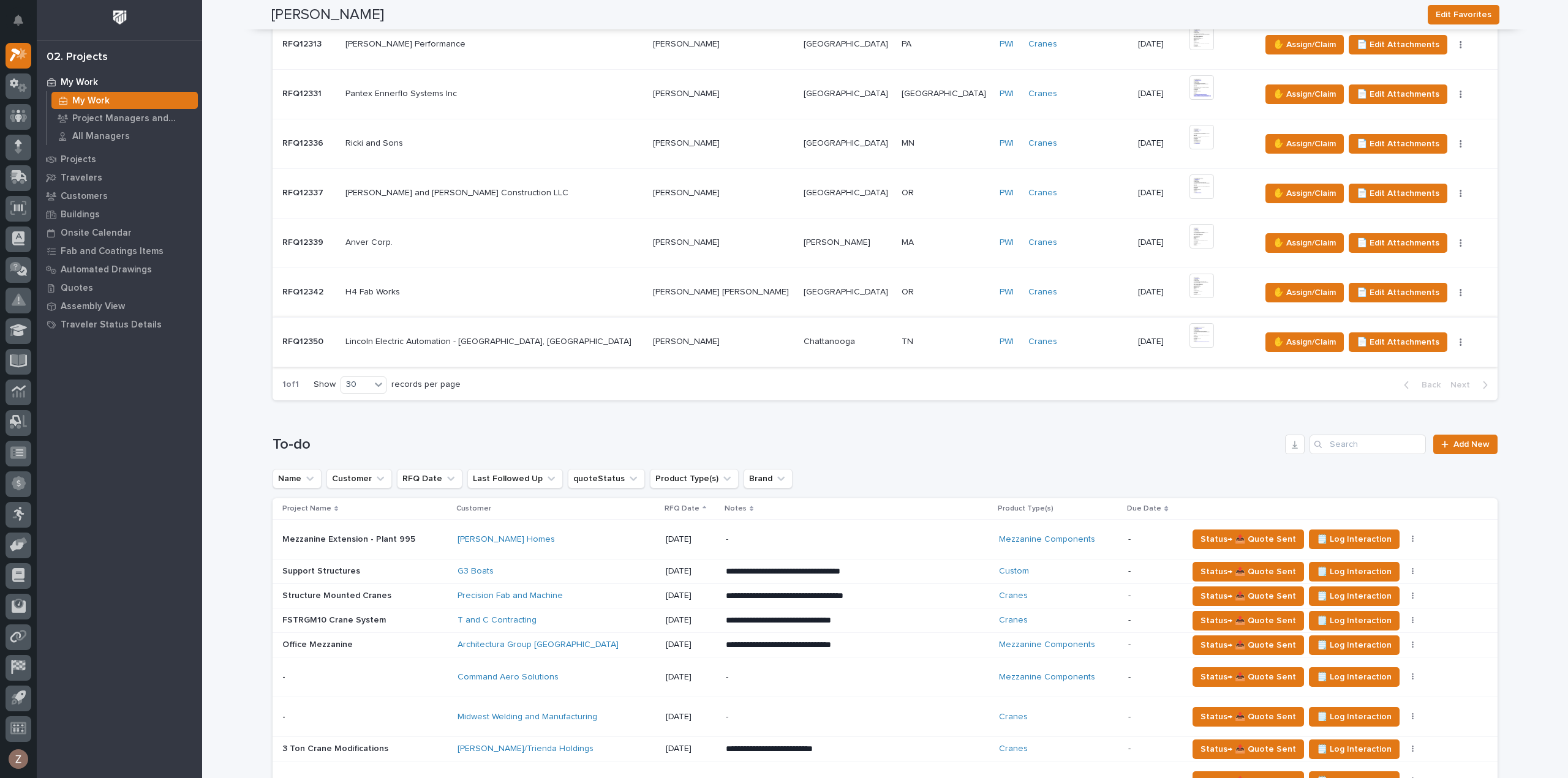
click at [1190, 329] on img at bounding box center [1202, 335] width 25 height 25
click at [1190, 334] on img at bounding box center [1202, 335] width 25 height 25
click at [1190, 333] on img at bounding box center [1202, 335] width 25 height 25
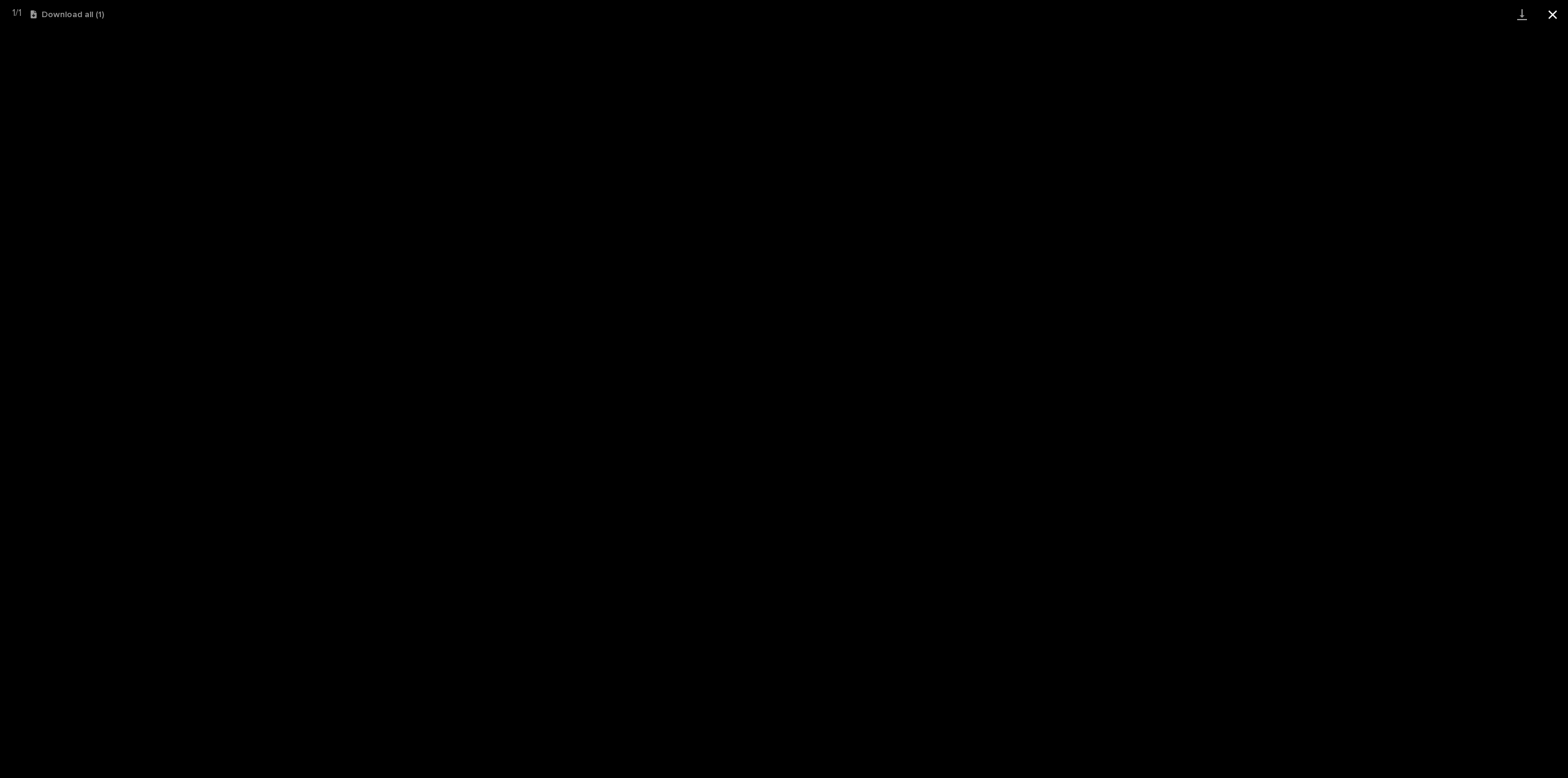
click at [1555, 19] on button "Close gallery" at bounding box center [1552, 14] width 31 height 29
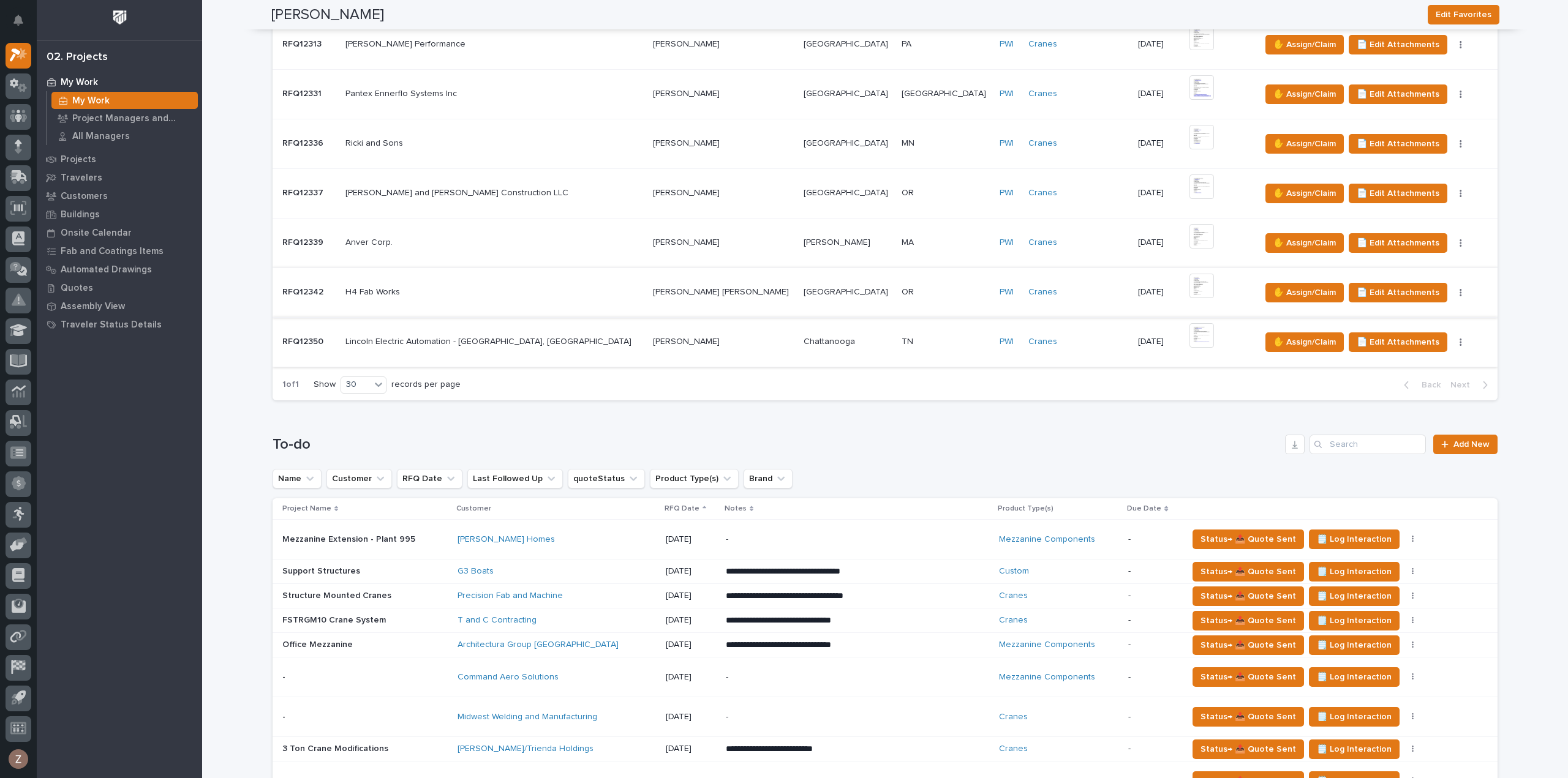
click at [1190, 284] on img at bounding box center [1202, 285] width 25 height 25
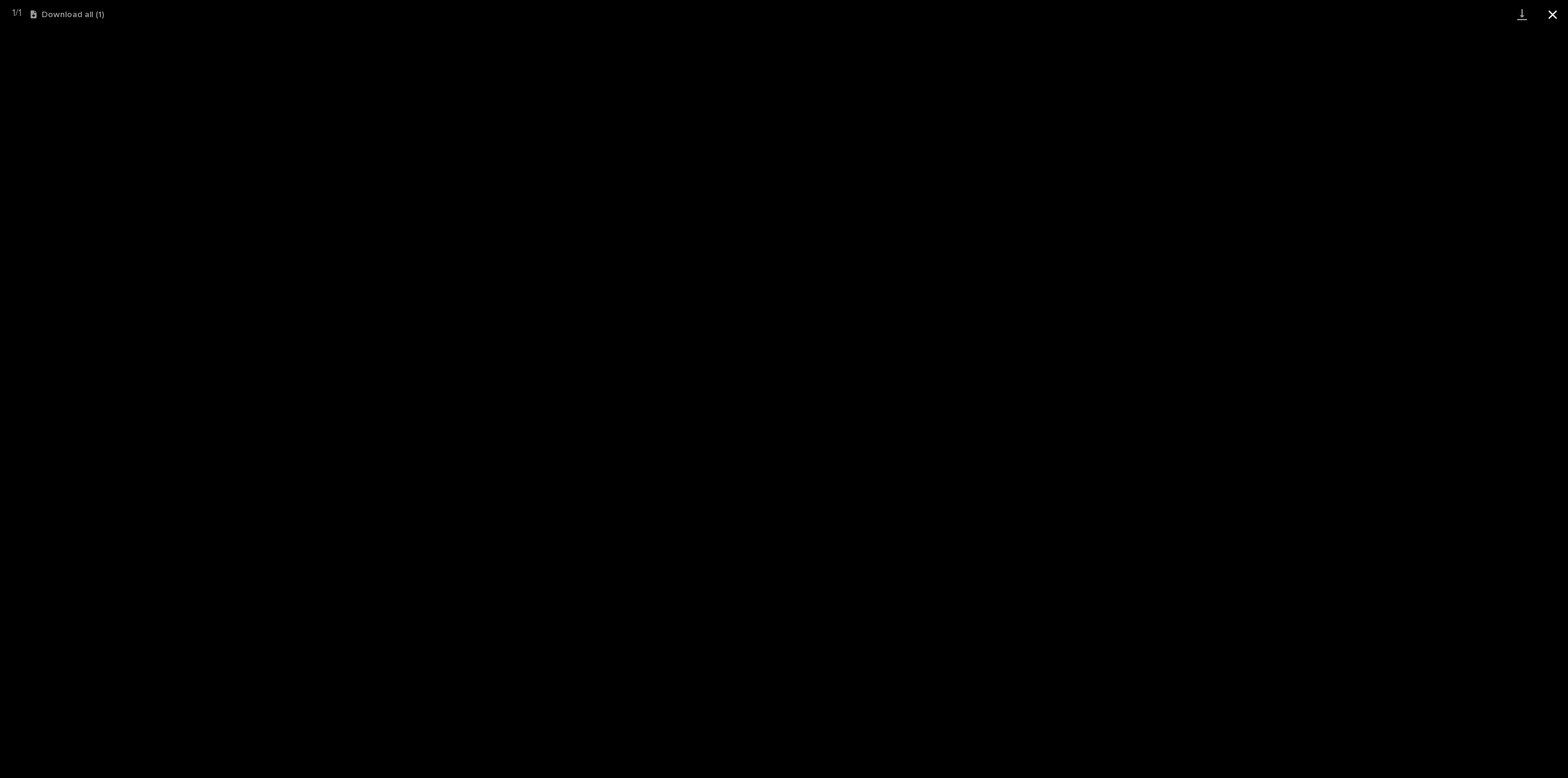
click at [1551, 17] on button "Close gallery" at bounding box center [1552, 14] width 31 height 29
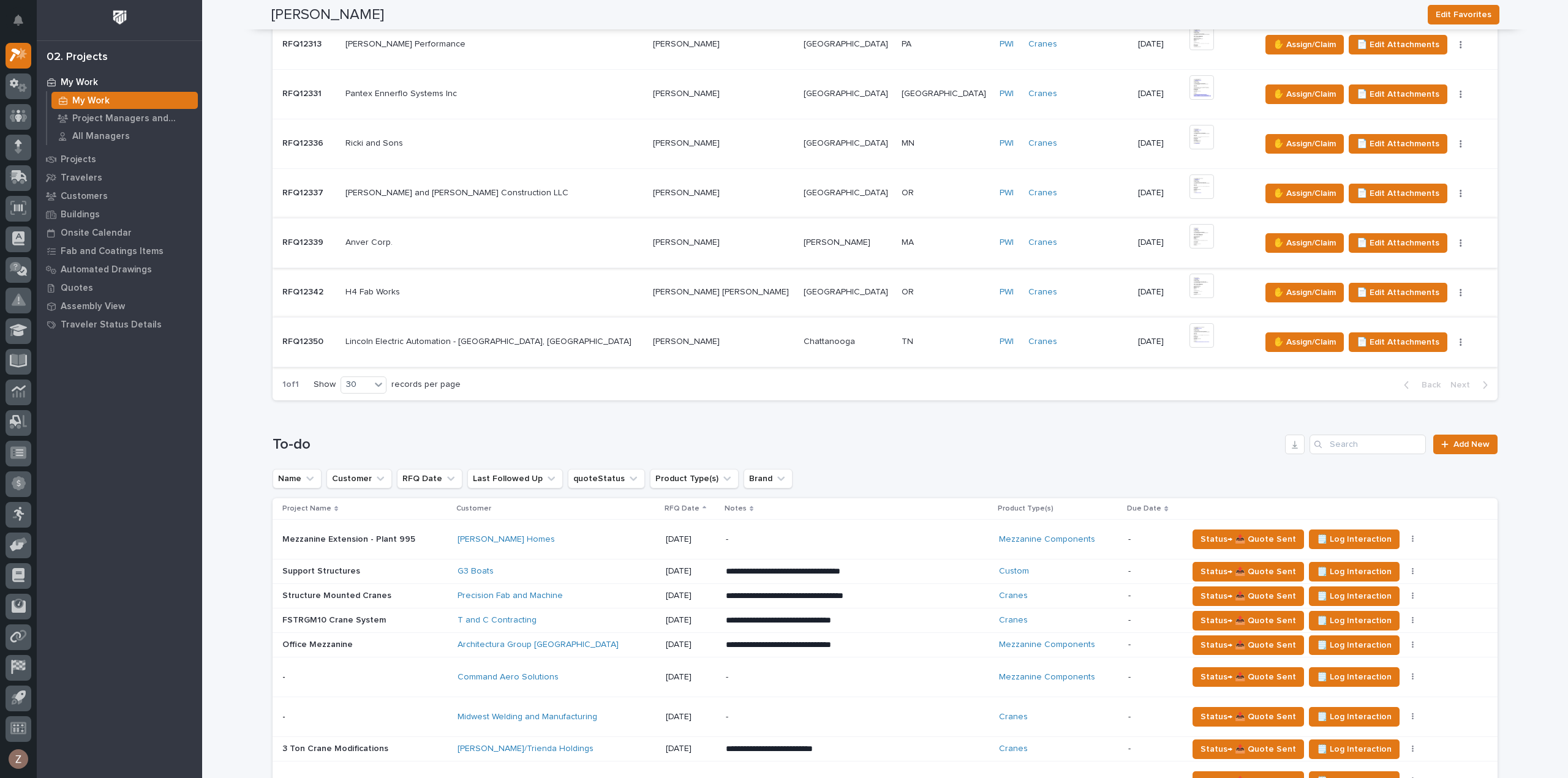
click at [1190, 233] on img at bounding box center [1202, 236] width 25 height 25
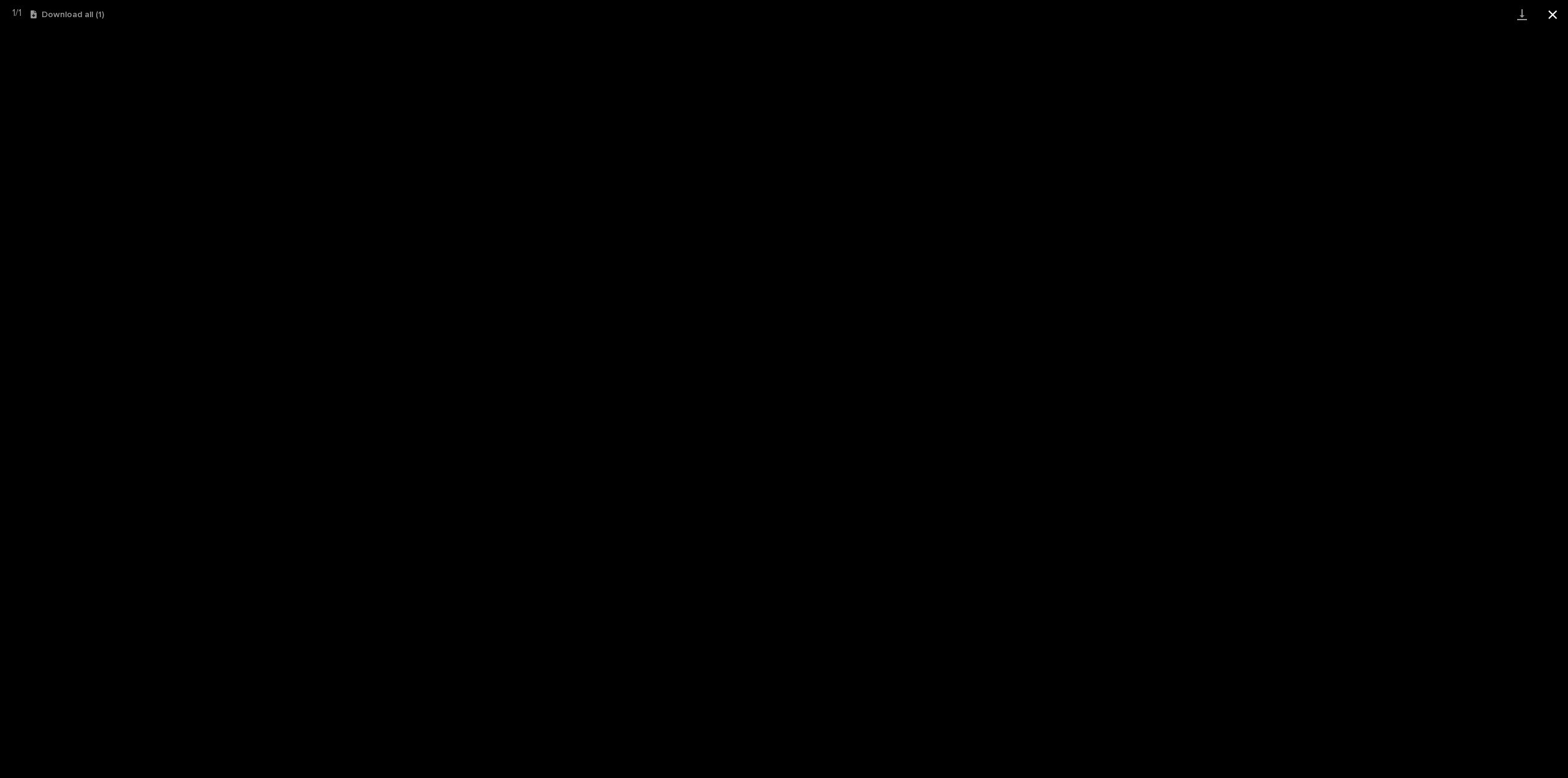
click at [1554, 10] on button "Close gallery" at bounding box center [1552, 14] width 31 height 29
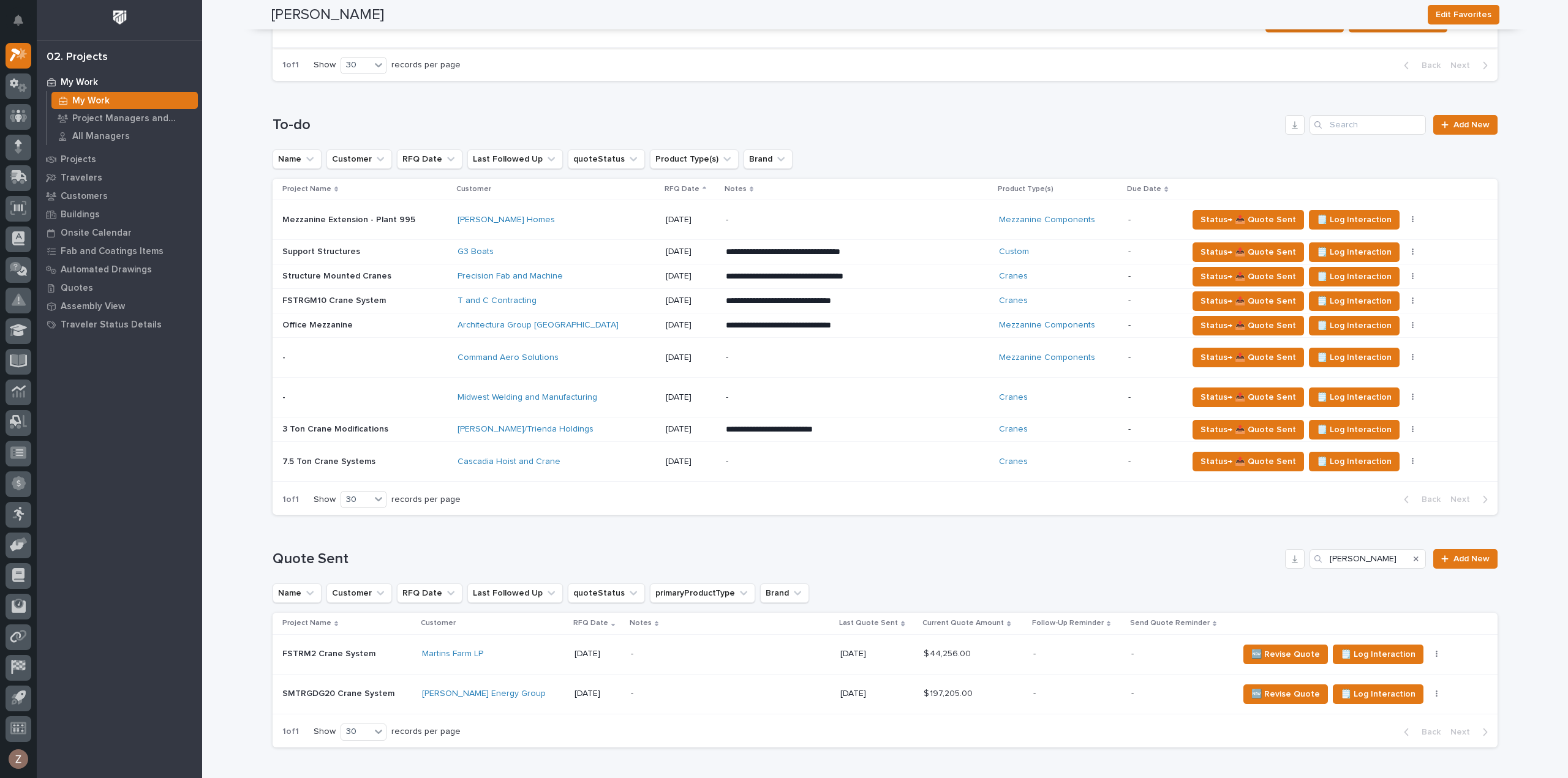
scroll to position [1289, 0]
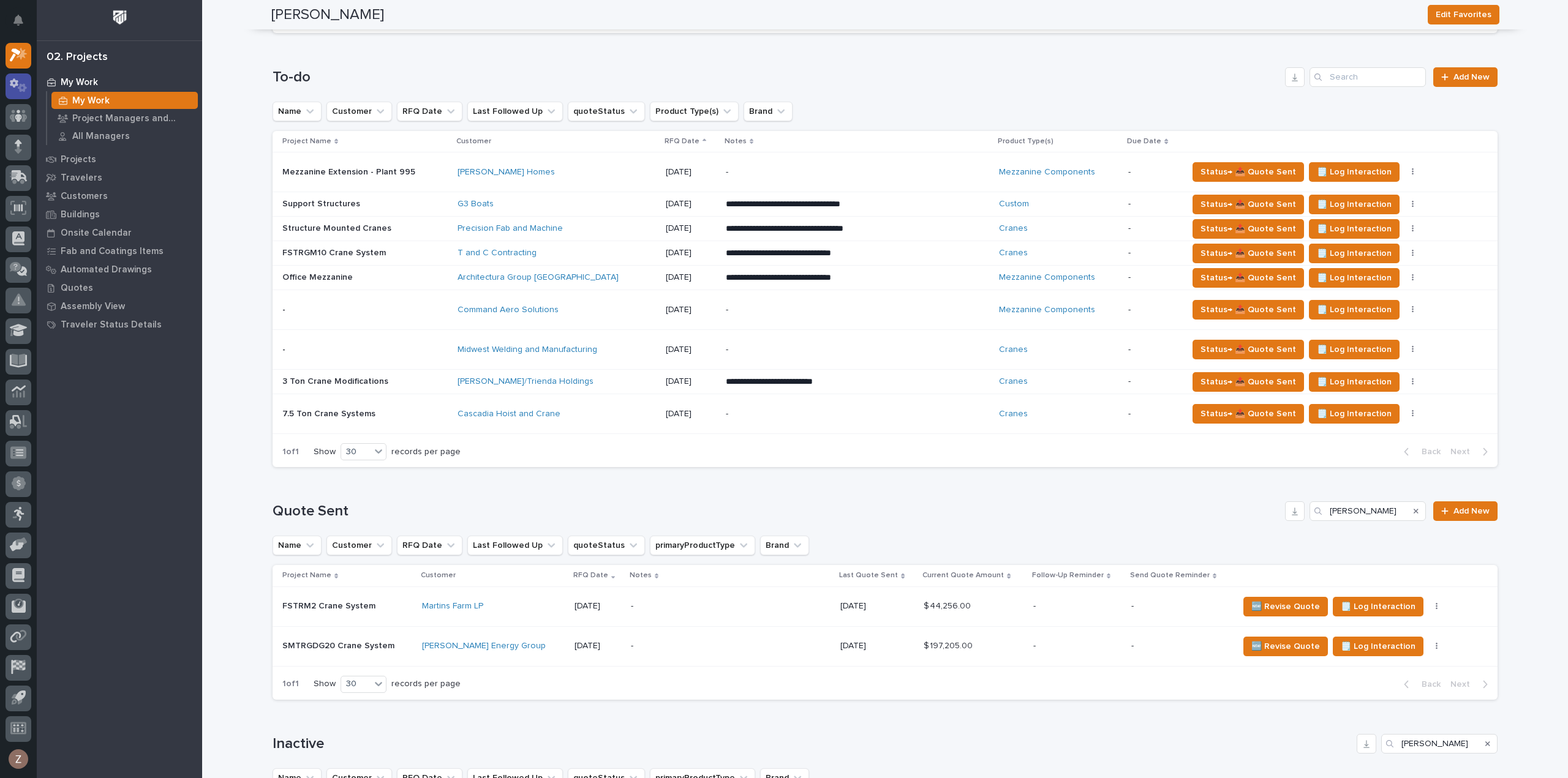
click at [23, 88] on icon at bounding box center [22, 88] width 10 height 9
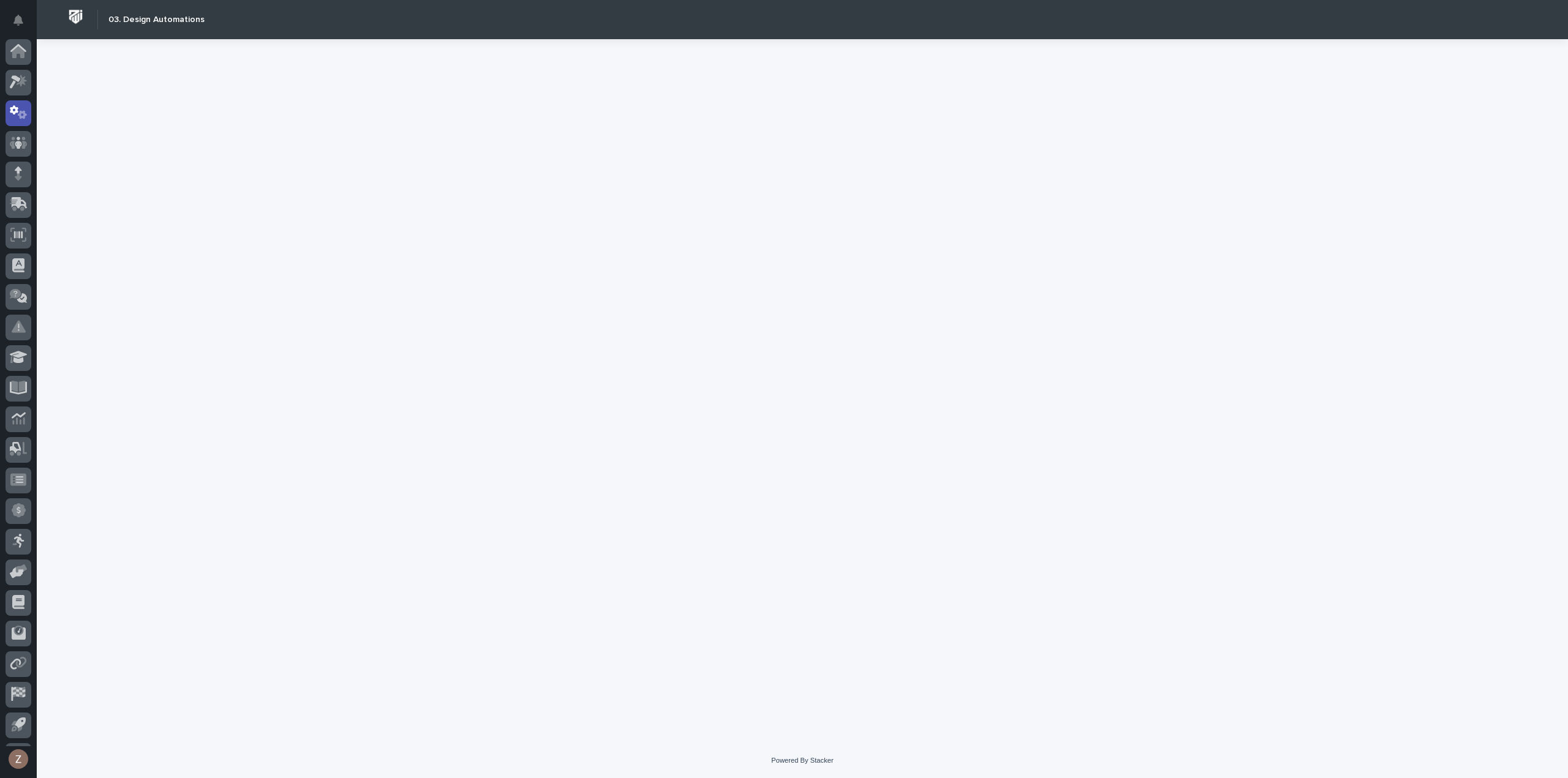
scroll to position [27, 0]
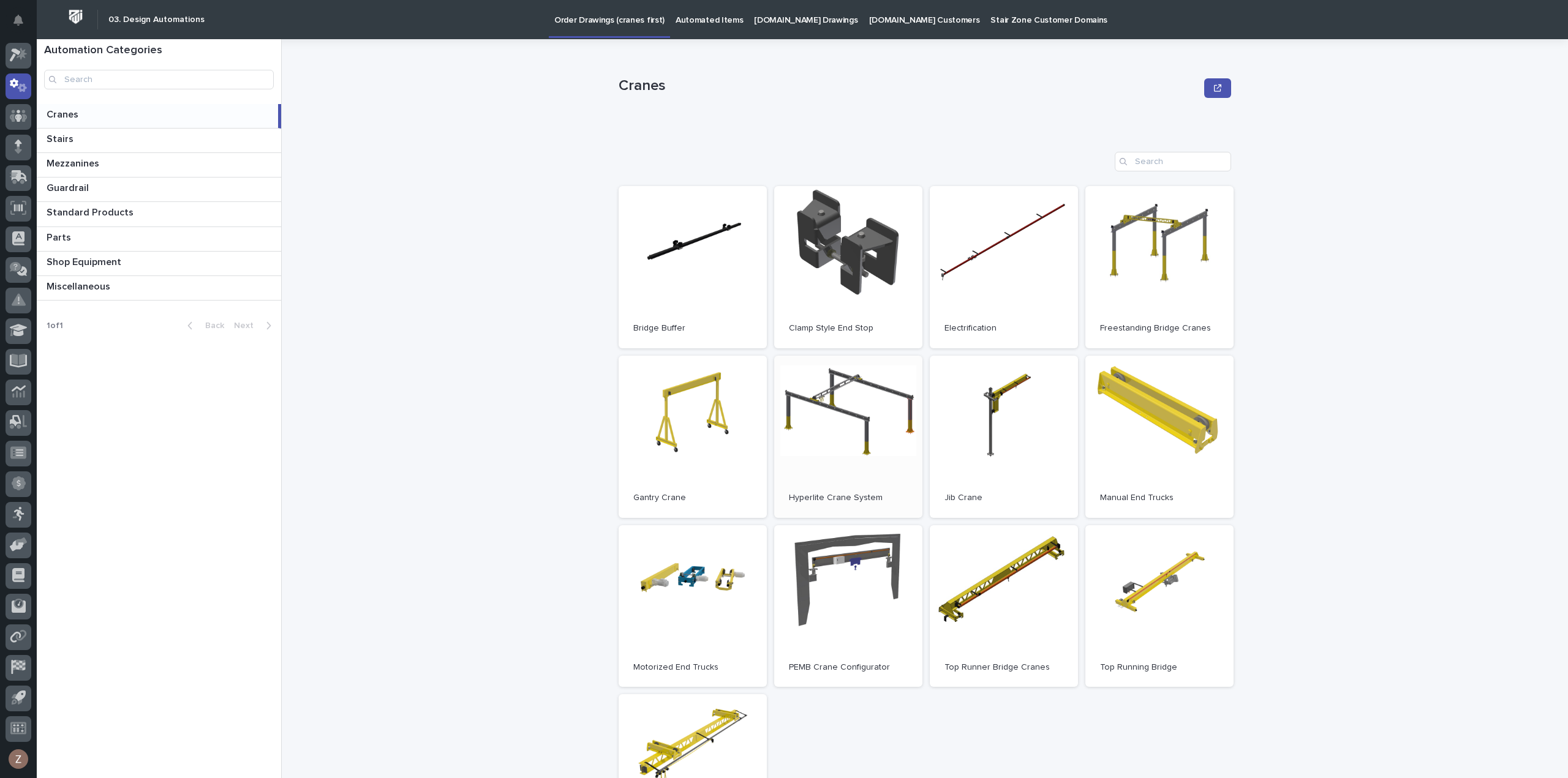
click at [861, 460] on link "Open" at bounding box center [848, 437] width 148 height 162
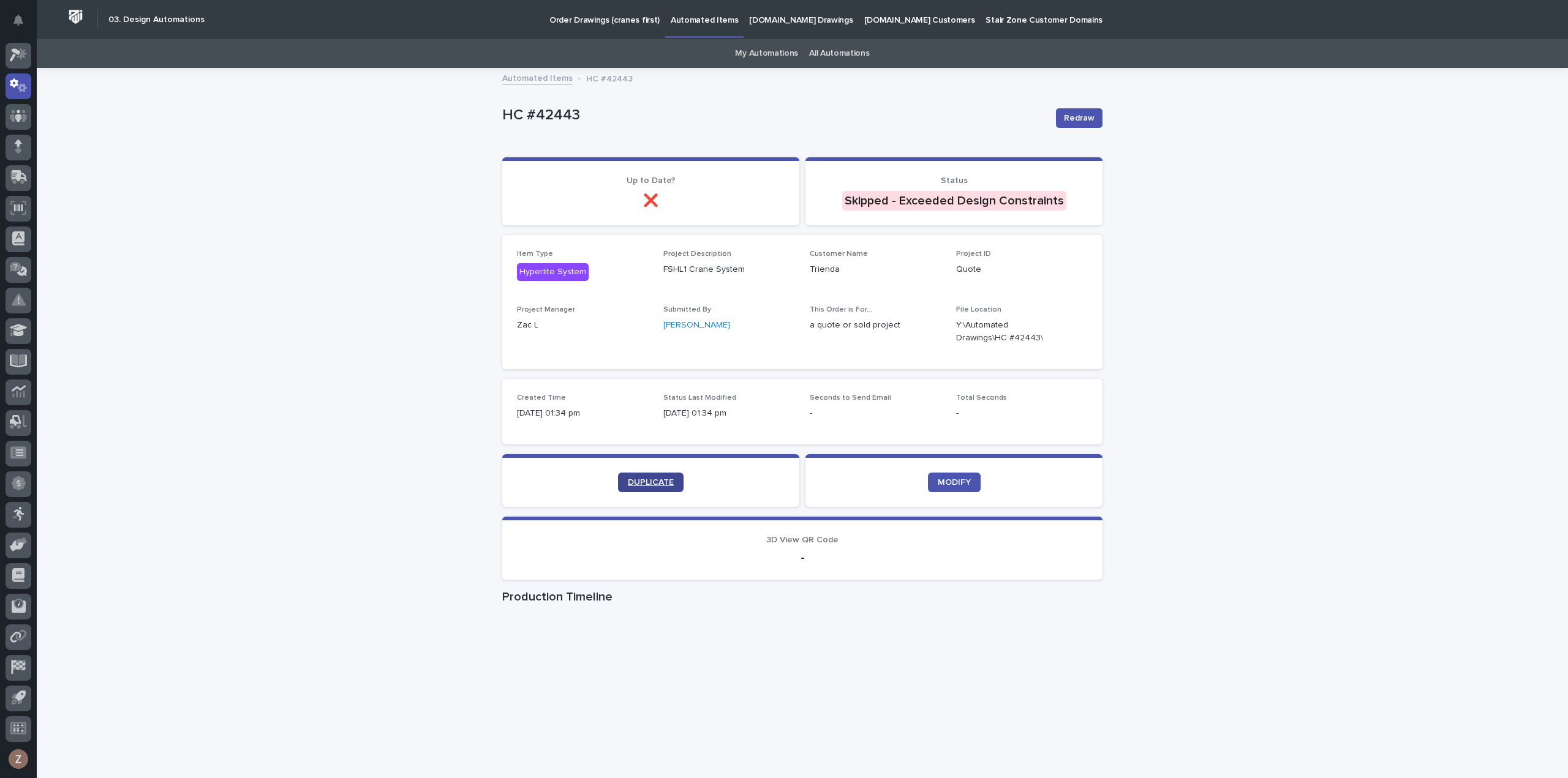
click at [641, 486] on link "DUPLICATE" at bounding box center [651, 482] width 66 height 20
click at [645, 475] on link "DUPLICATE" at bounding box center [651, 482] width 66 height 20
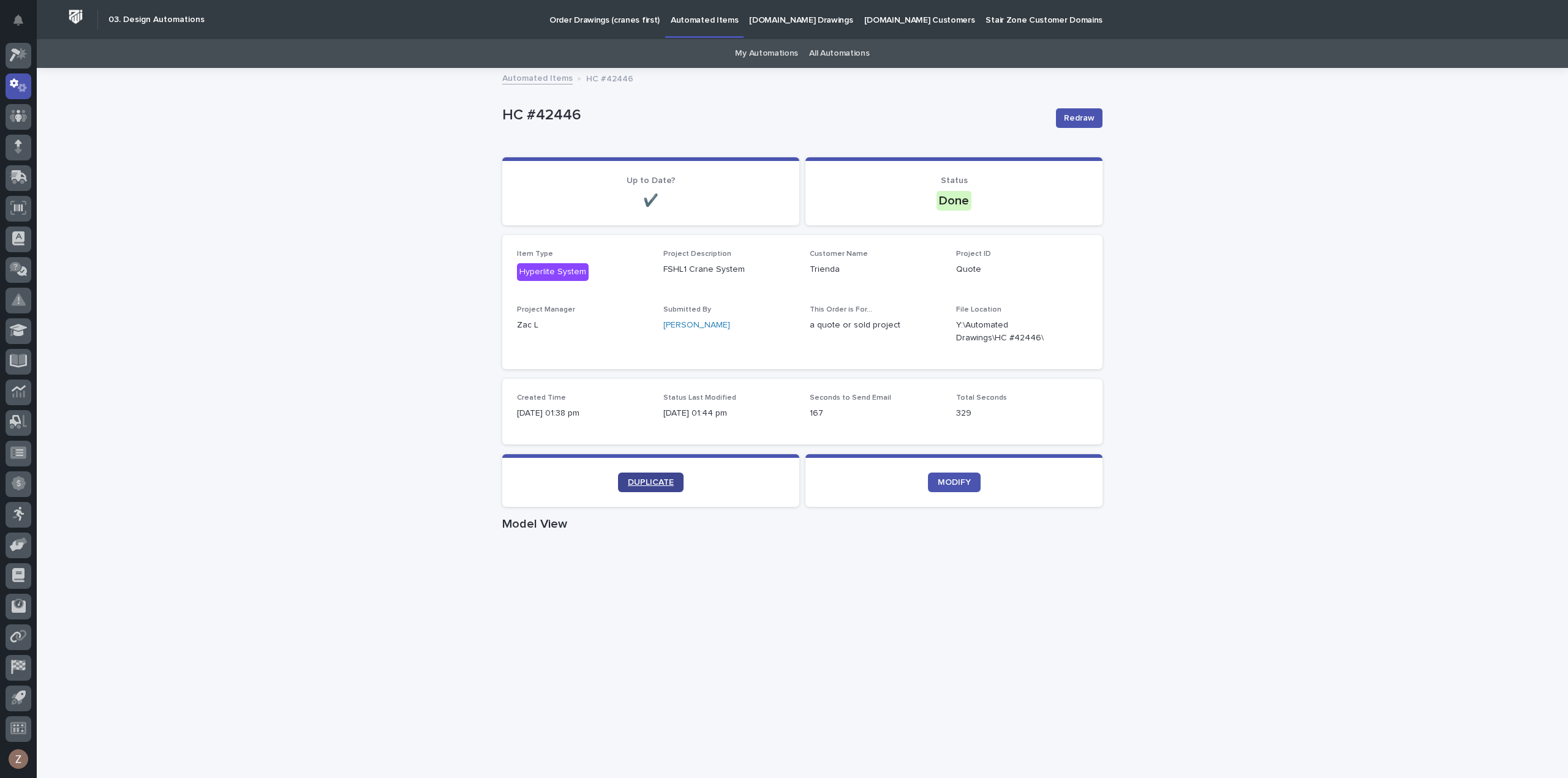
click at [660, 480] on span "DUPLICATE" at bounding box center [651, 482] width 46 height 9
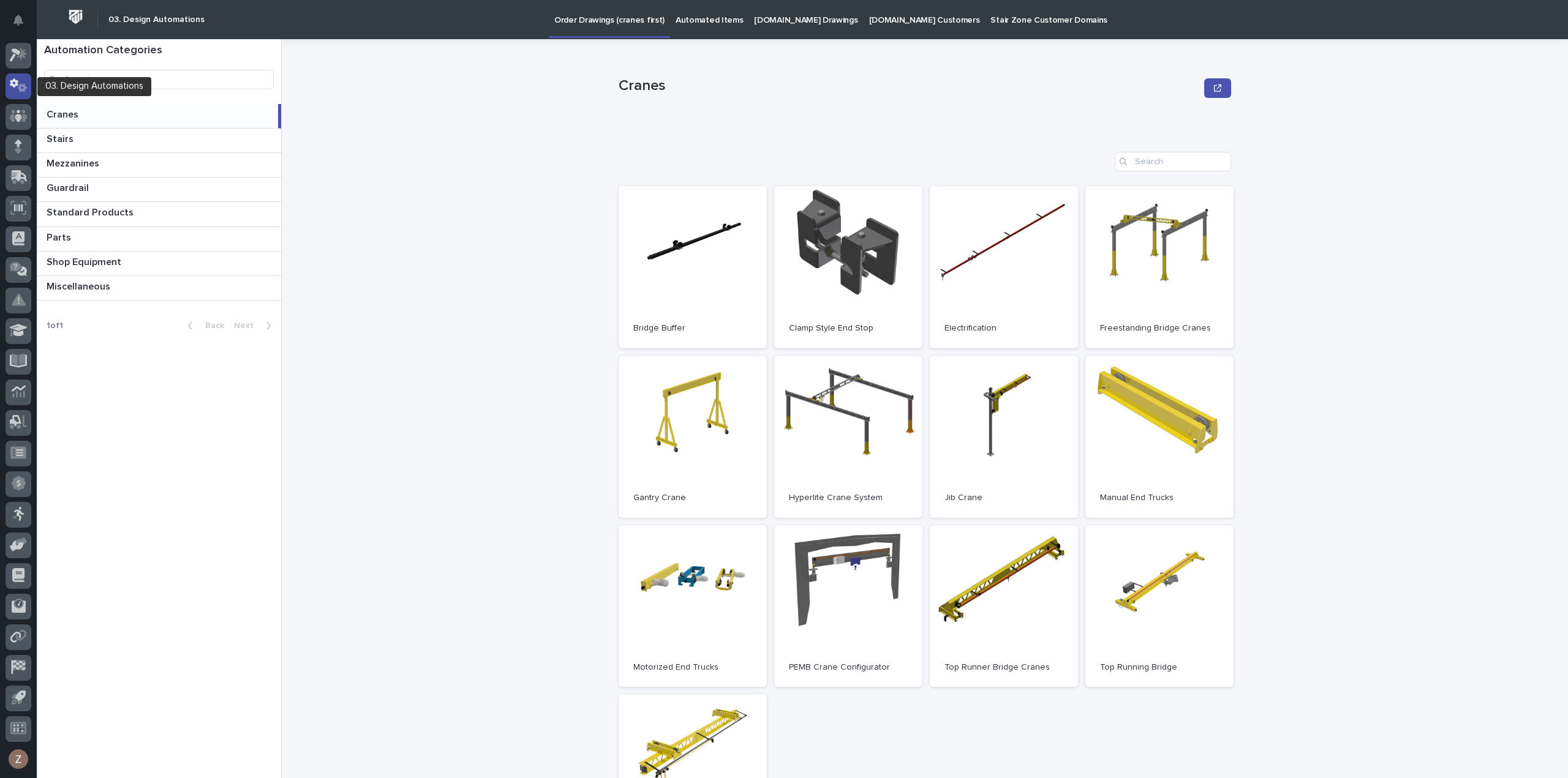
click at [12, 92] on div at bounding box center [18, 86] width 25 height 25
click at [675, 20] on p "Automated Items" at bounding box center [709, 13] width 67 height 25
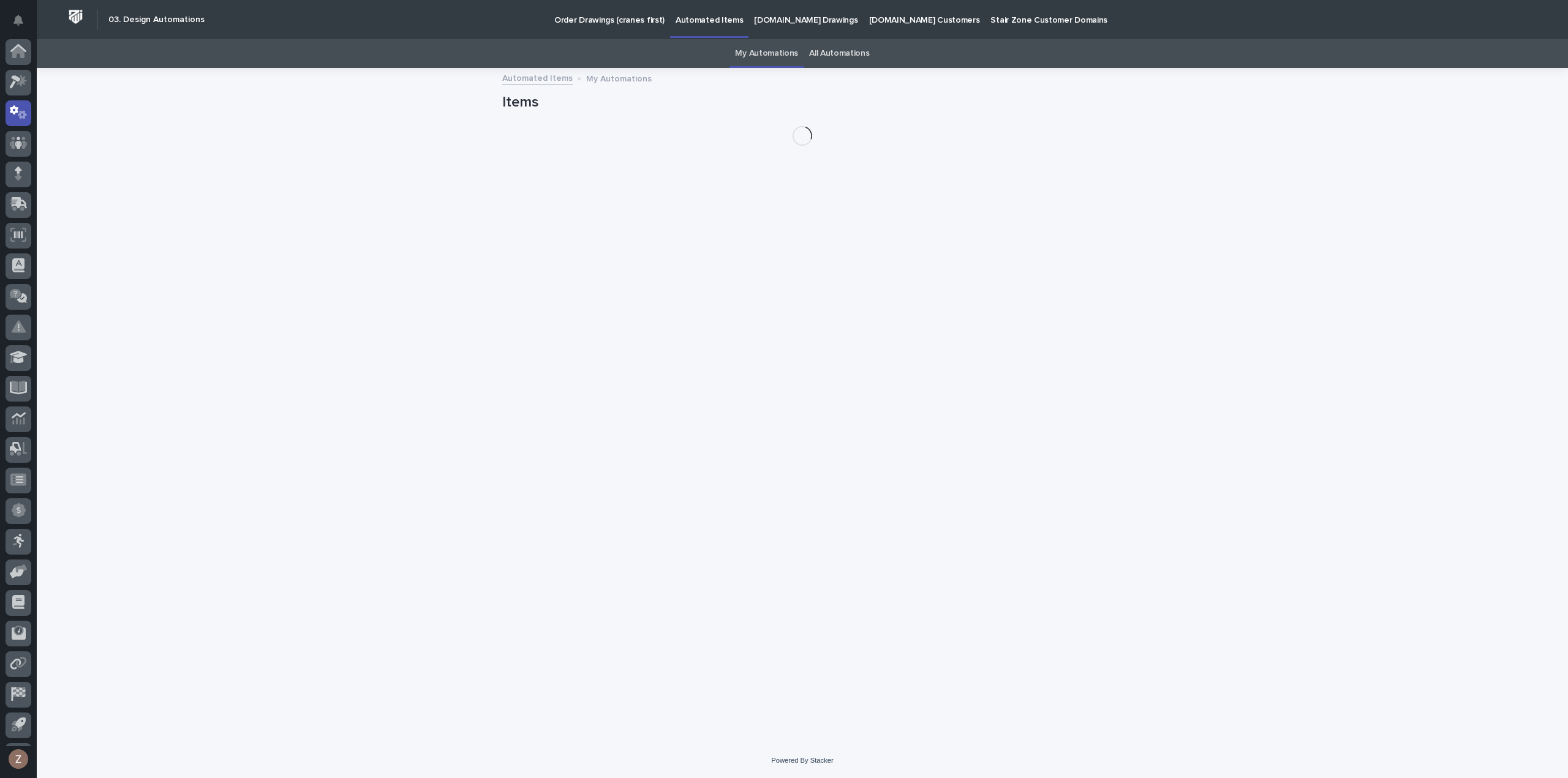
scroll to position [27, 0]
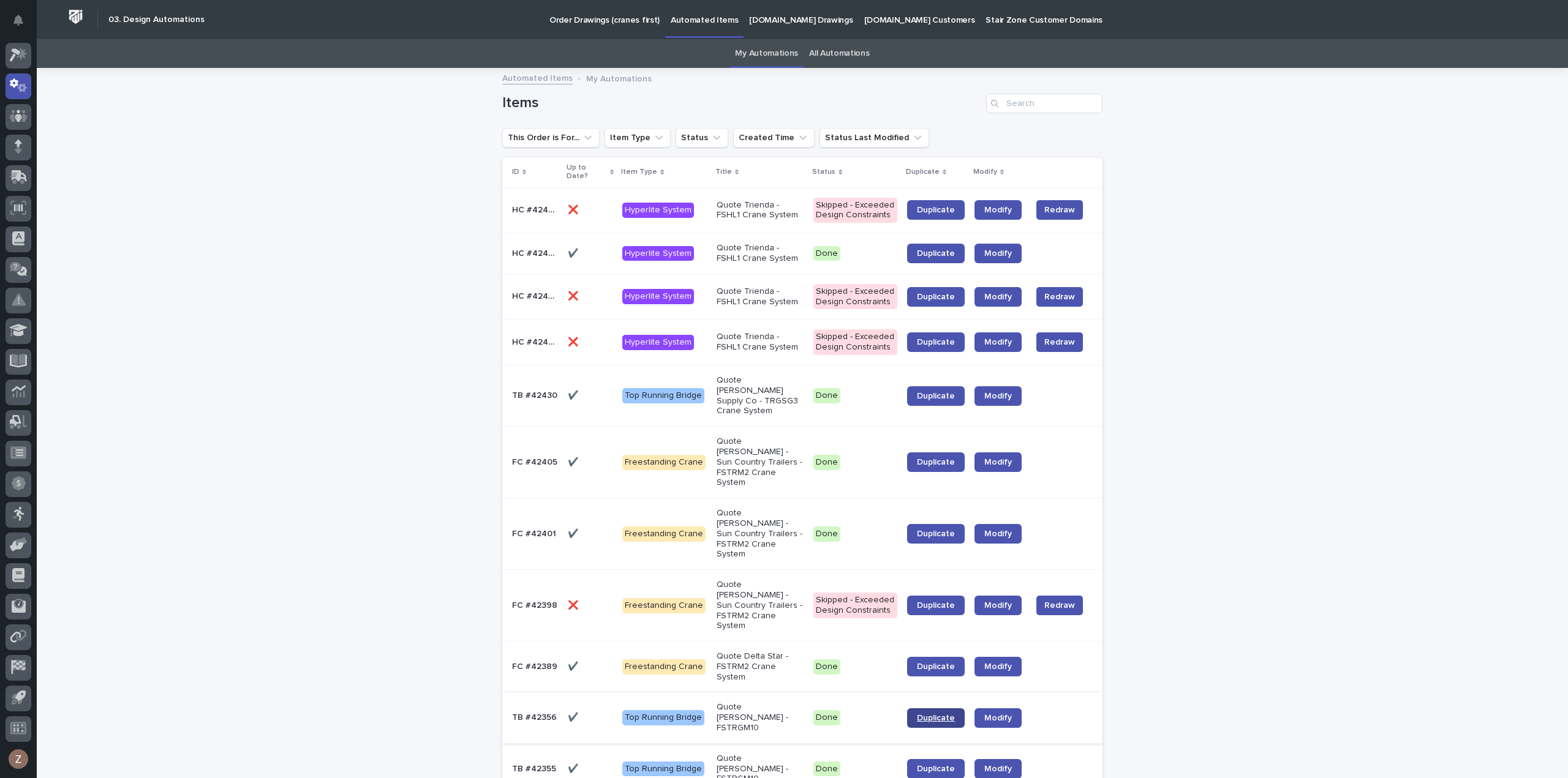
click at [945, 714] on span "Duplicate" at bounding box center [936, 718] width 38 height 9
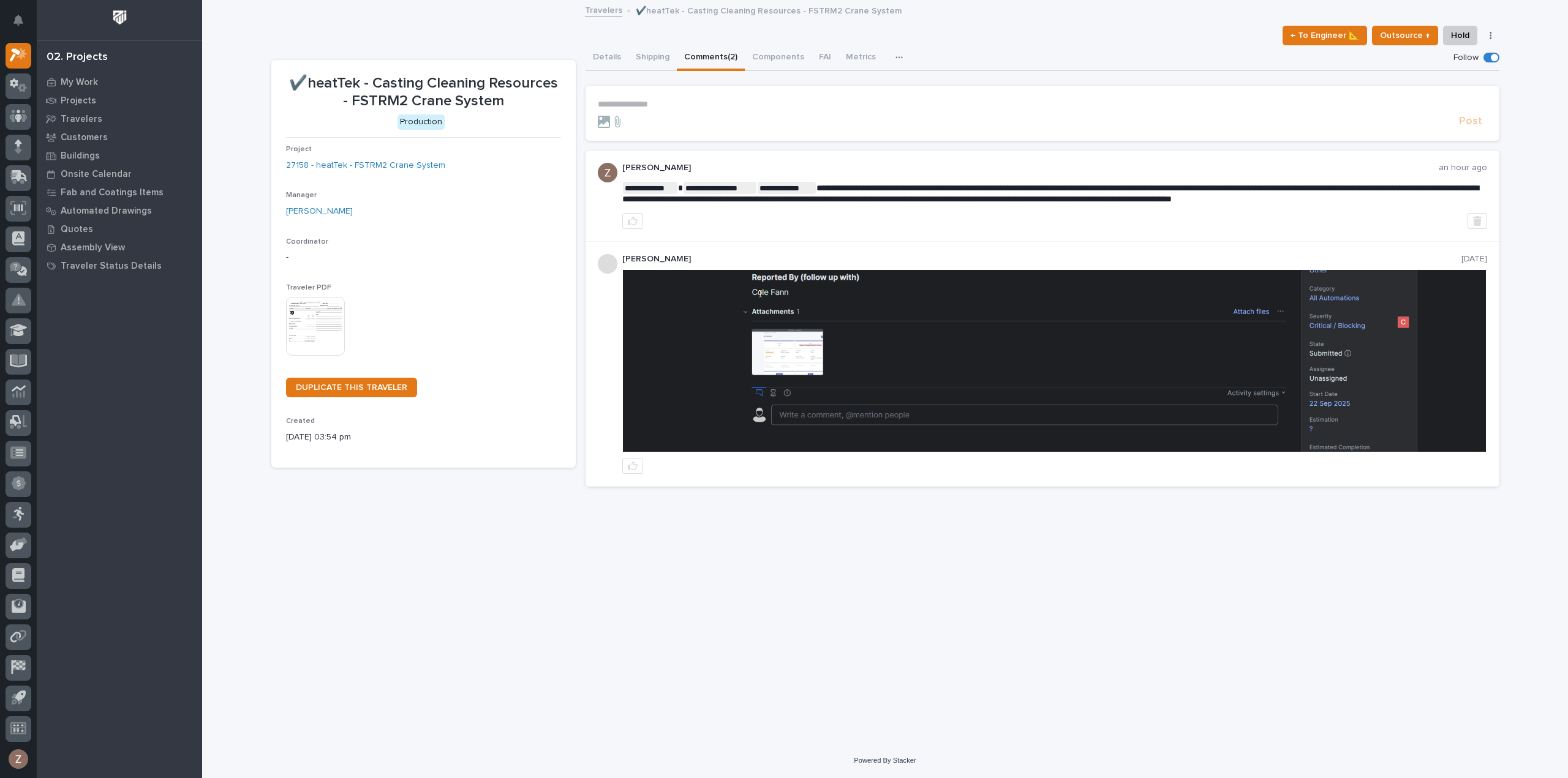
click at [609, 12] on link "Travelers" at bounding box center [603, 10] width 37 height 14
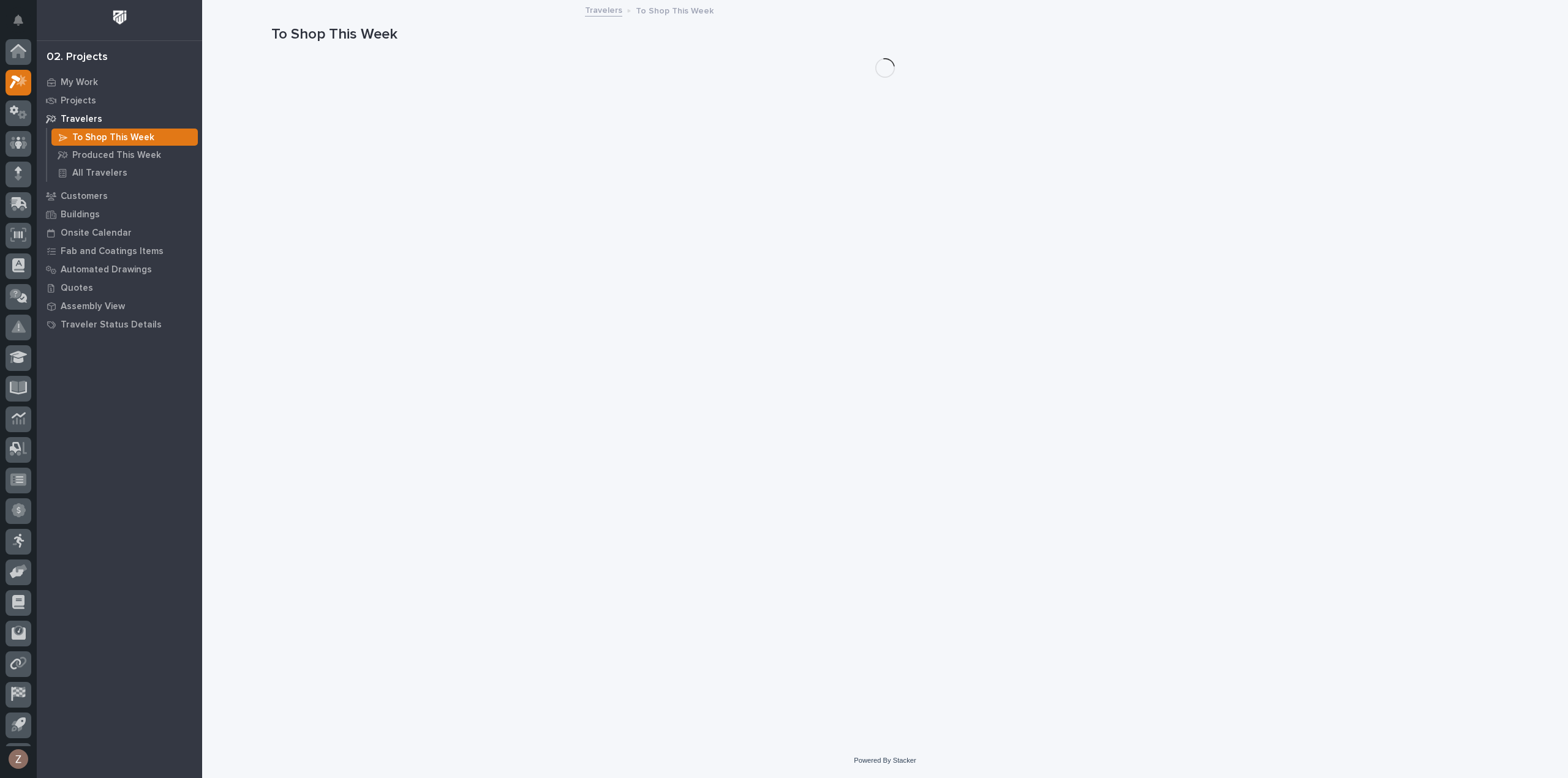
scroll to position [27, 0]
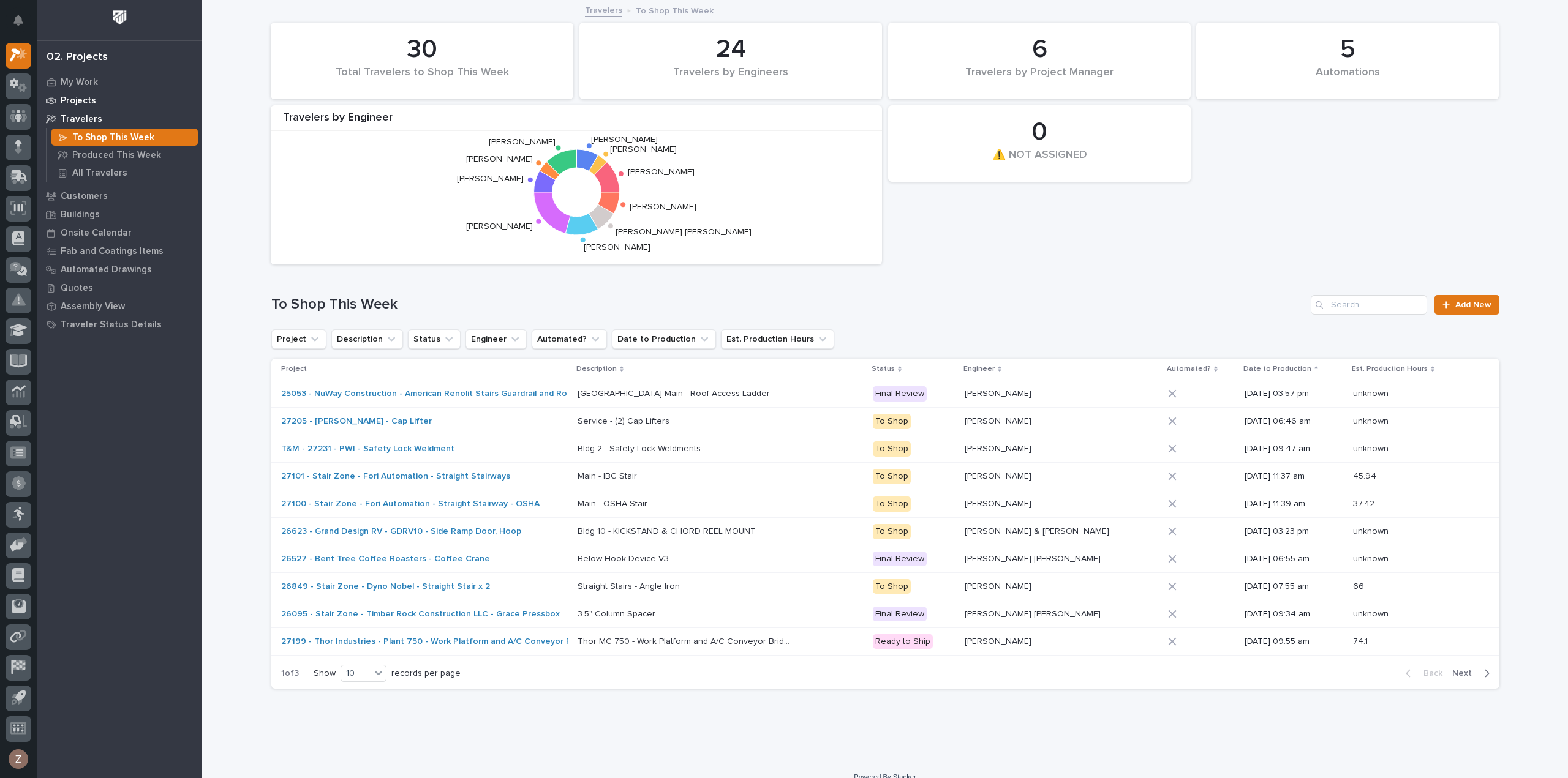
click at [96, 100] on div "Projects" at bounding box center [119, 101] width 159 height 17
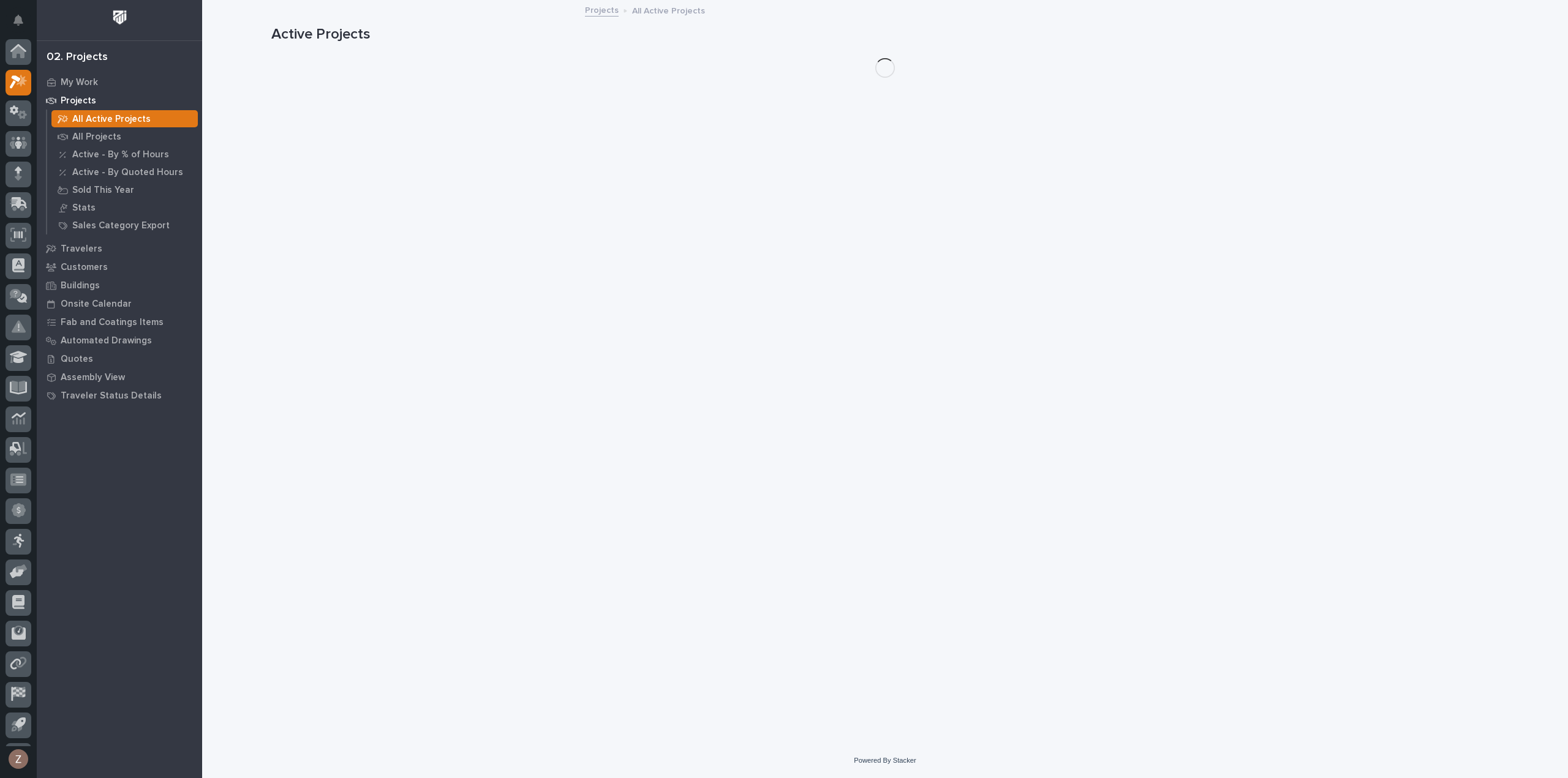
scroll to position [27, 0]
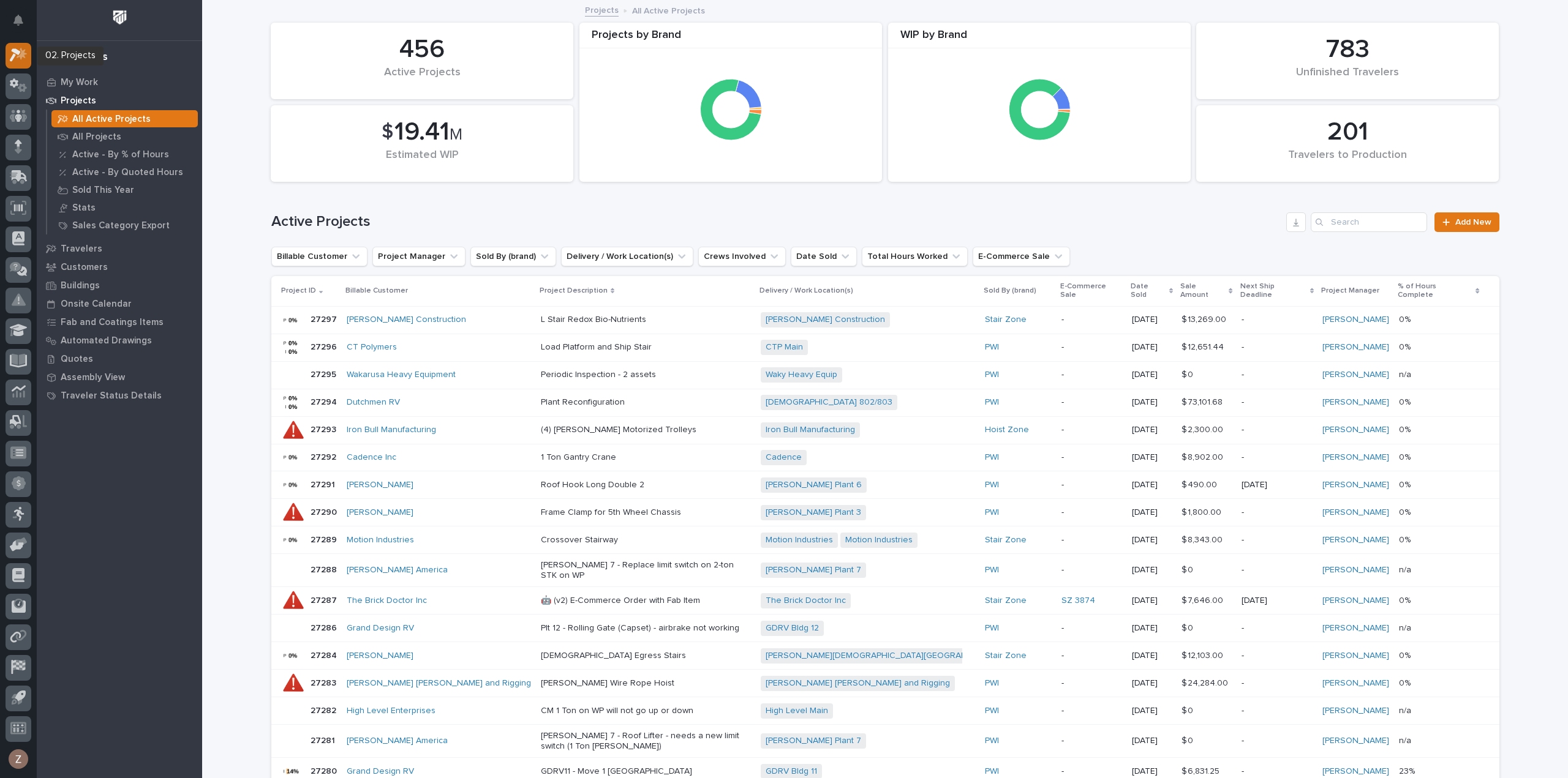
click at [23, 58] on icon at bounding box center [18, 55] width 17 height 14
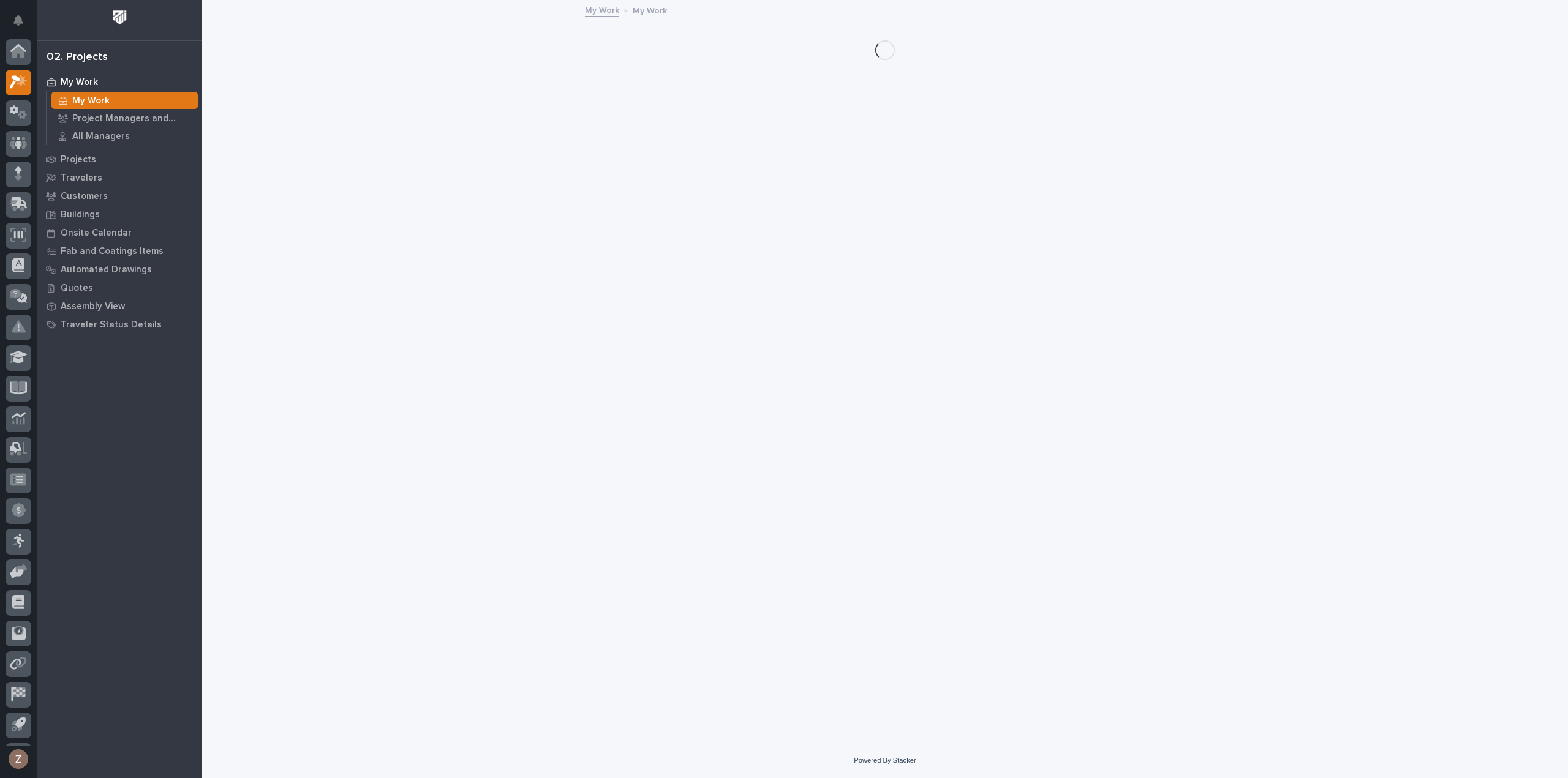
scroll to position [27, 0]
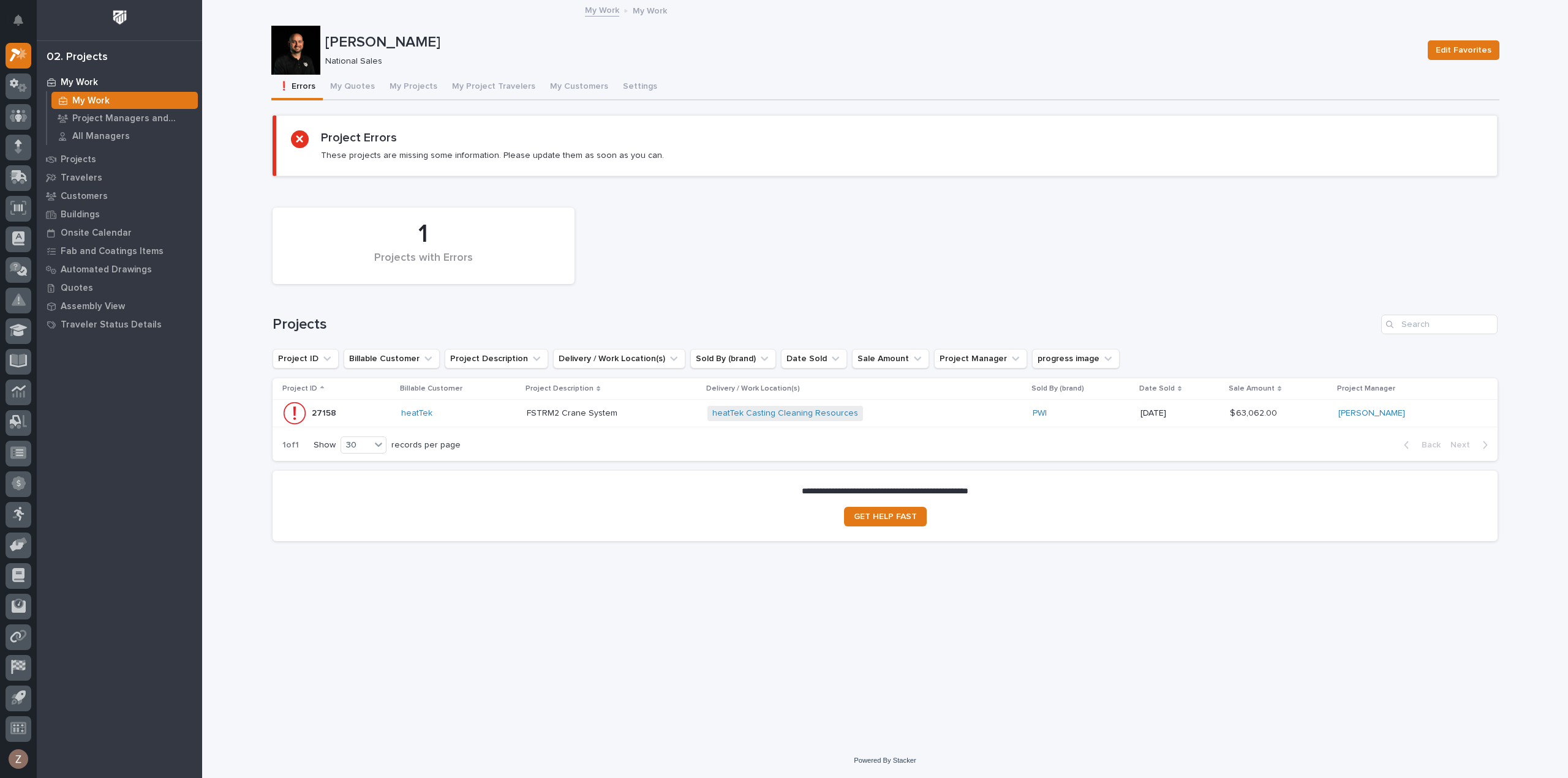
click at [927, 406] on div "heatTek Casting Cleaning Resources + 0" at bounding box center [865, 414] width 316 height 25
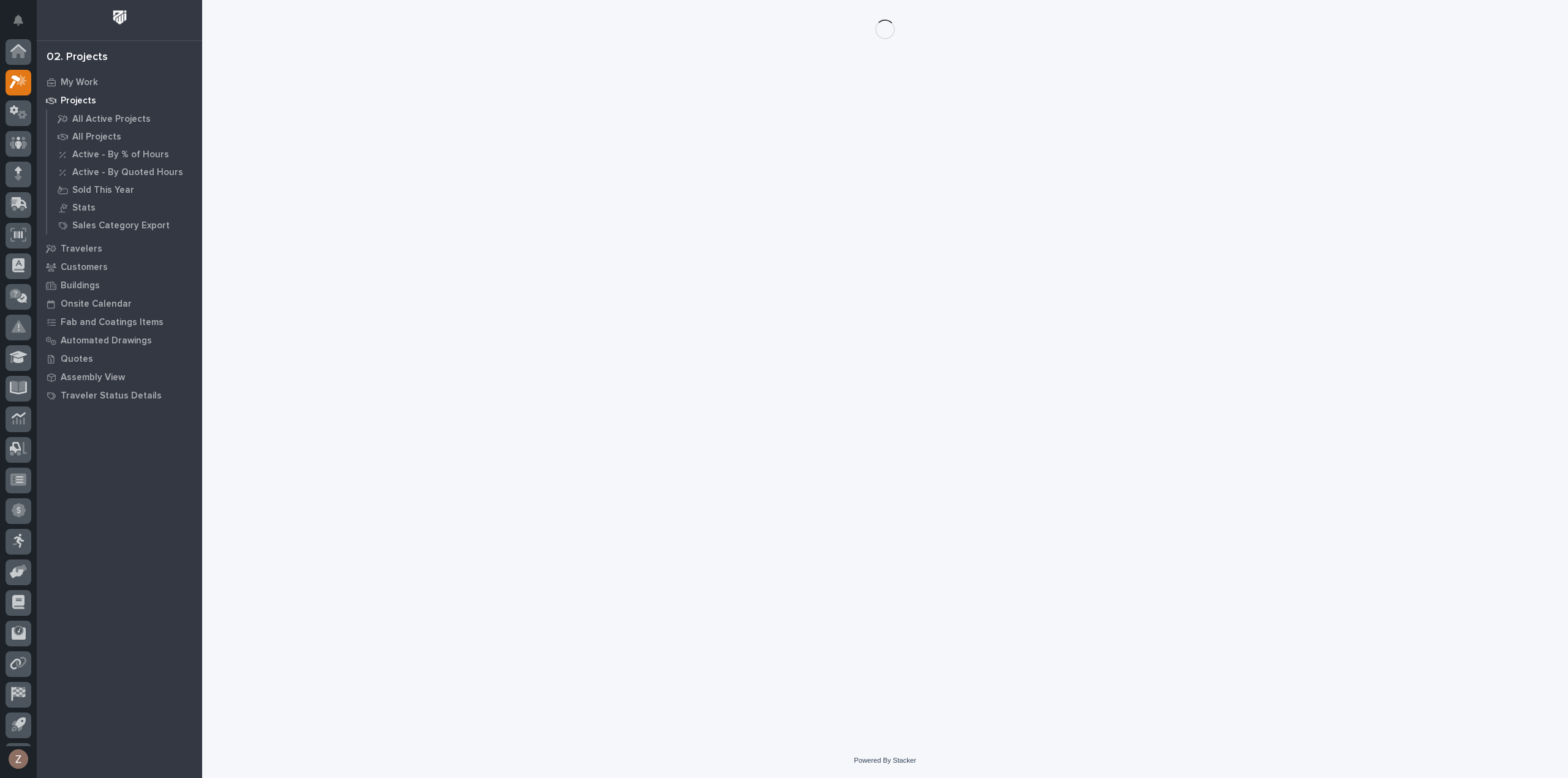
scroll to position [27, 0]
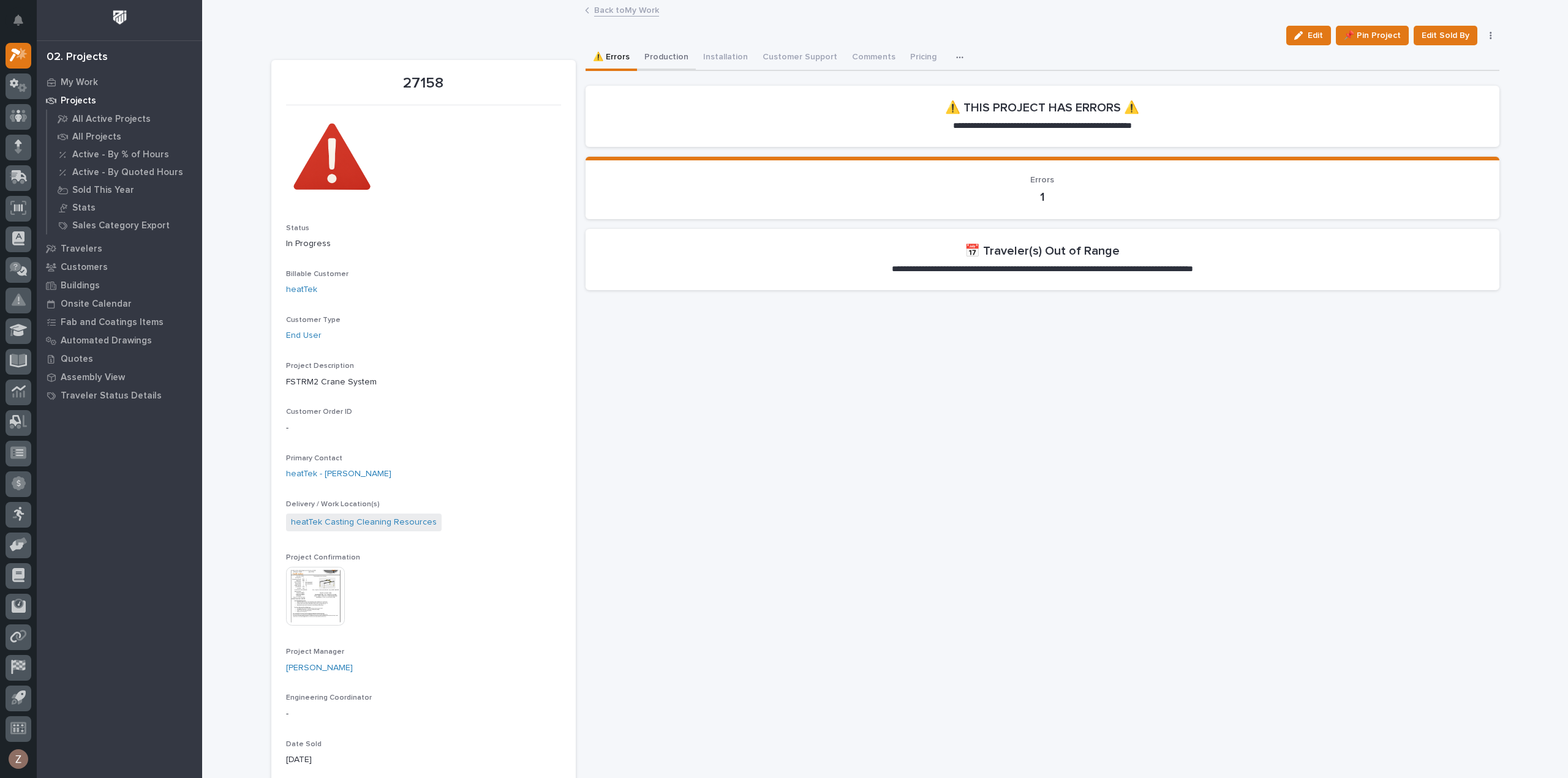
click at [662, 51] on button "Production" at bounding box center [667, 58] width 59 height 25
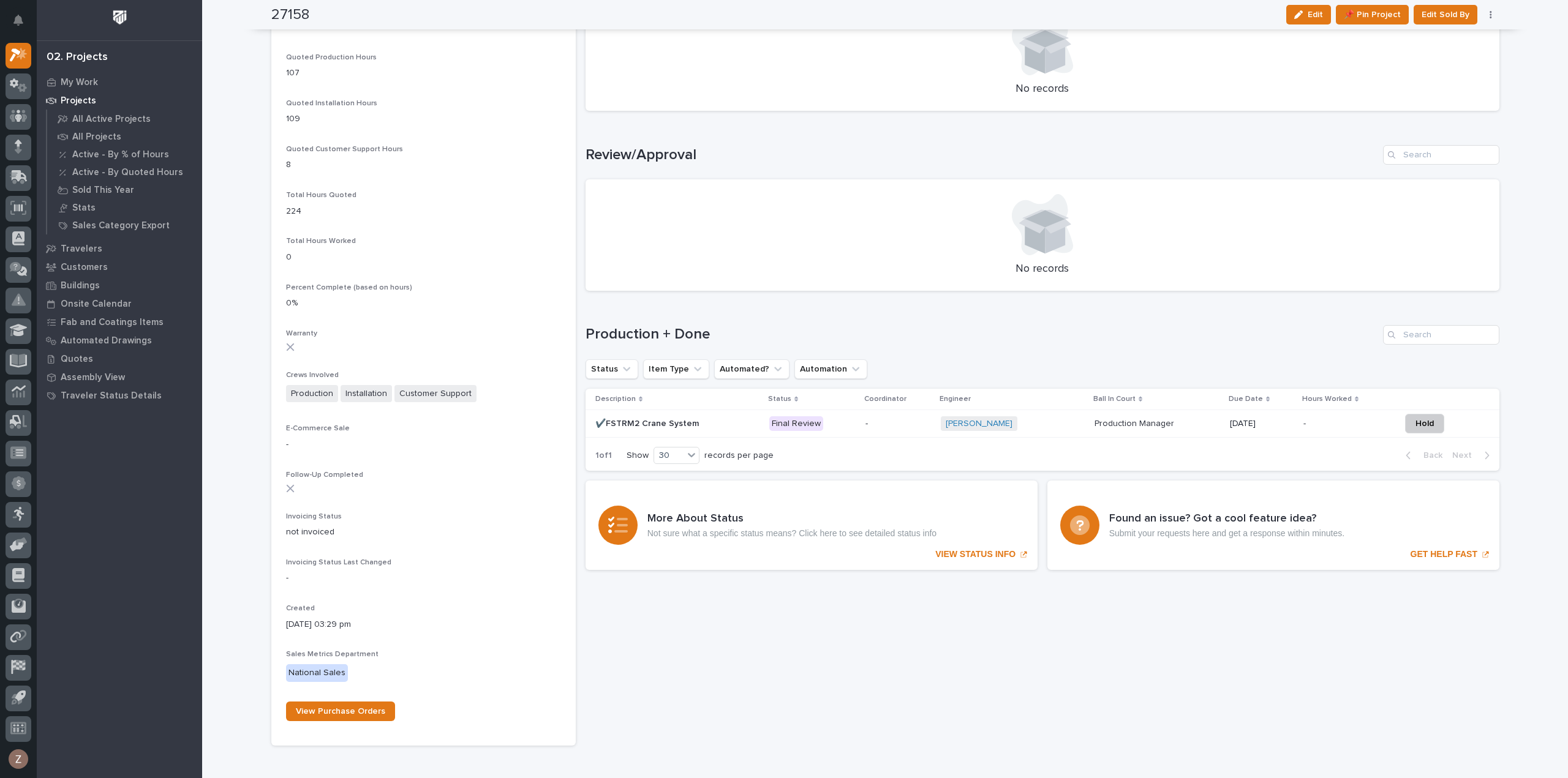
scroll to position [918, 0]
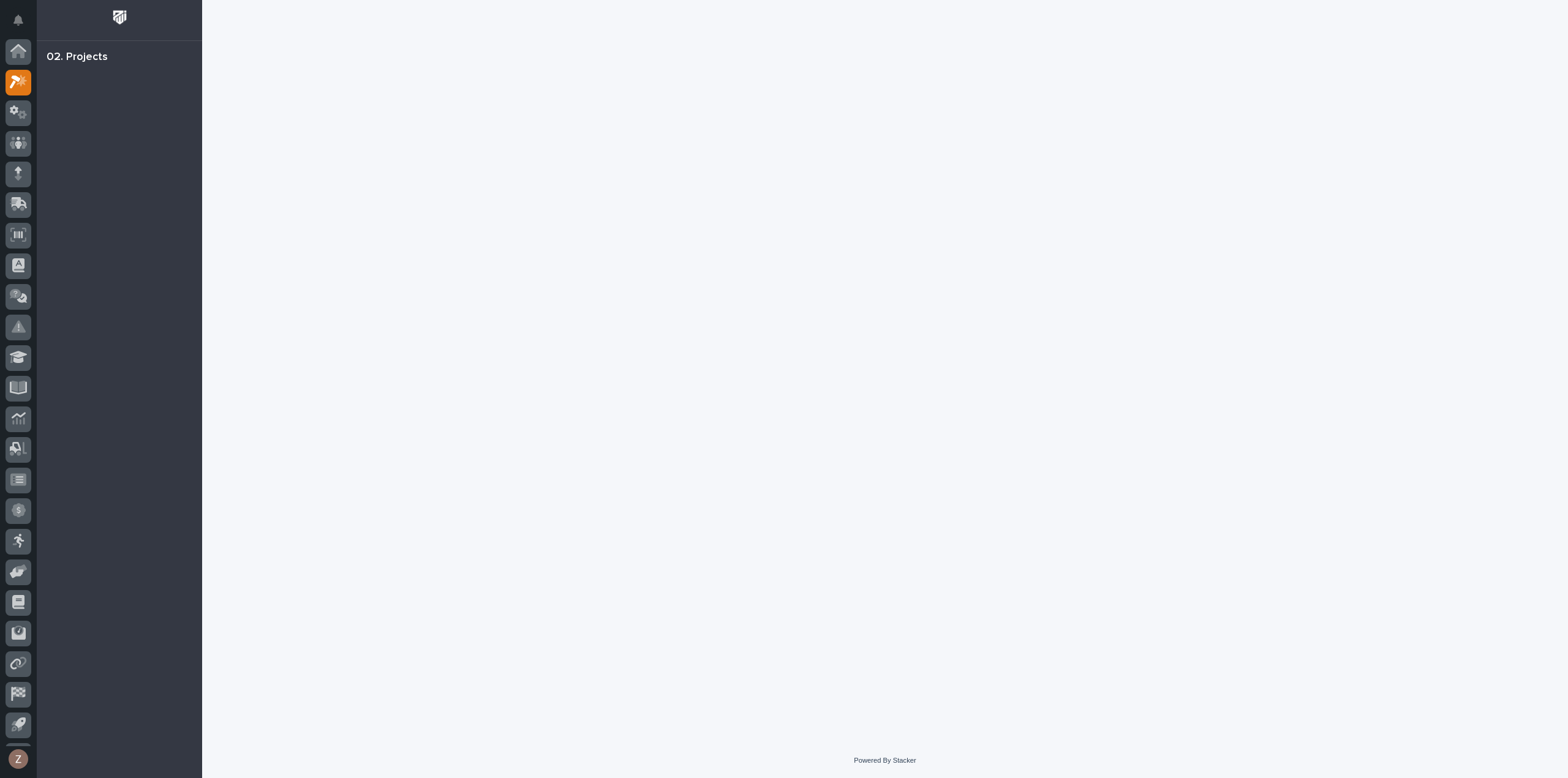
scroll to position [27, 0]
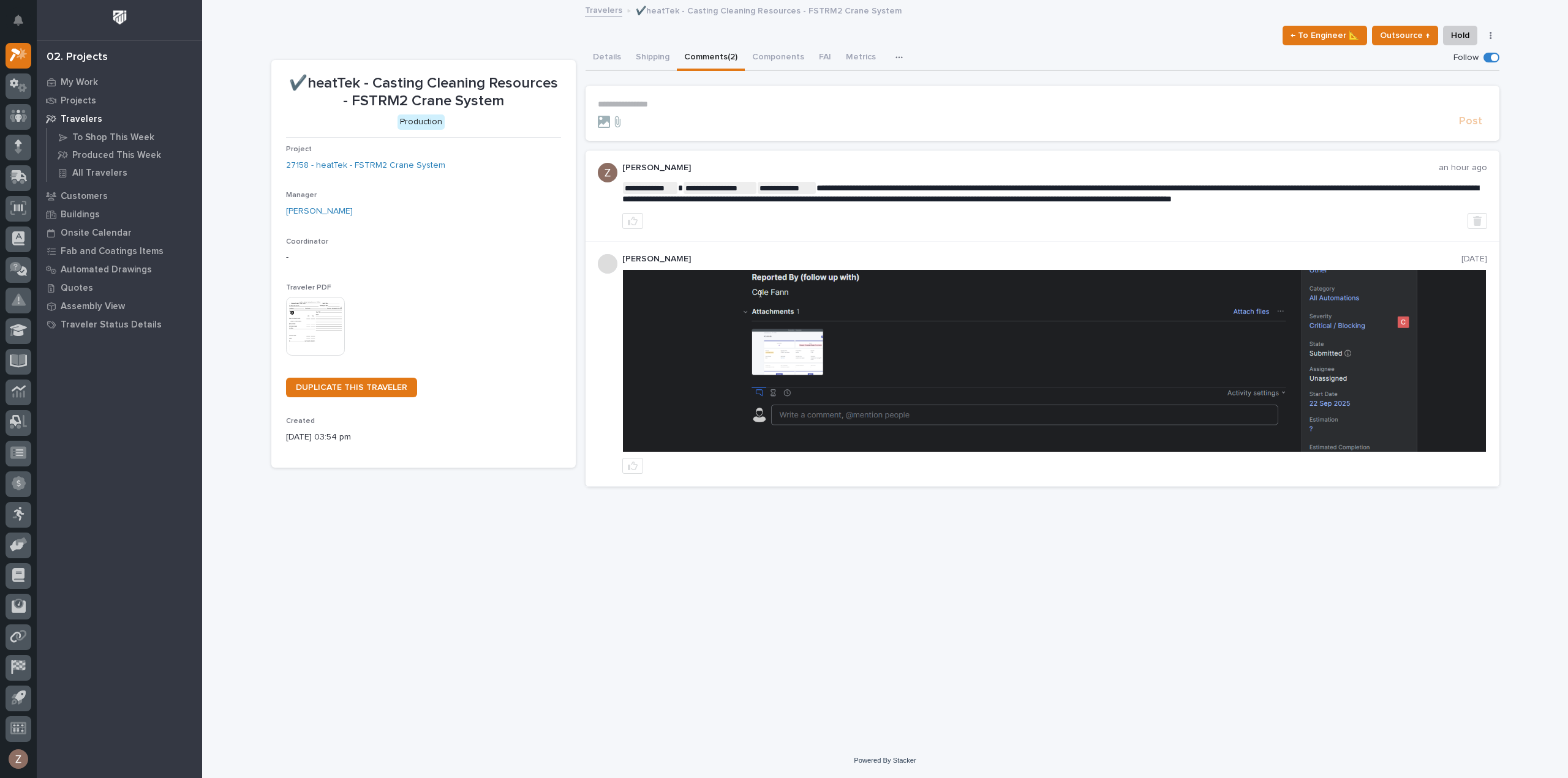
click at [648, 100] on p "**********" at bounding box center [1042, 104] width 889 height 10
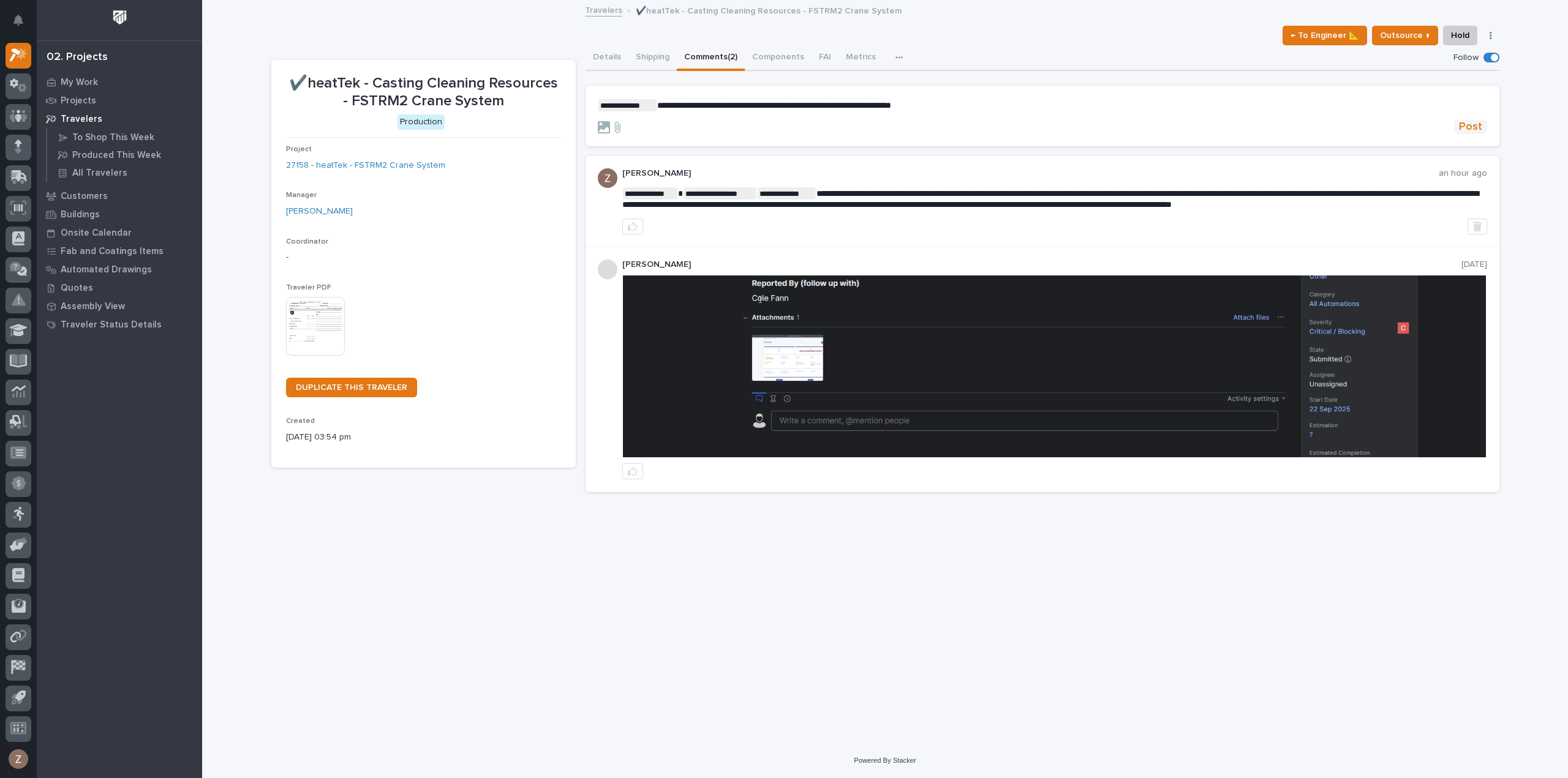
click at [1478, 130] on span "Post" at bounding box center [1470, 127] width 23 height 14
